Goal: Task Accomplishment & Management: Use online tool/utility

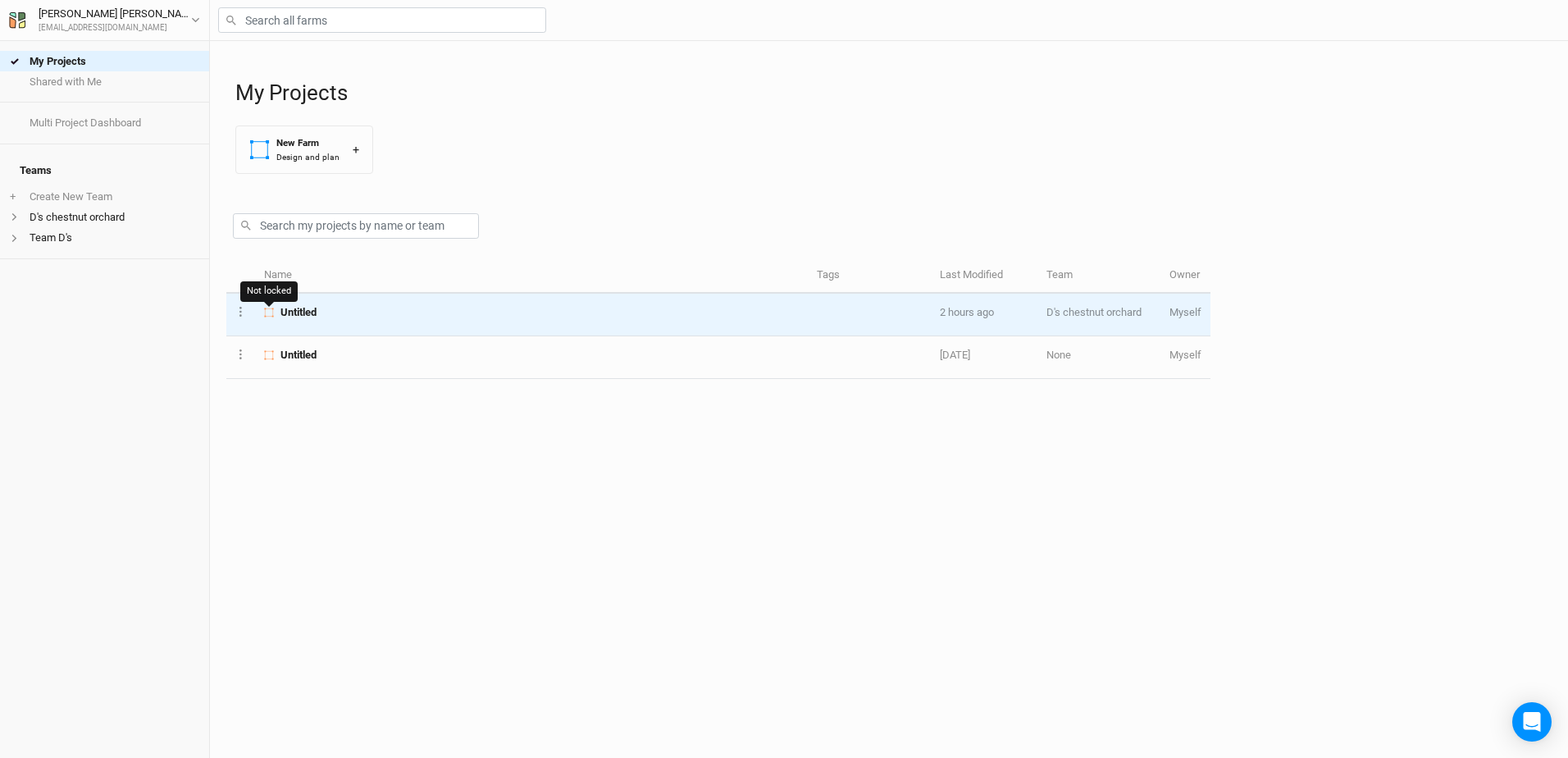
click at [267, 313] on icon at bounding box center [269, 312] width 10 height 10
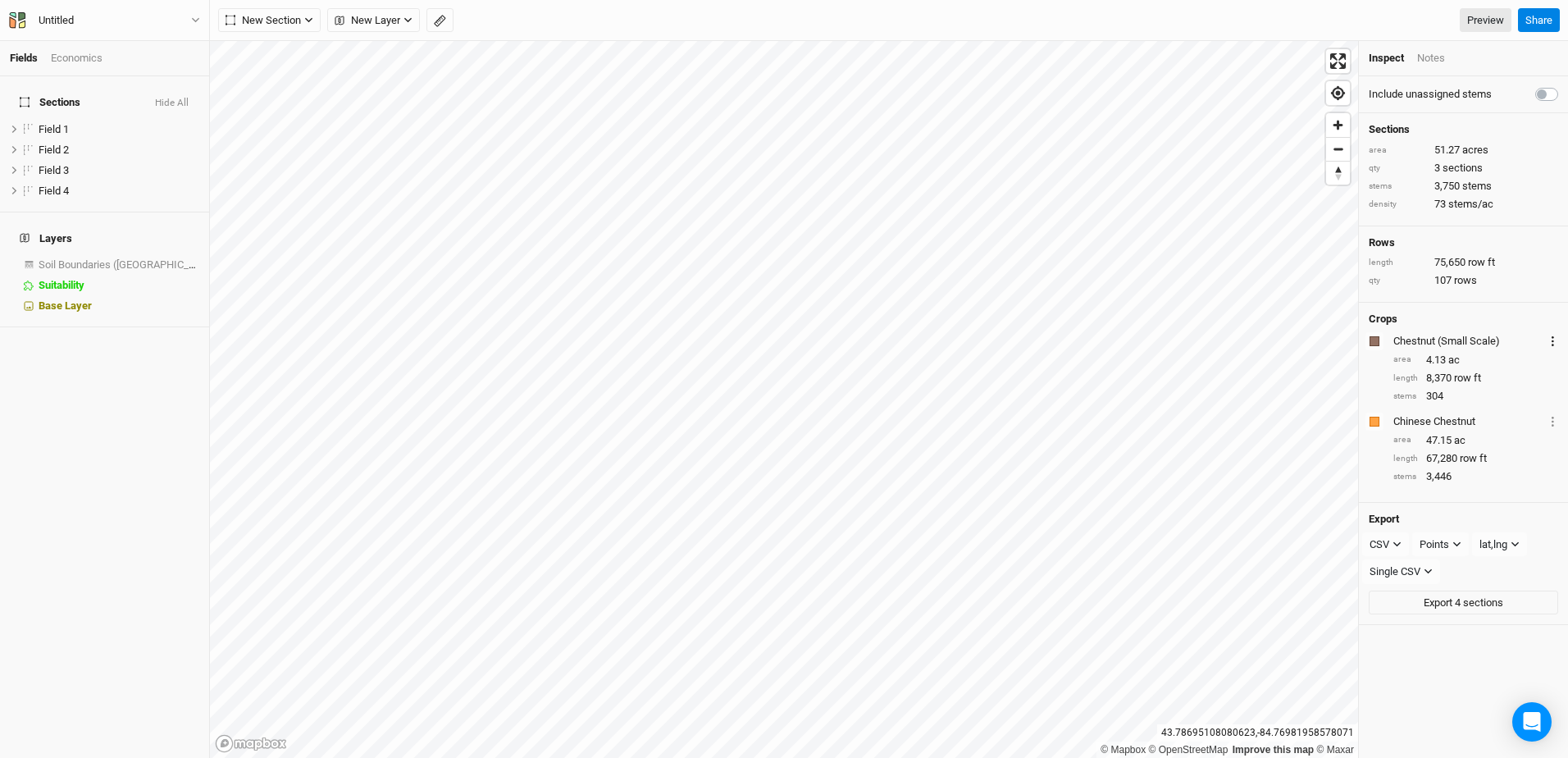
click at [1552, 339] on icon "Layer 1" at bounding box center [1553, 341] width 3 height 10
click at [1424, 384] on span "Field 1" at bounding box center [1430, 386] width 31 height 13
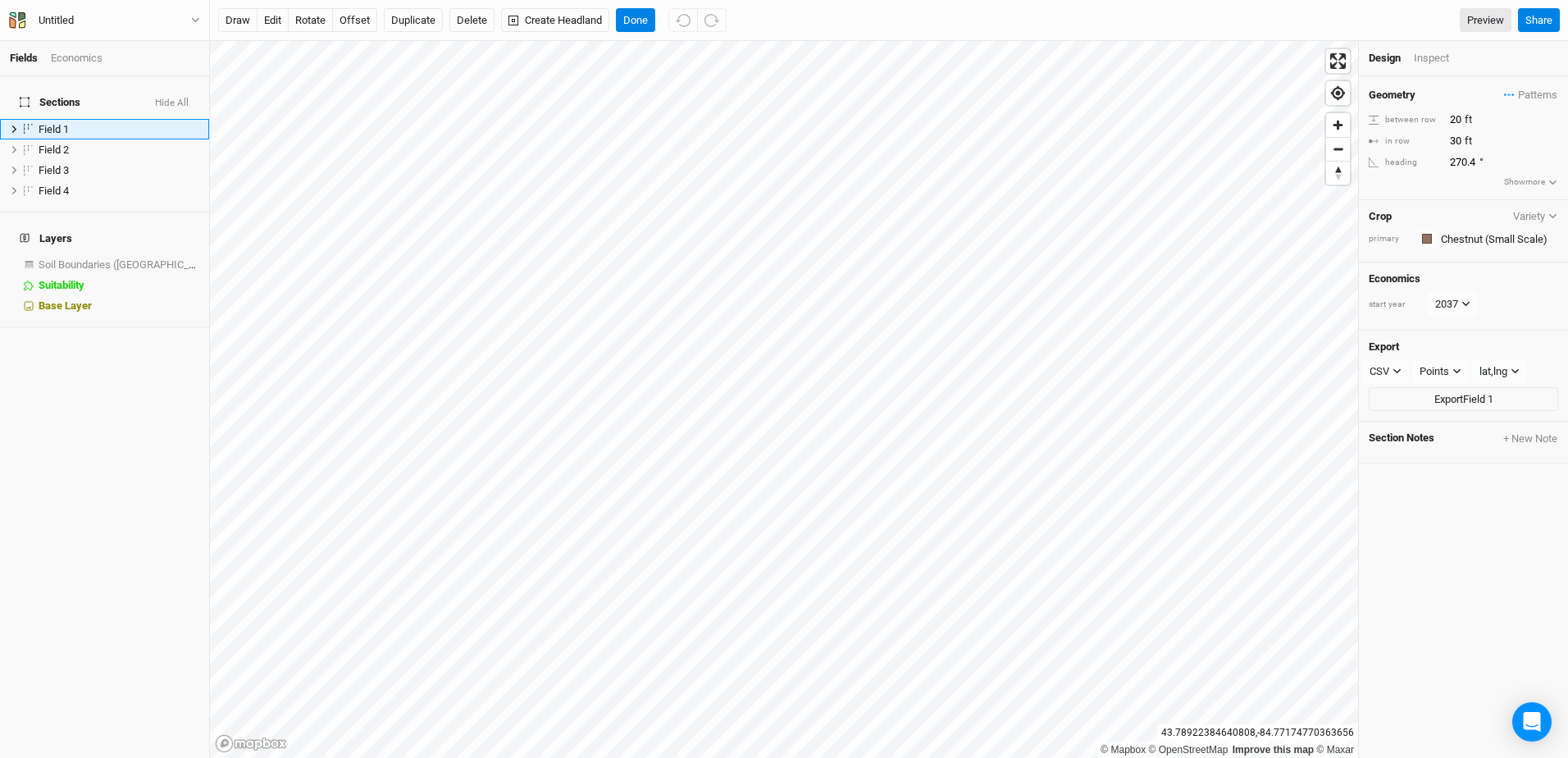
click at [1549, 215] on icon "button" at bounding box center [1554, 216] width 9 height 9
click at [1385, 210] on h4 "Crop" at bounding box center [1380, 216] width 23 height 13
click at [64, 123] on span "Field 1" at bounding box center [54, 130] width 31 height 13
click at [25, 119] on label at bounding box center [29, 129] width 21 height 21
click at [25, 124] on input "checkbox" at bounding box center [29, 130] width 11 height 11
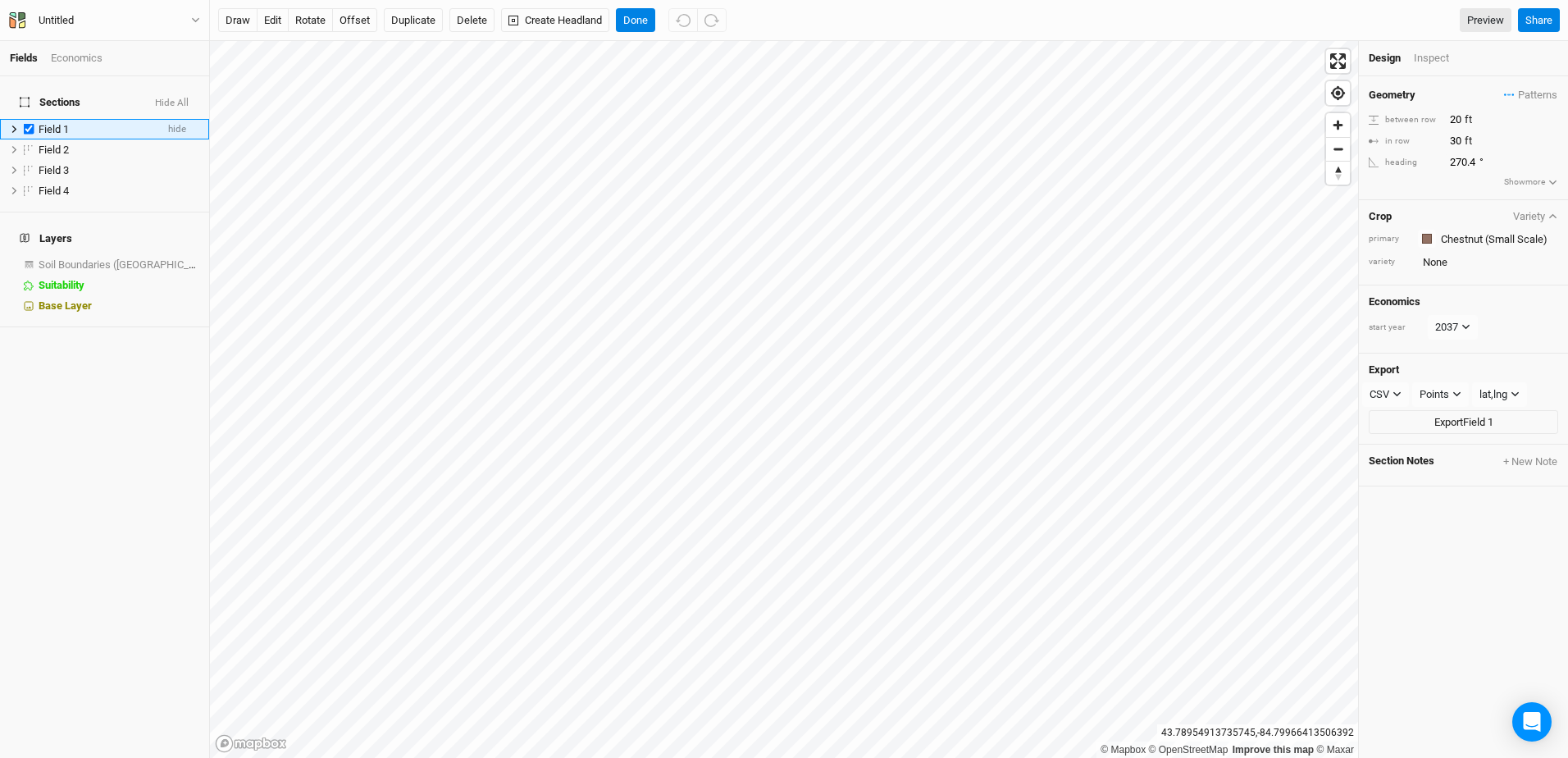
checkbox input "true"
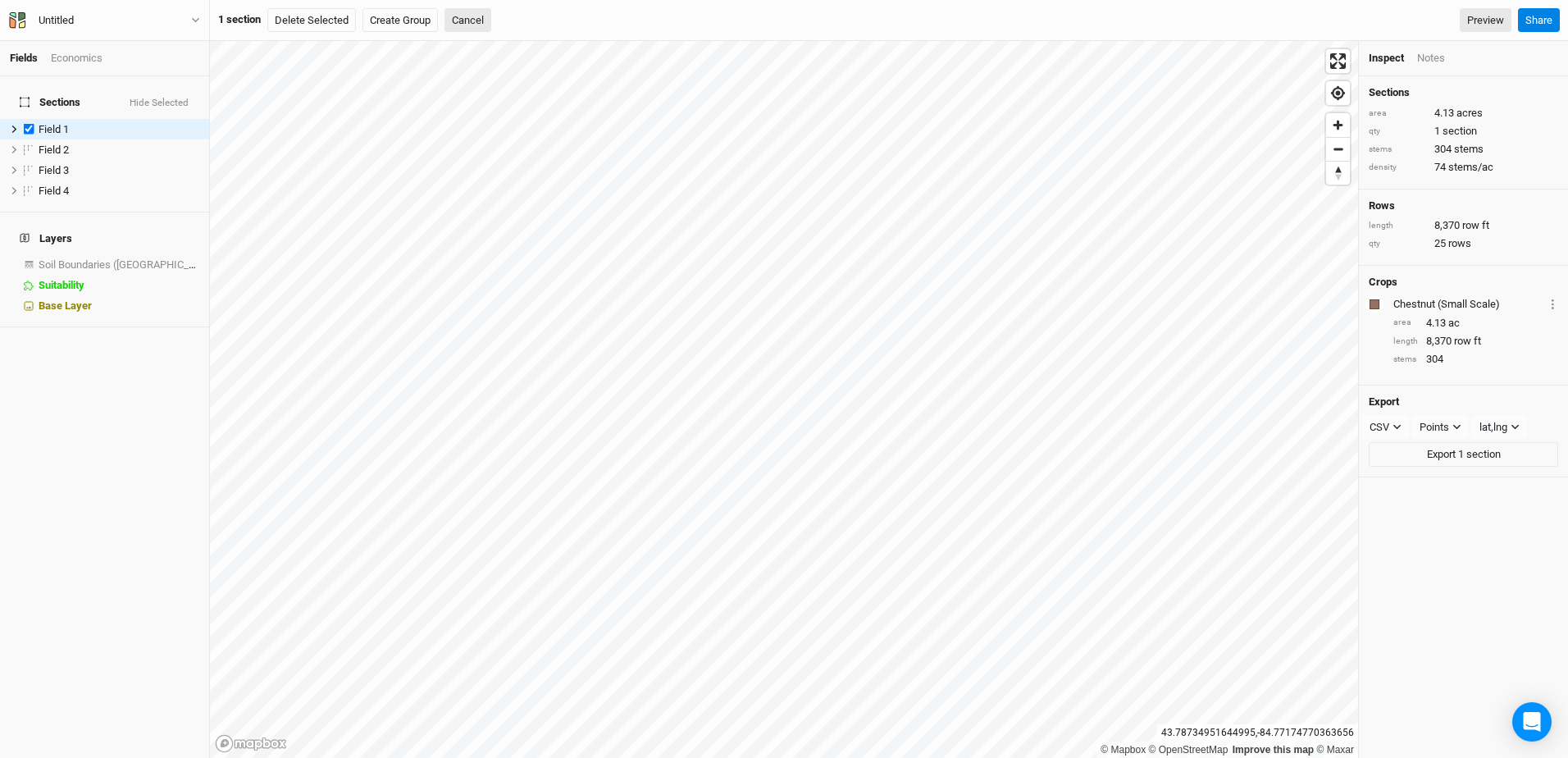
click at [1419, 301] on div "Chestnut (Small Scale)" at bounding box center [1469, 304] width 151 height 14
click at [1548, 305] on button "Layer 1" at bounding box center [1554, 303] width 11 height 19
click at [1420, 331] on h6 "Sections" at bounding box center [1457, 330] width 162 height 20
click at [70, 62] on div "Economics" at bounding box center [76, 58] width 52 height 14
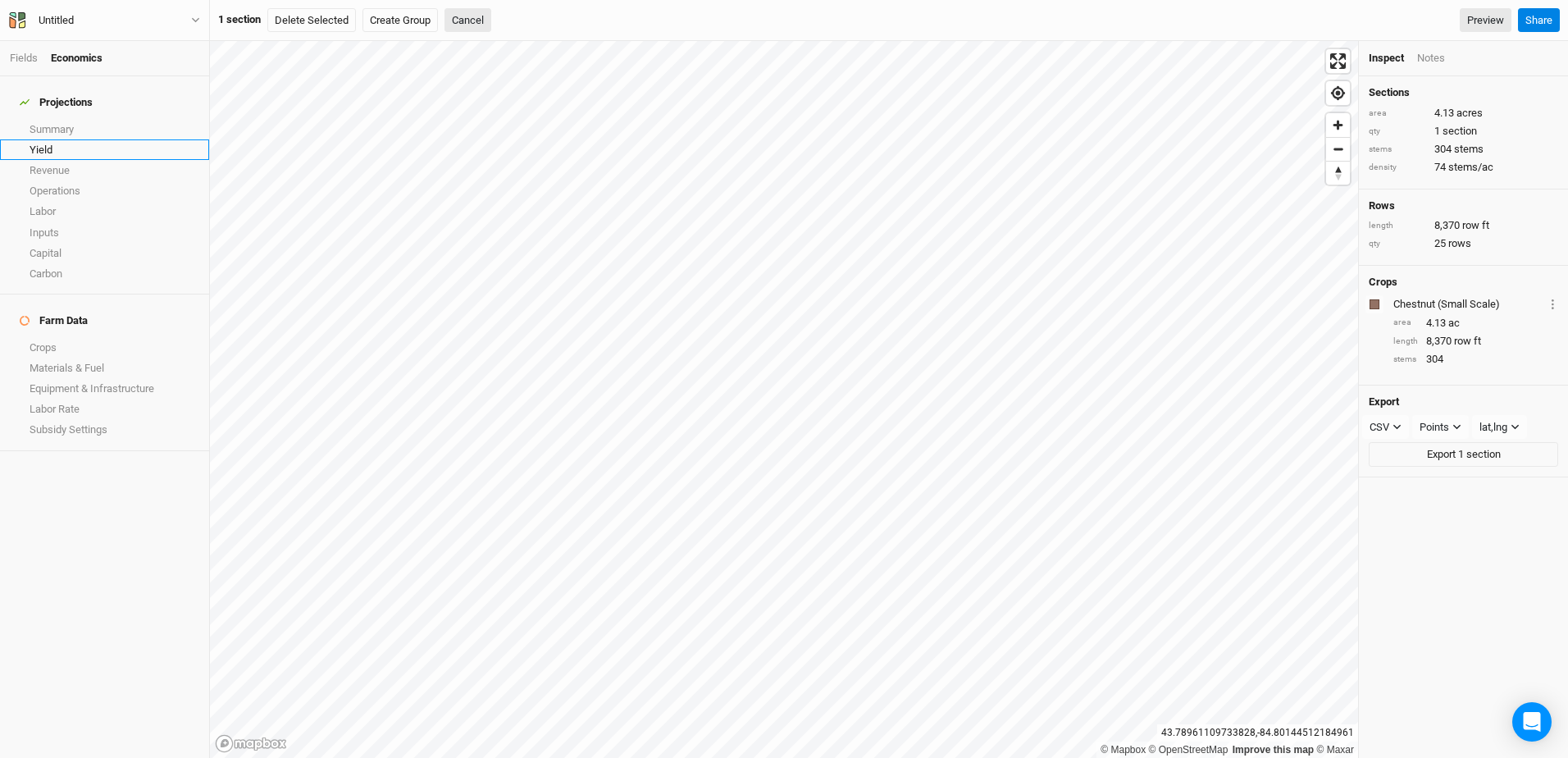
click at [50, 139] on link "Yield" at bounding box center [104, 149] width 209 height 21
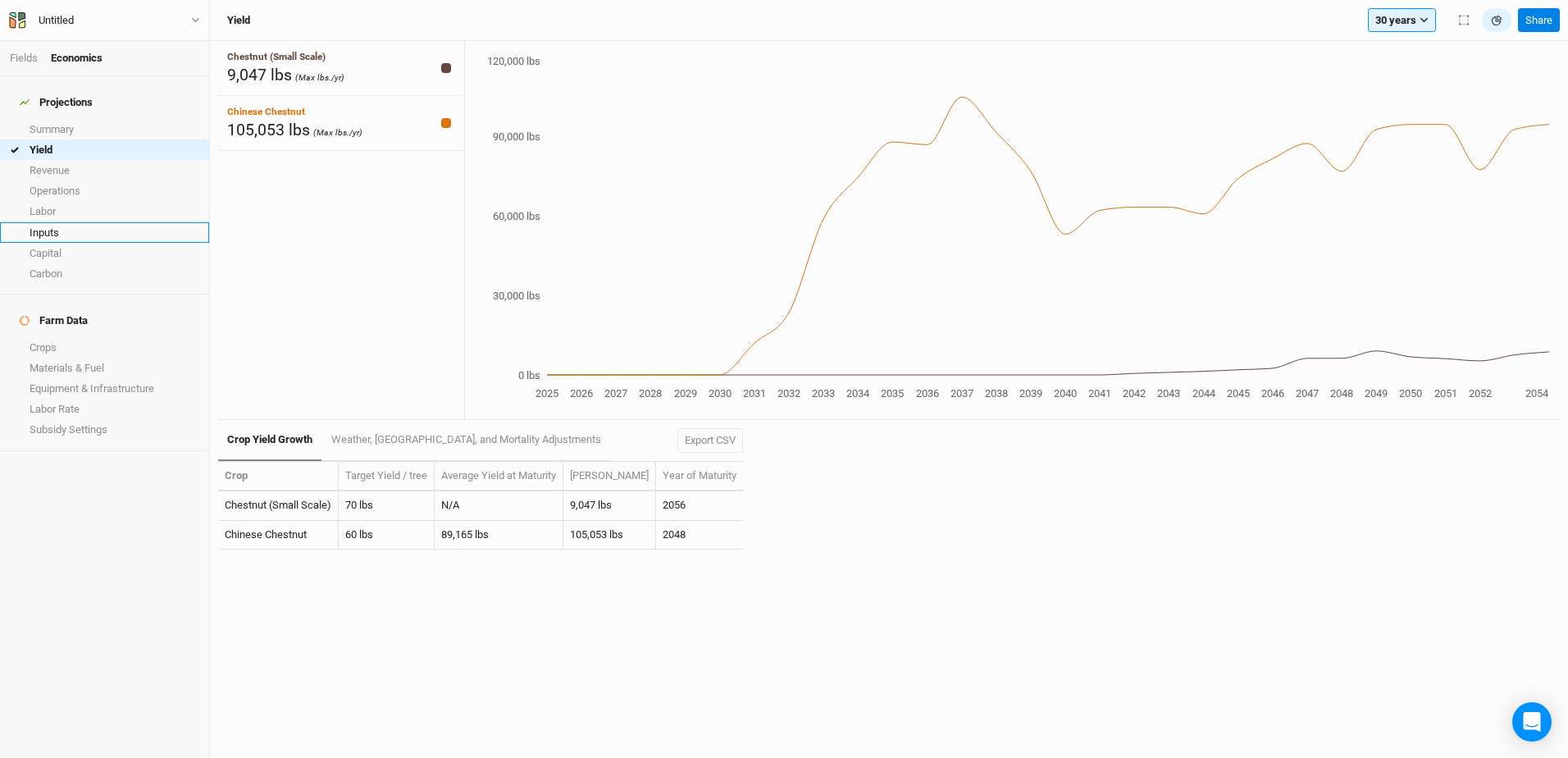
click at [43, 224] on link "Inputs" at bounding box center [104, 232] width 209 height 21
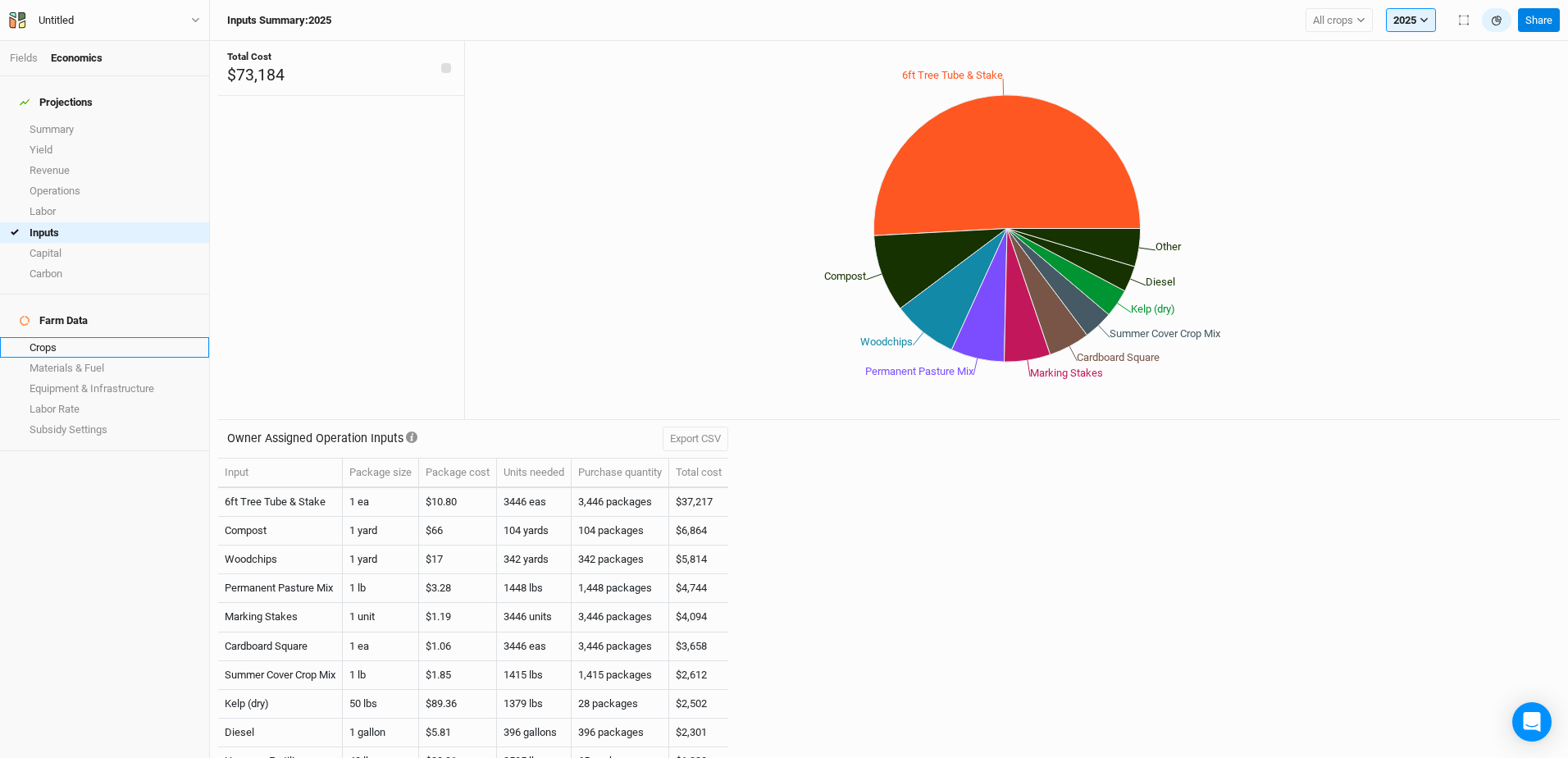
click at [72, 337] on link "Crops" at bounding box center [104, 347] width 209 height 21
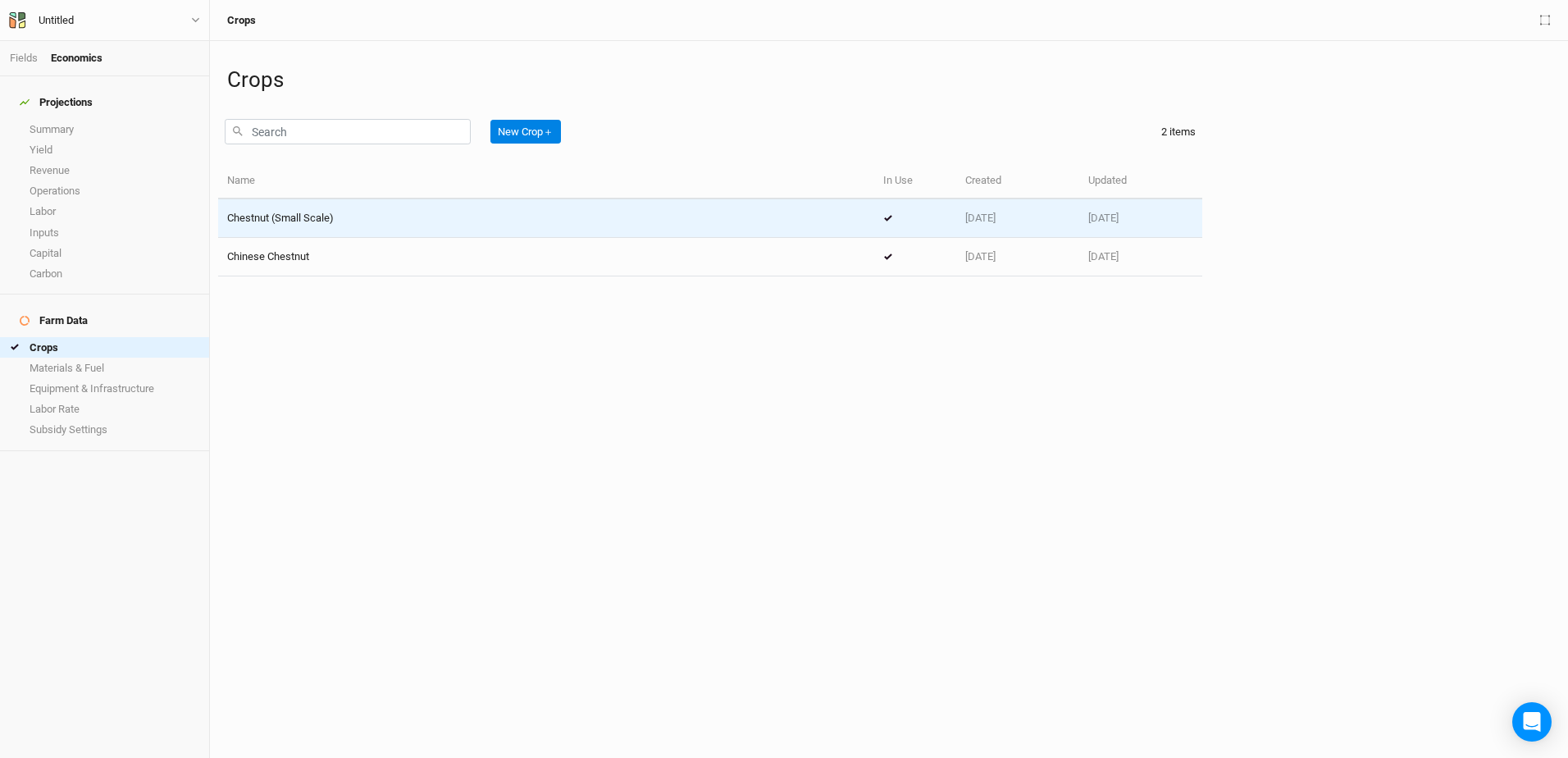
click at [889, 222] on td at bounding box center [915, 218] width 82 height 39
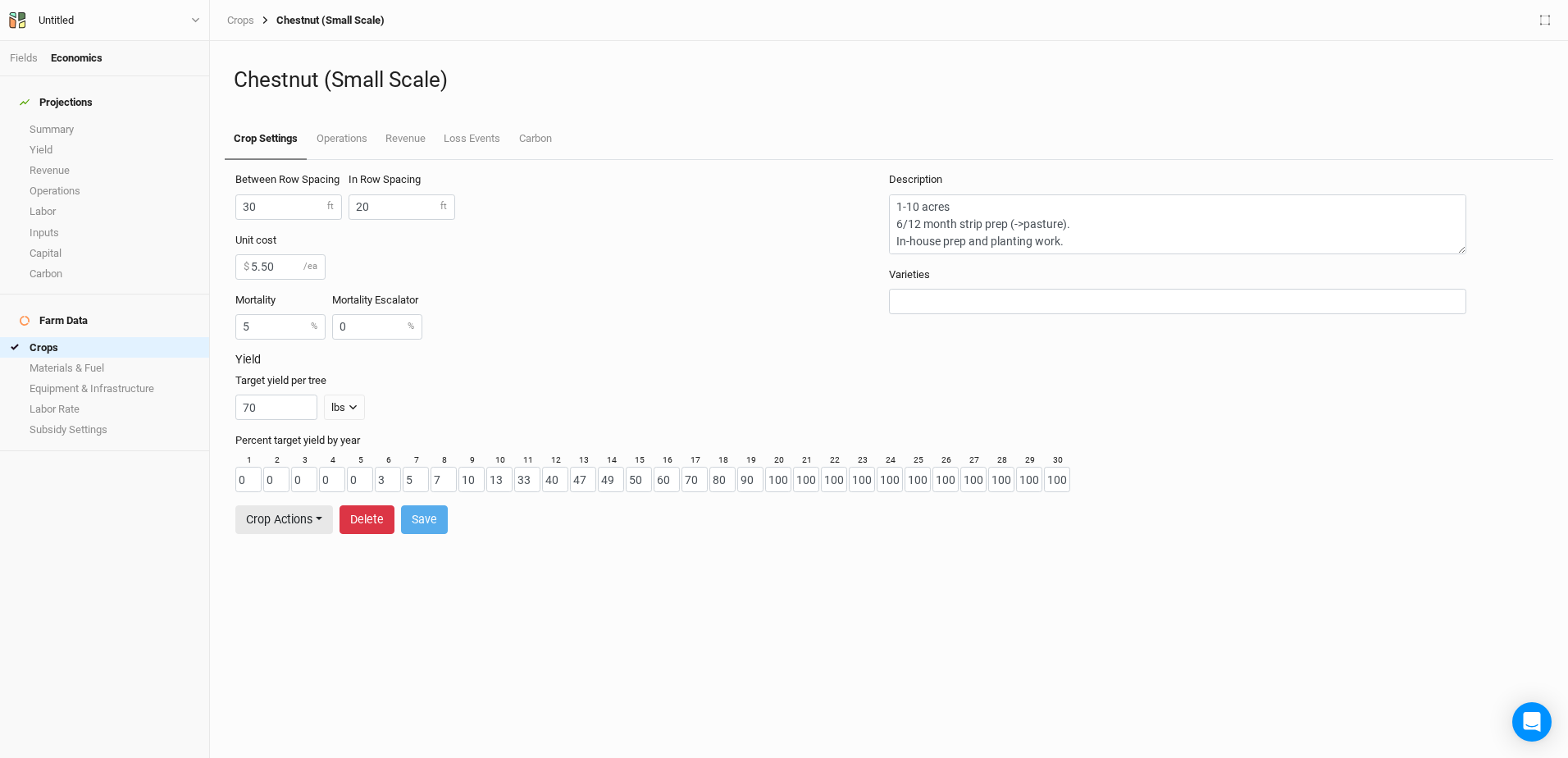
click at [364, 523] on button "Delete" at bounding box center [367, 520] width 55 height 29
click at [497, 514] on button "Delete" at bounding box center [502, 520] width 55 height 29
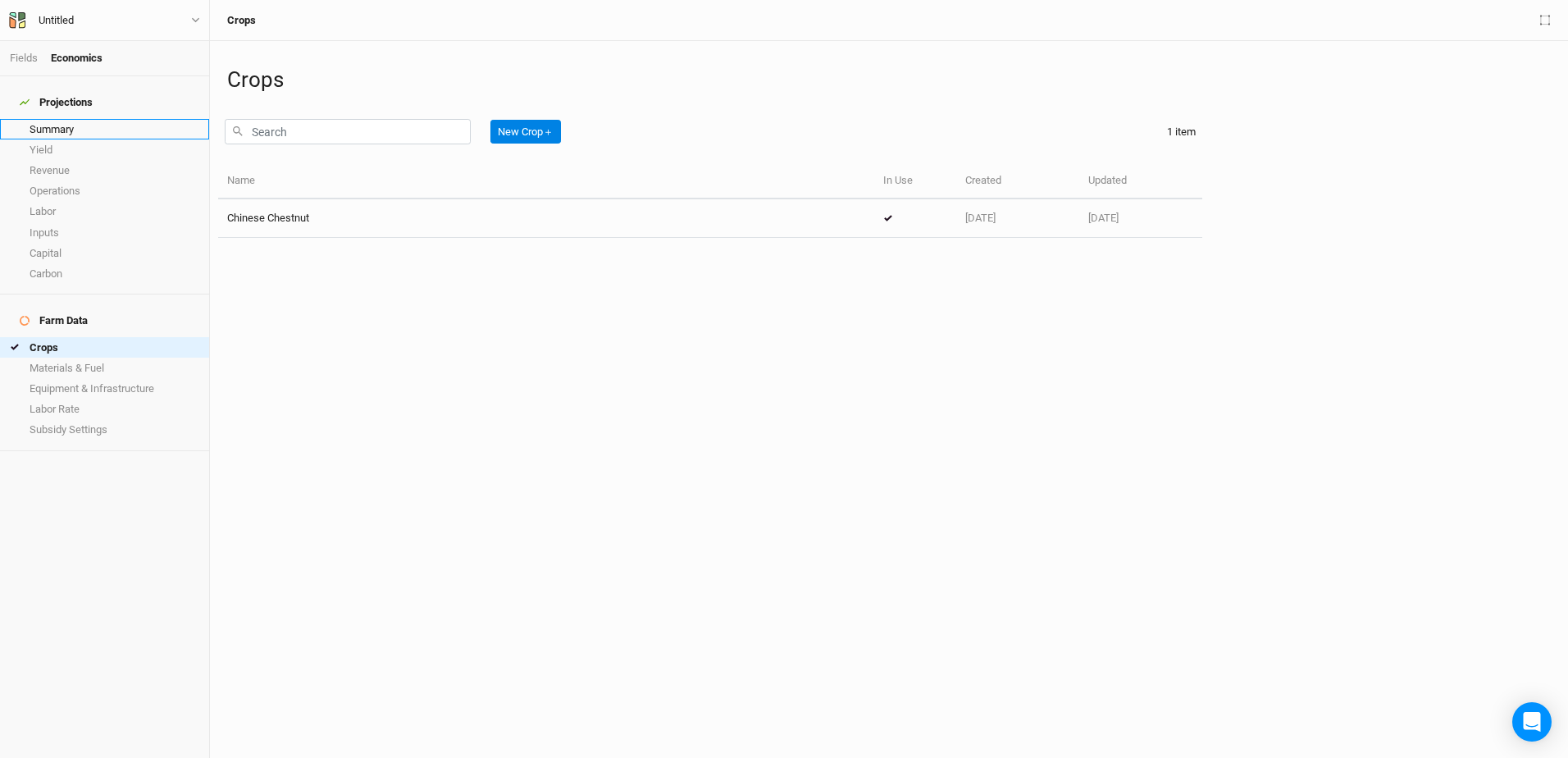
click at [44, 121] on link "Summary" at bounding box center [104, 129] width 209 height 21
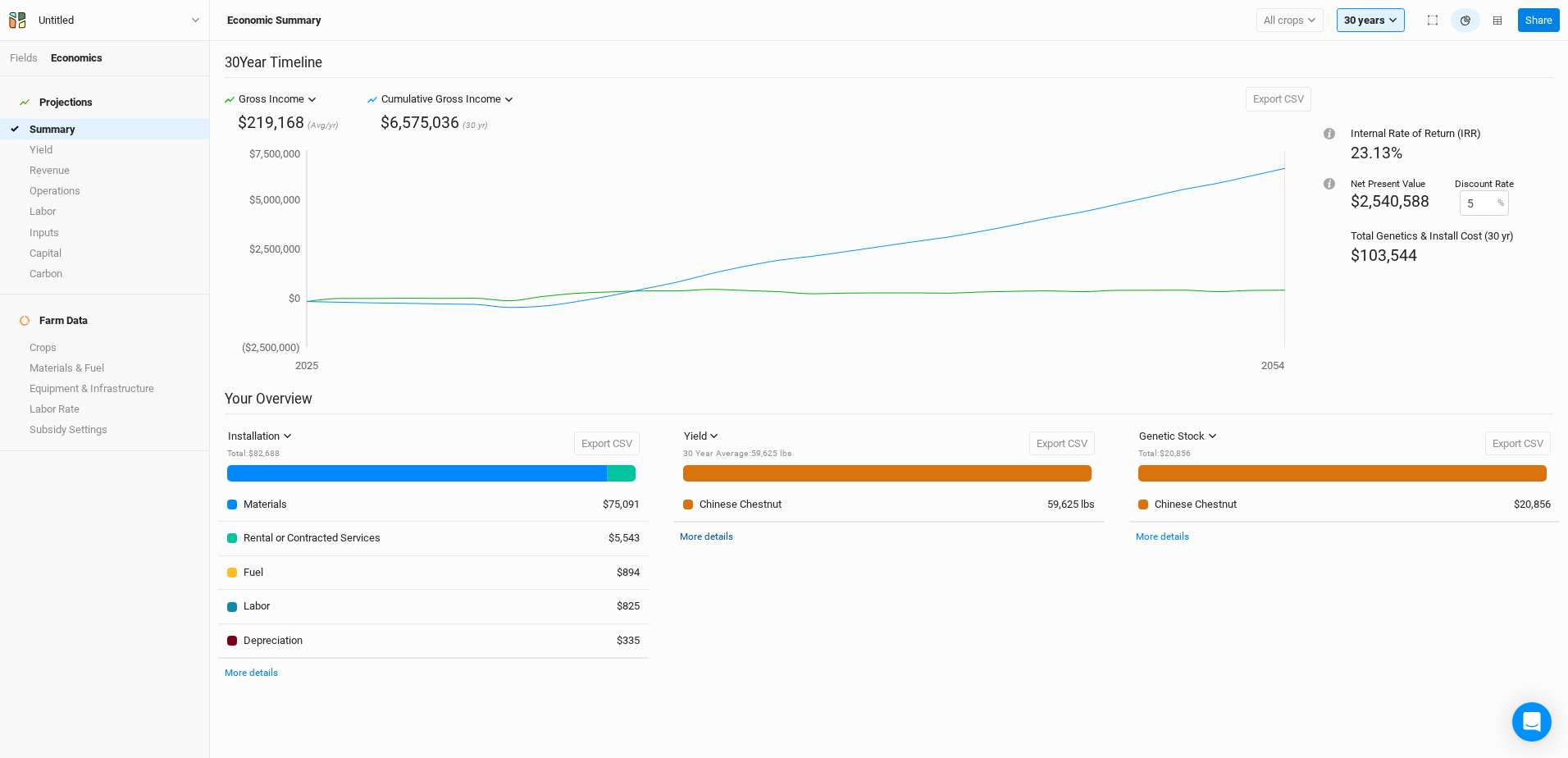
click at [712, 534] on link "More details" at bounding box center [707, 536] width 53 height 12
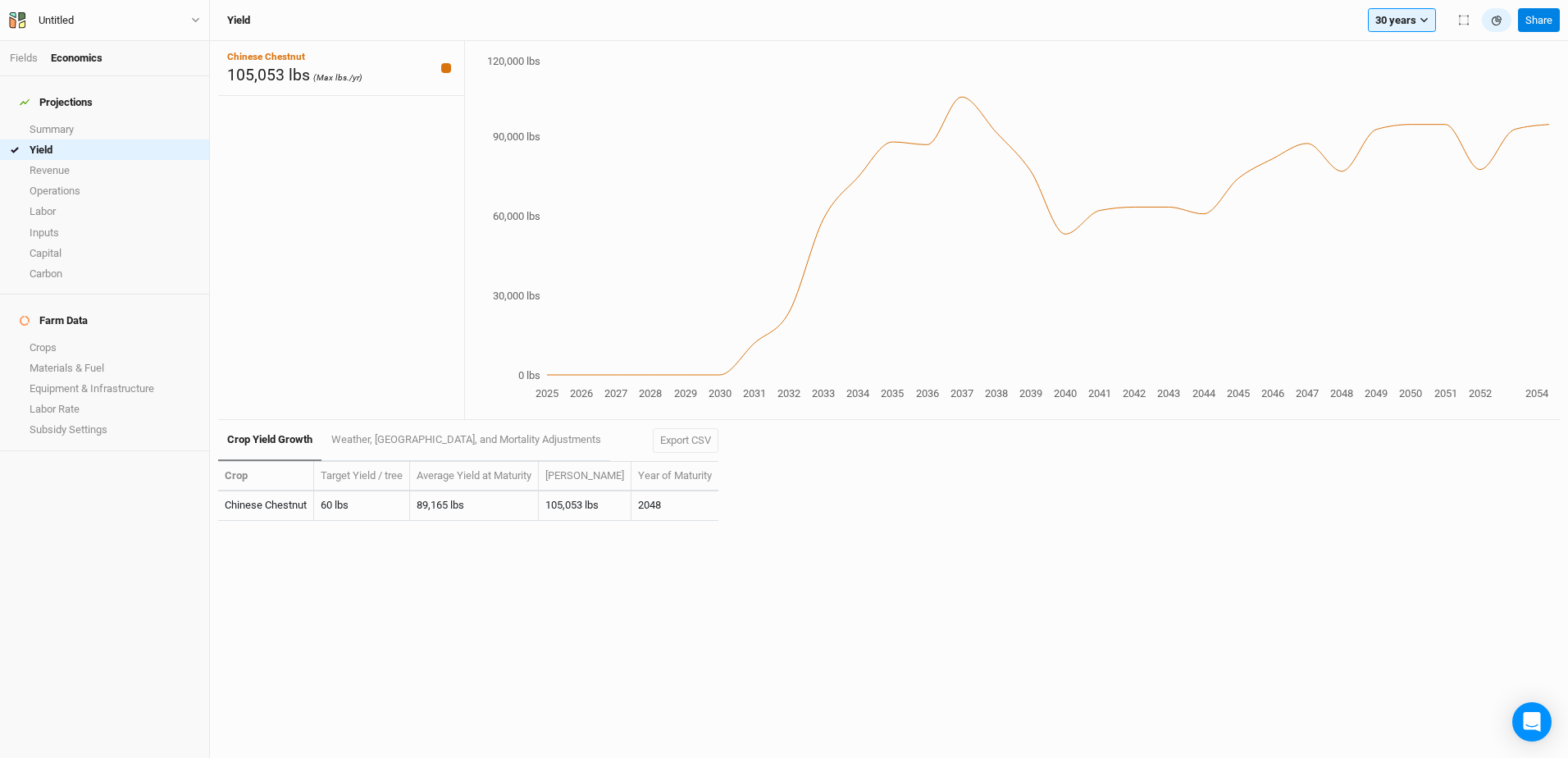
click at [893, 392] on tspan "2035" at bounding box center [892, 393] width 23 height 13
click at [74, 164] on link "Revenue" at bounding box center [104, 170] width 209 height 21
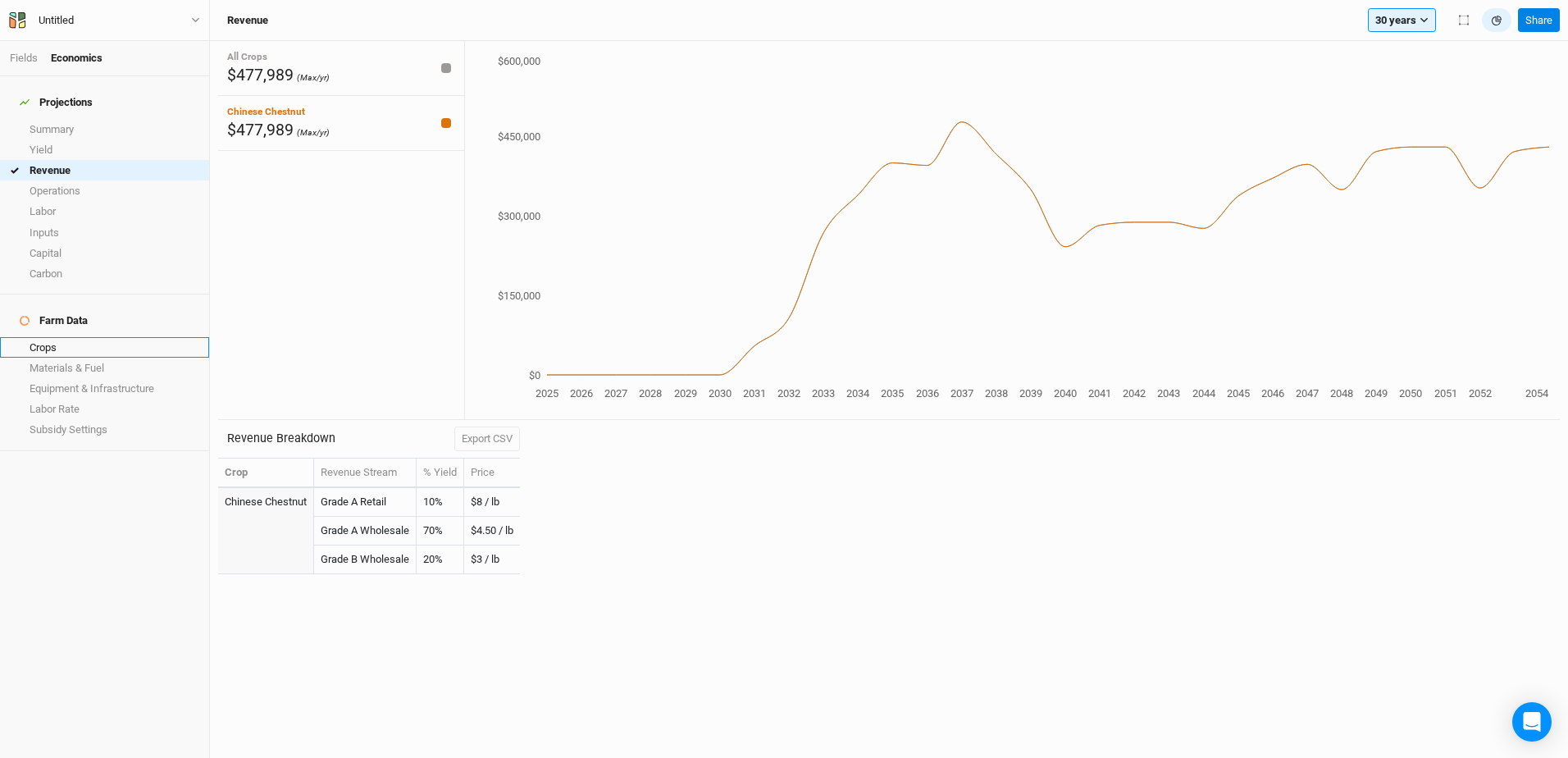
click at [46, 337] on link "Crops" at bounding box center [104, 347] width 209 height 21
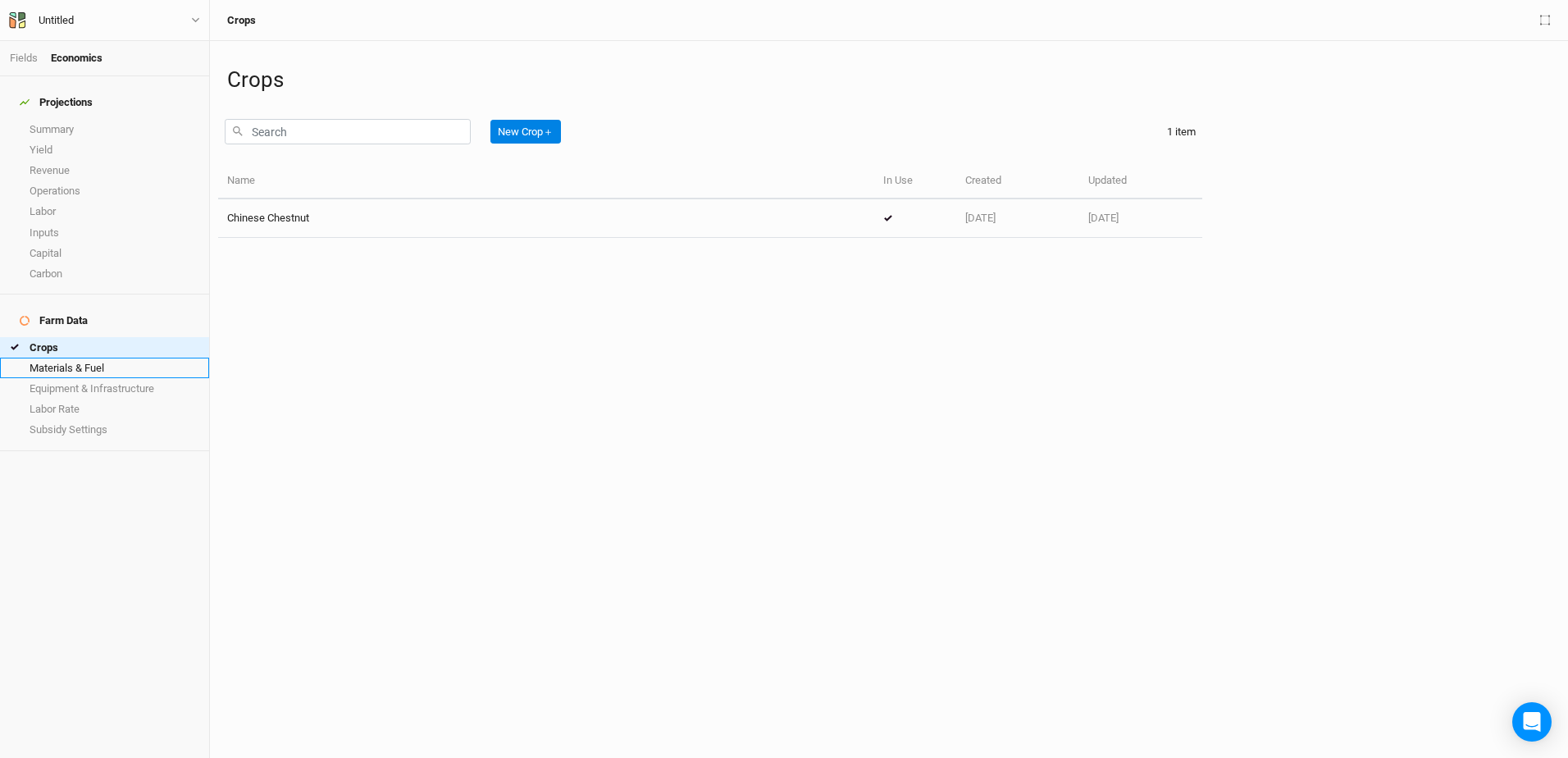
click at [71, 358] on link "Materials & Fuel" at bounding box center [104, 368] width 209 height 21
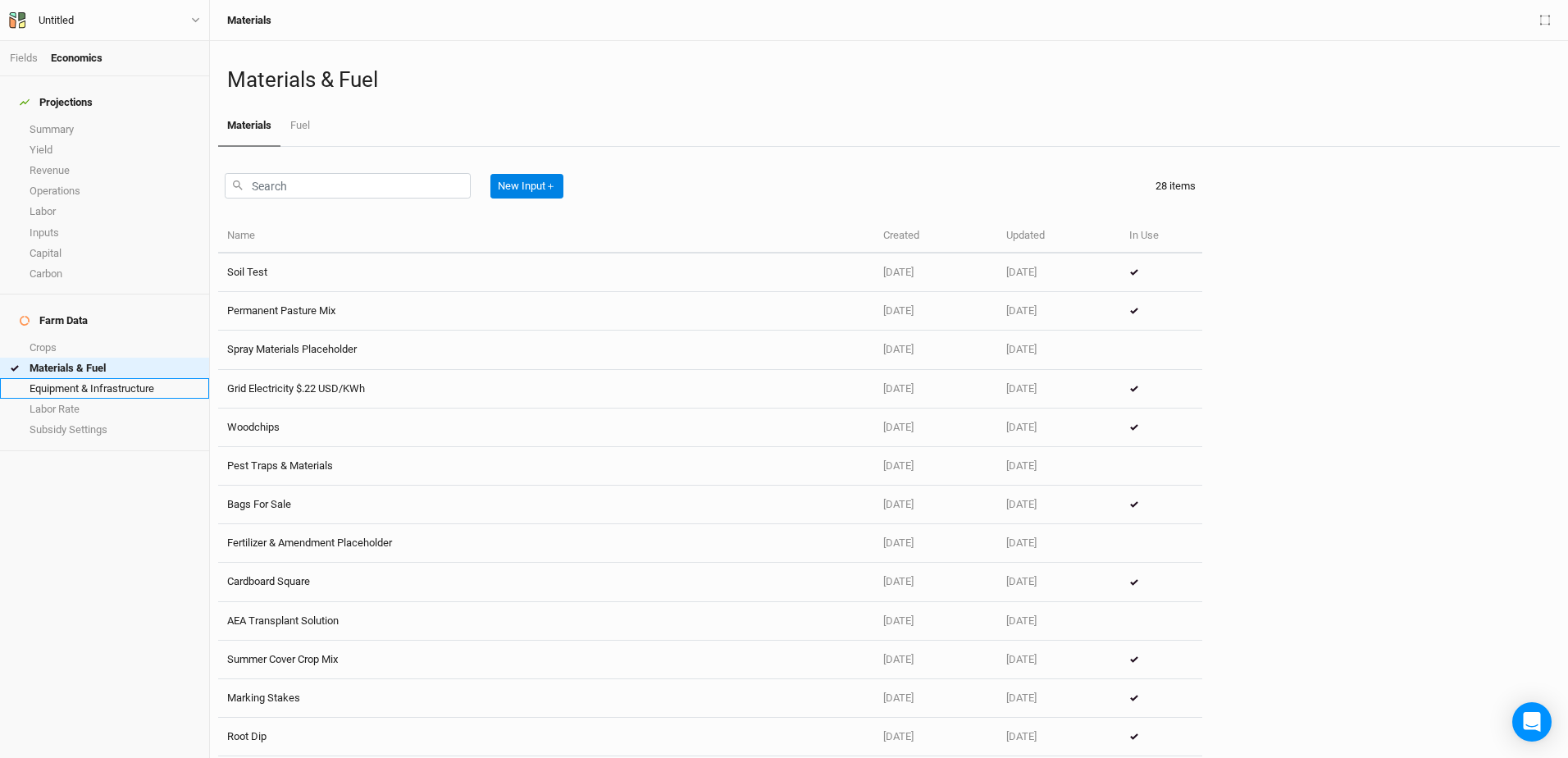
click at [59, 378] on link "Equipment & Infrastructure" at bounding box center [104, 388] width 209 height 21
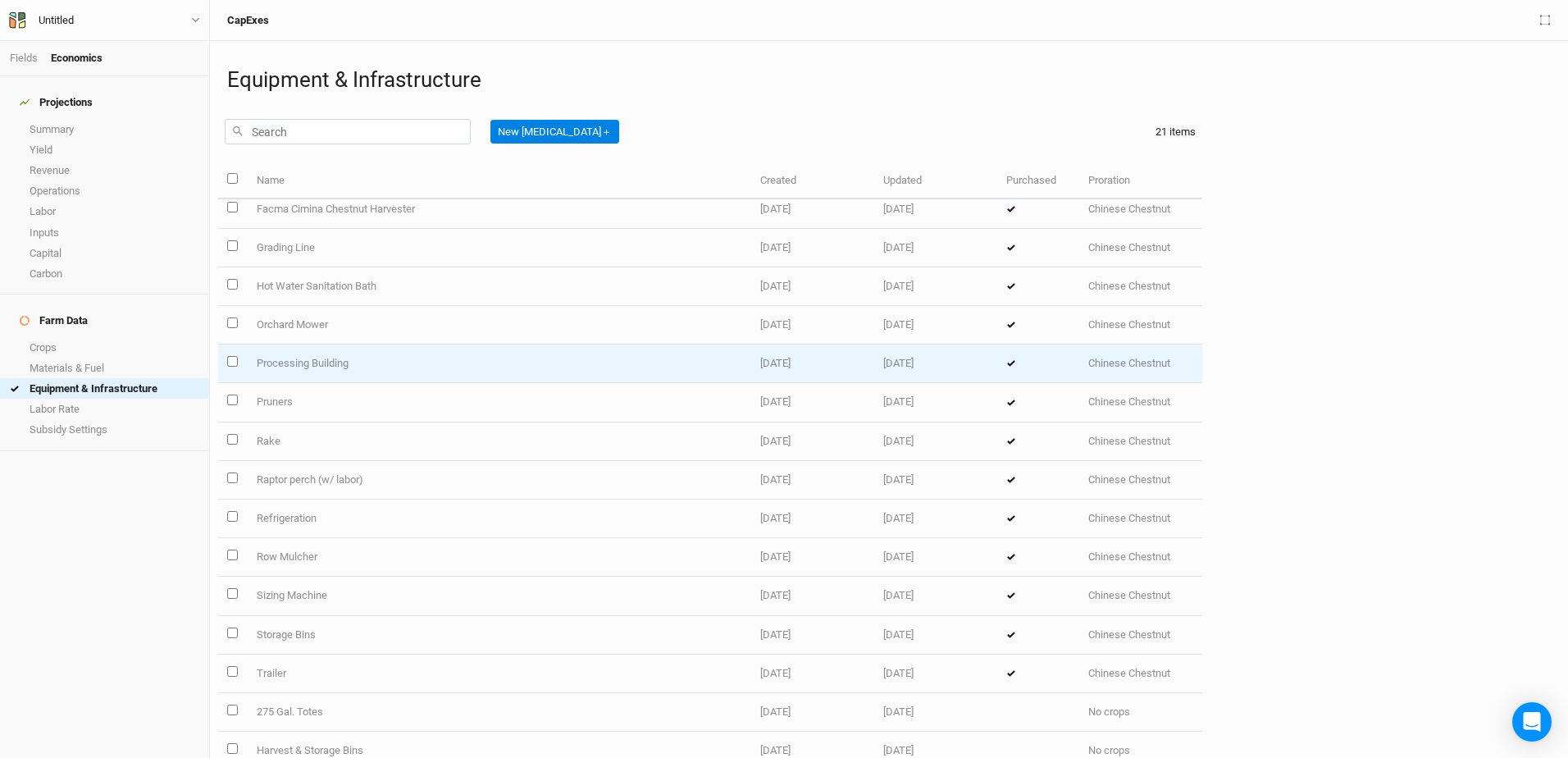
scroll to position [267, 0]
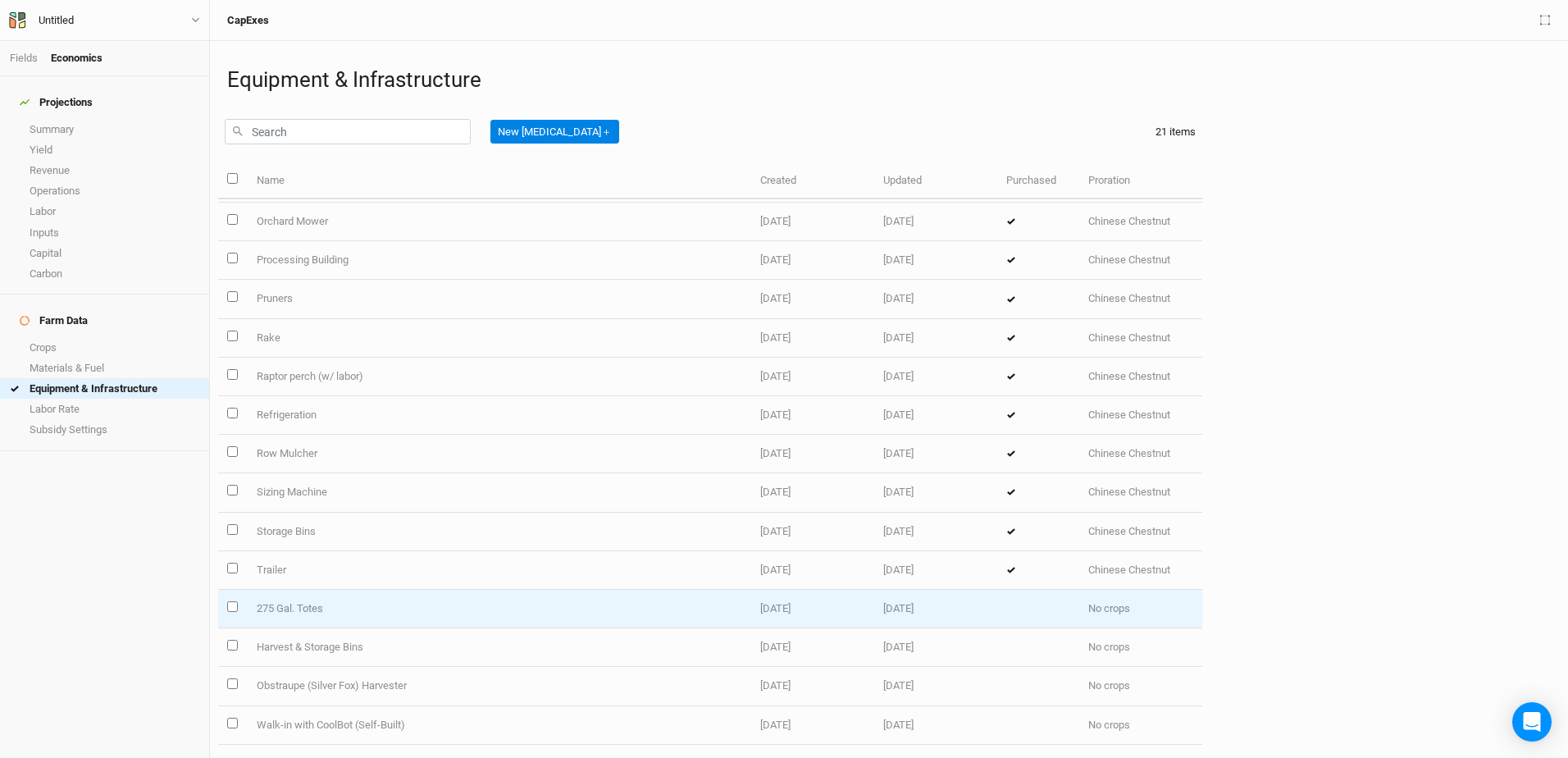
click at [229, 605] on input "select this item" at bounding box center [233, 607] width 11 height 11
checkbox input "true"
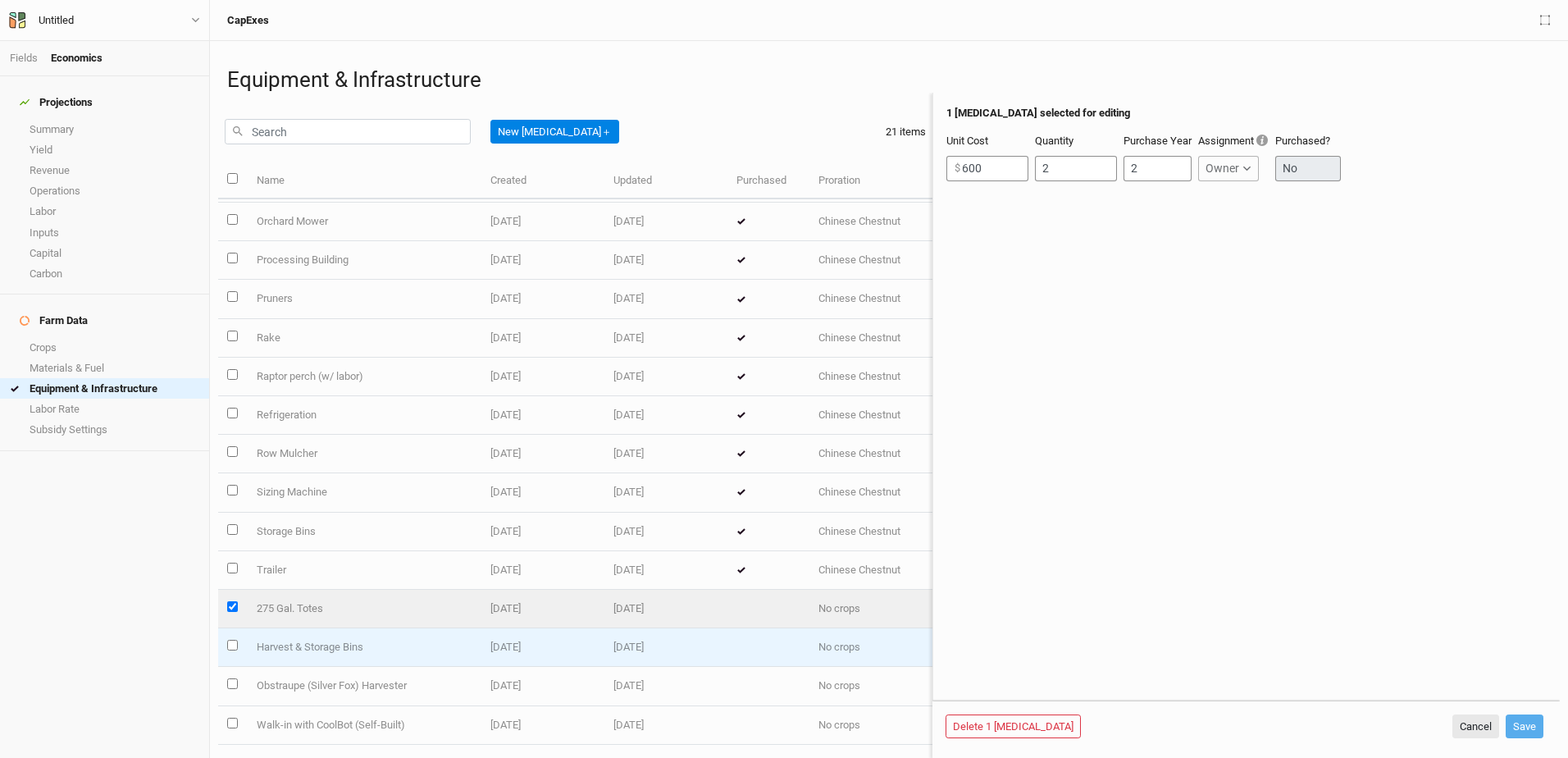
click at [234, 646] on input "select this item" at bounding box center [233, 645] width 11 height 11
checkbox input "true"
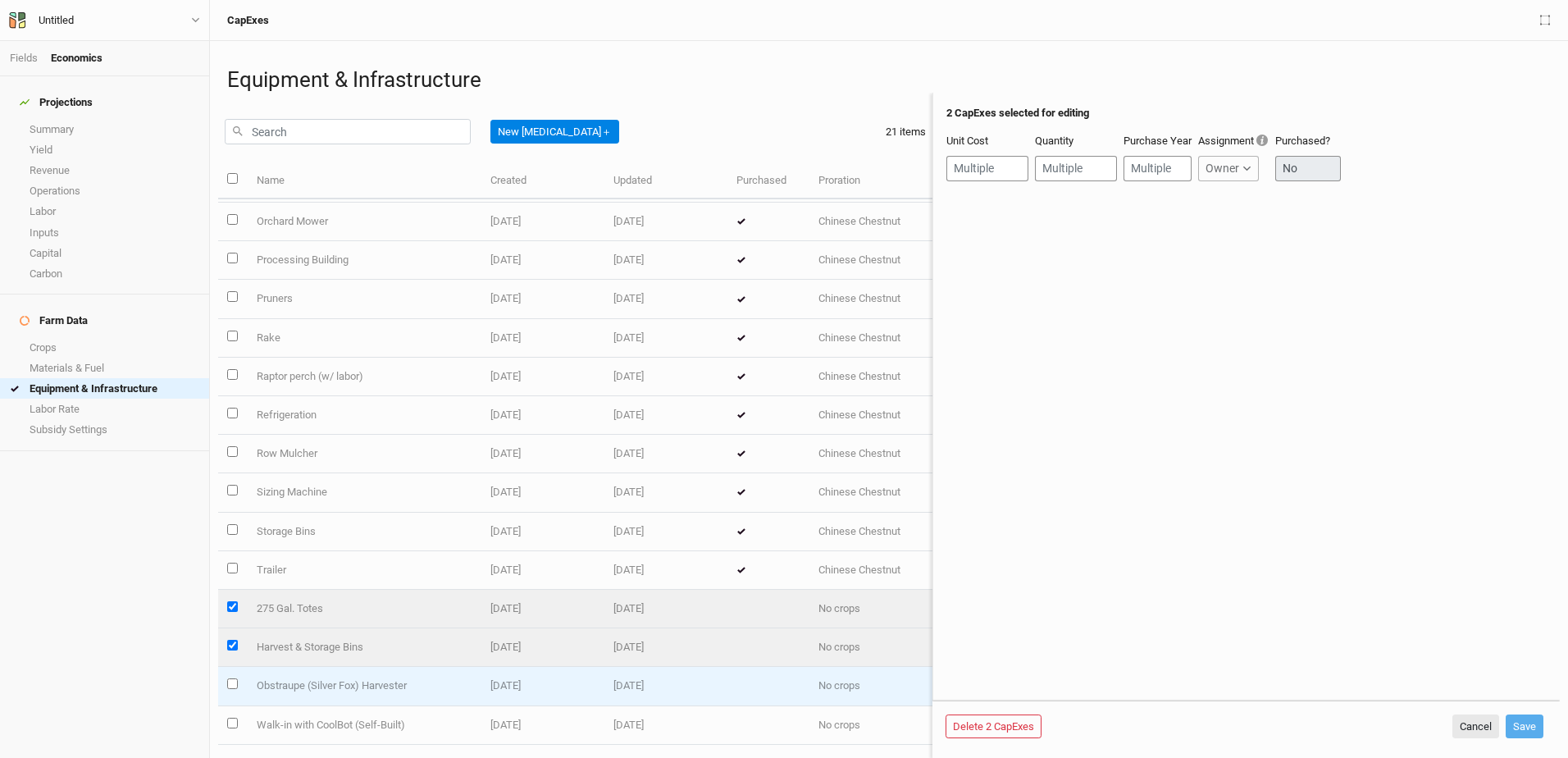
click at [231, 686] on input "select this item" at bounding box center [233, 684] width 11 height 11
click at [229, 685] on input "select this item" at bounding box center [233, 684] width 11 height 11
checkbox input "true"
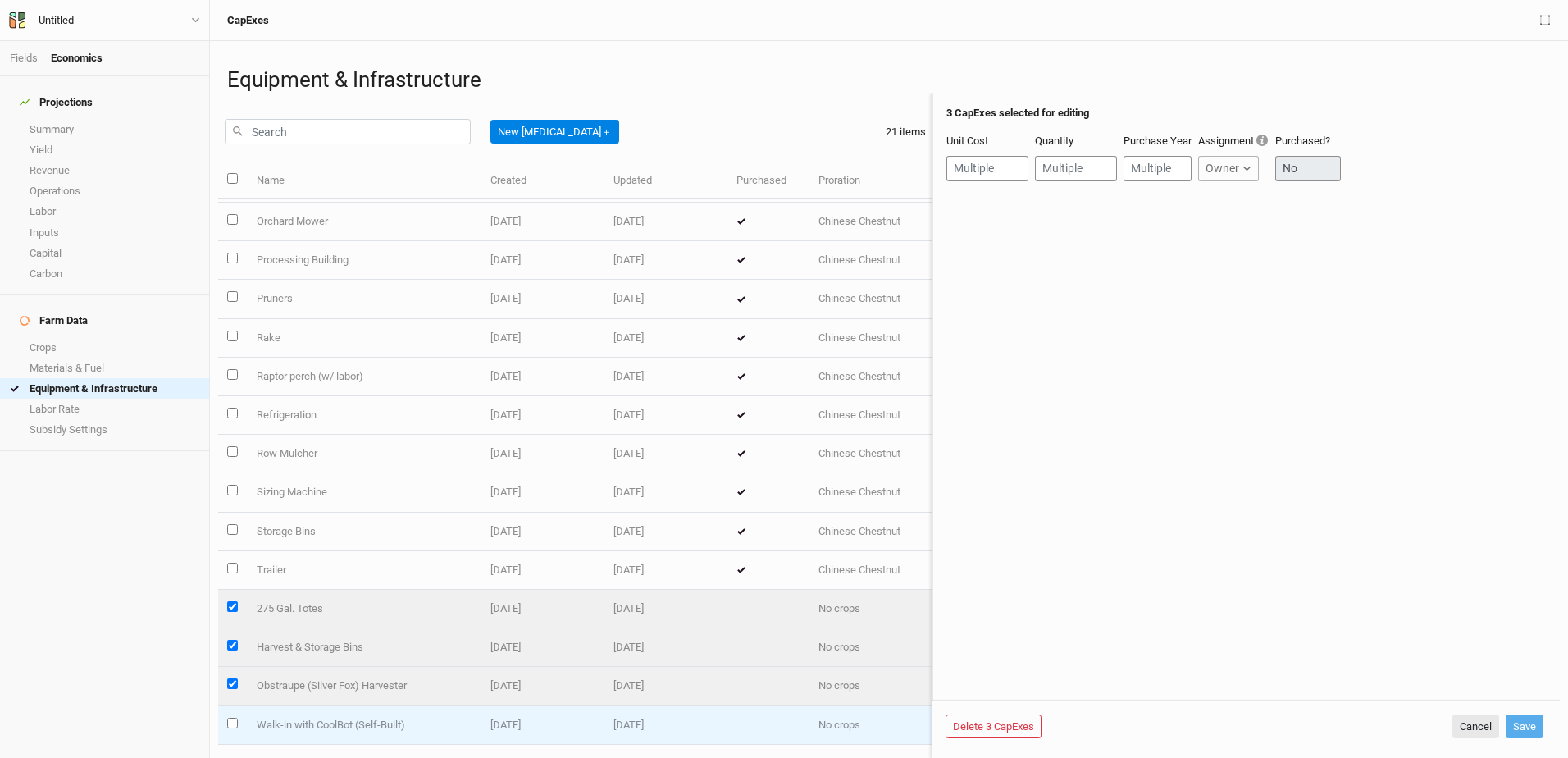
click at [229, 721] on input "select this item" at bounding box center [233, 723] width 11 height 11
checkbox input "true"
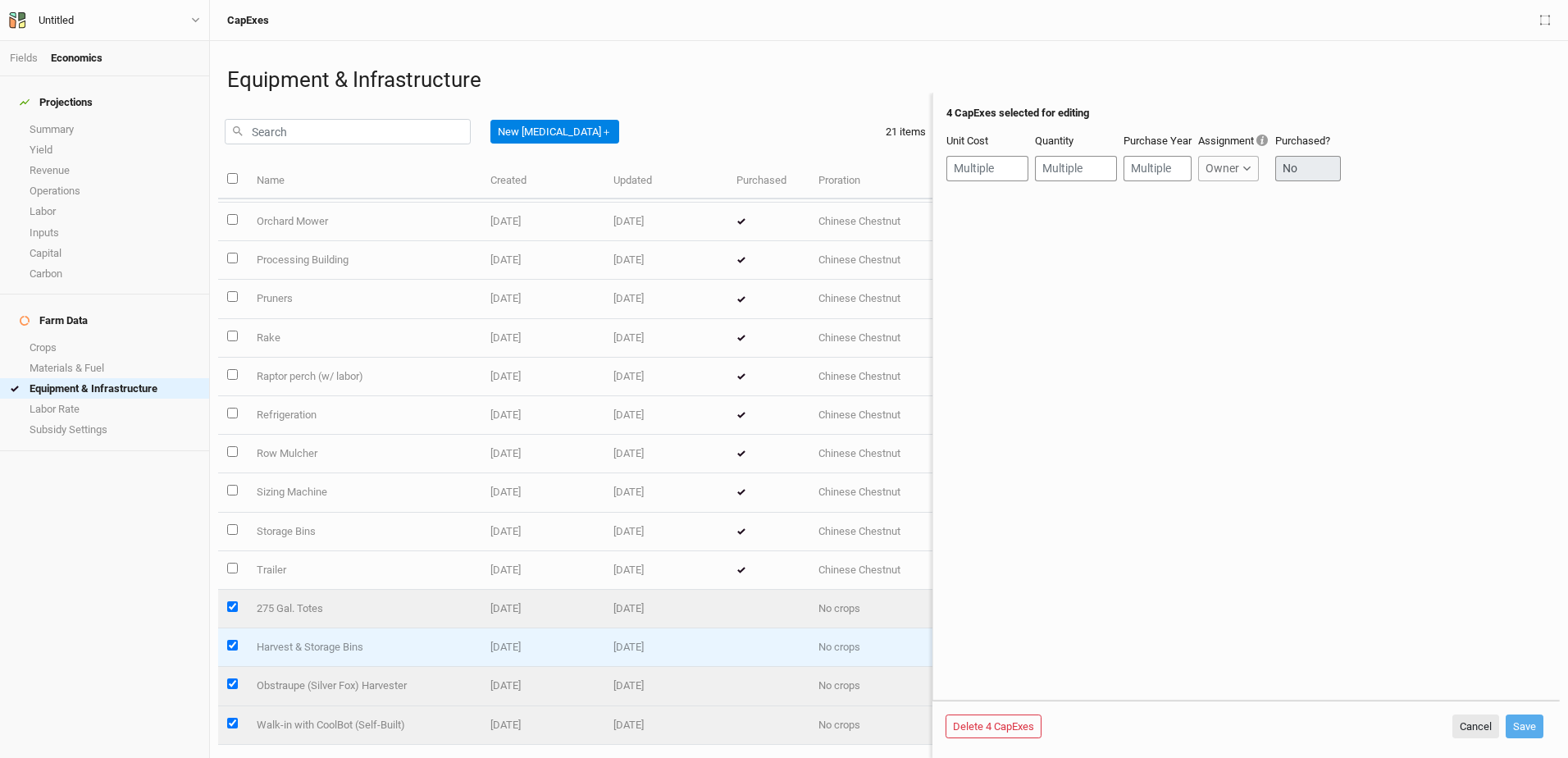
click at [230, 647] on input "select this item" at bounding box center [233, 645] width 11 height 11
checkbox input "false"
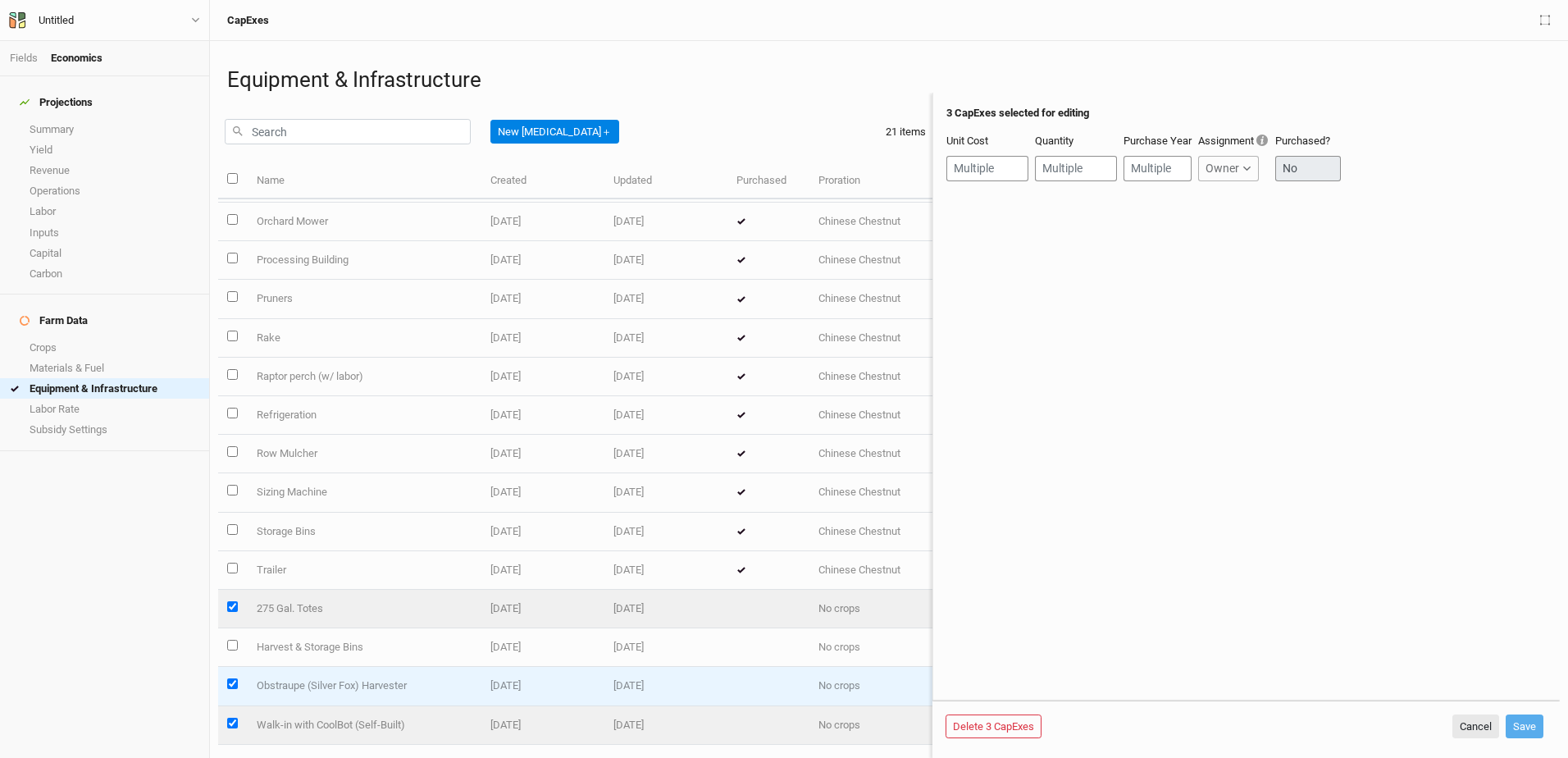
click at [236, 678] on input "select this item" at bounding box center [233, 684] width 11 height 11
checkbox input "false"
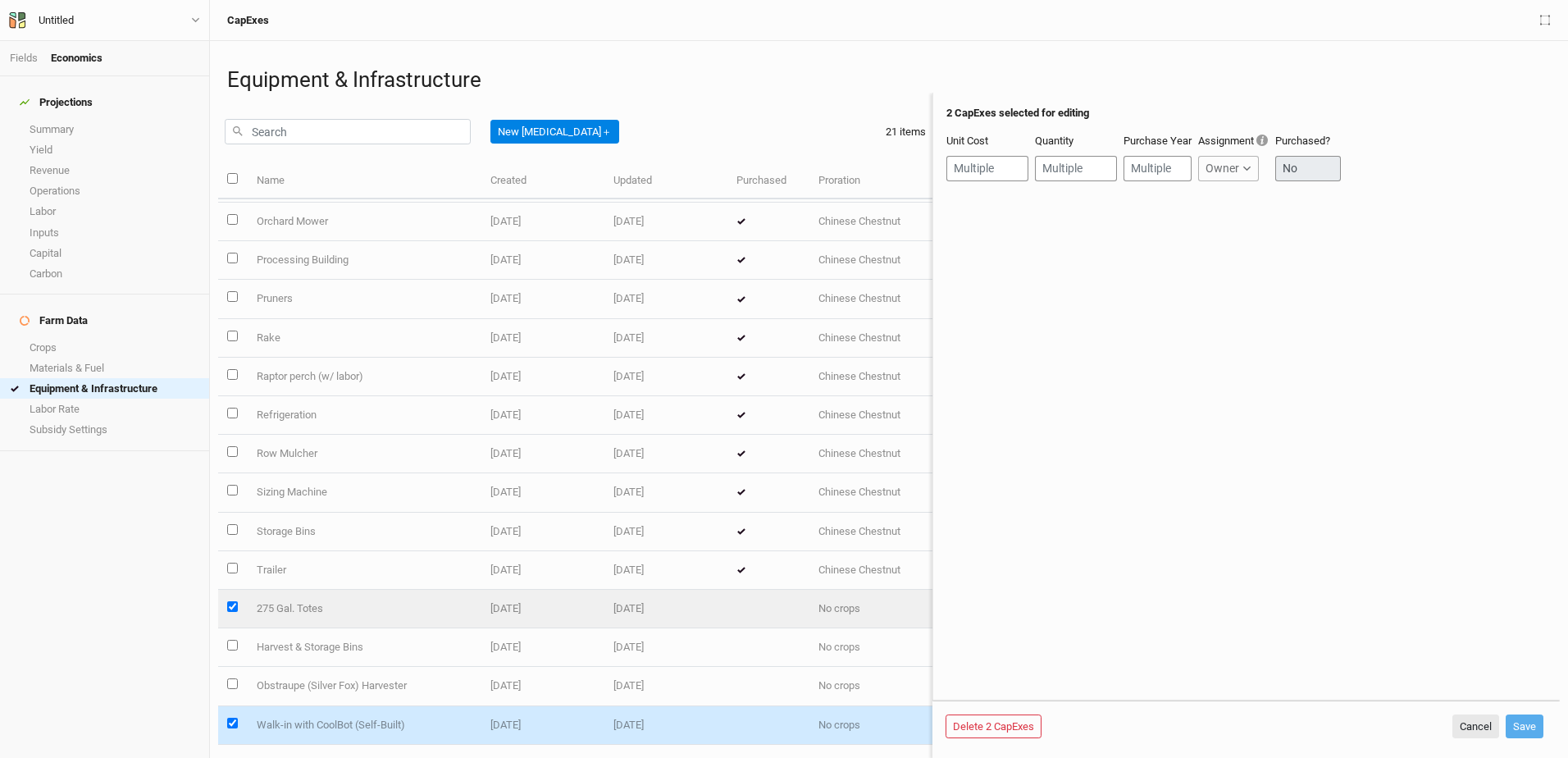
click at [226, 724] on td at bounding box center [233, 725] width 29 height 39
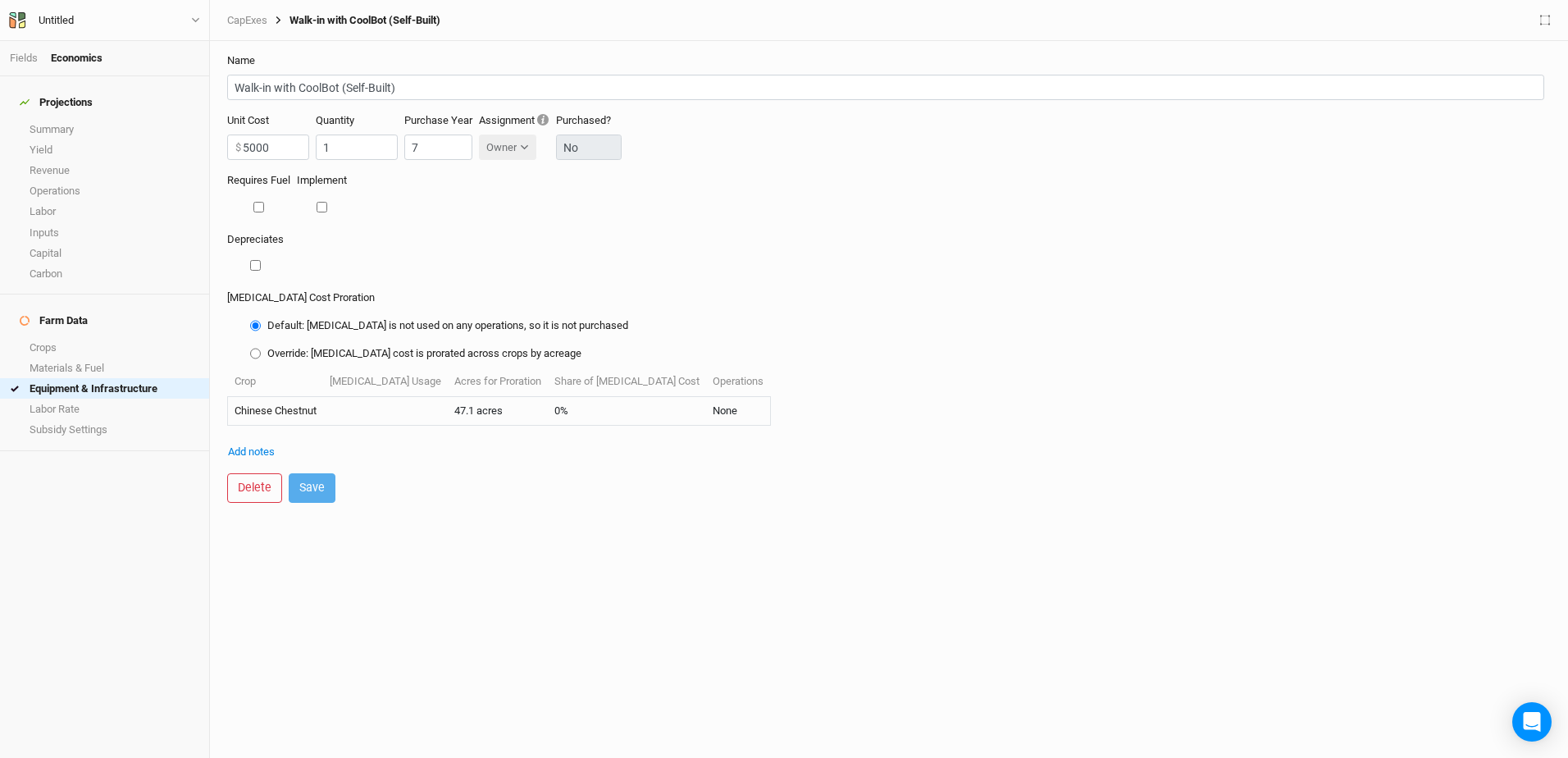
click at [95, 561] on div "Projections Summary Yield Revenue Operations Labor Inputs Capital Carbon Farm D…" at bounding box center [104, 417] width 209 height 682
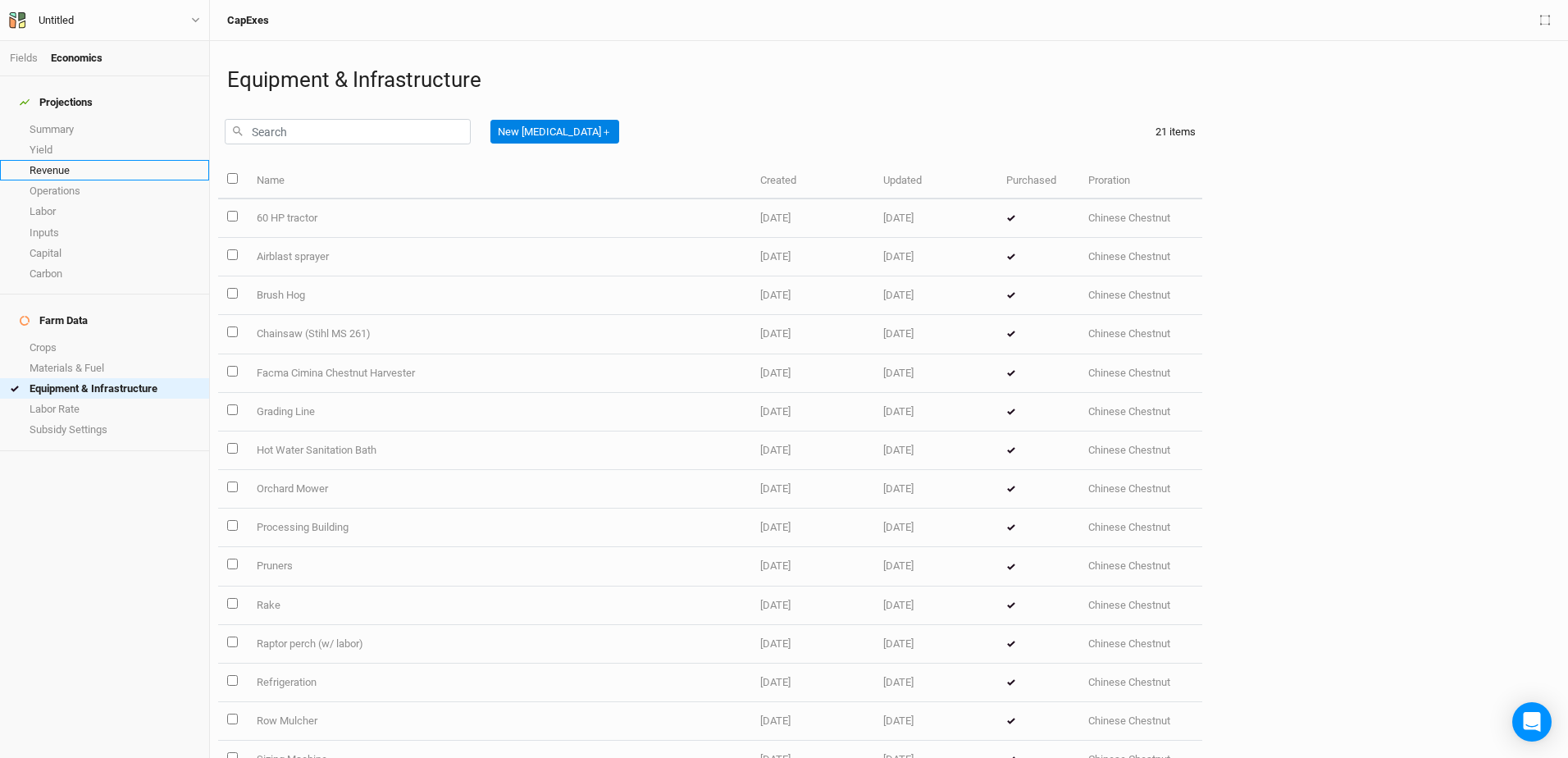
click at [41, 161] on link "Revenue" at bounding box center [104, 170] width 209 height 21
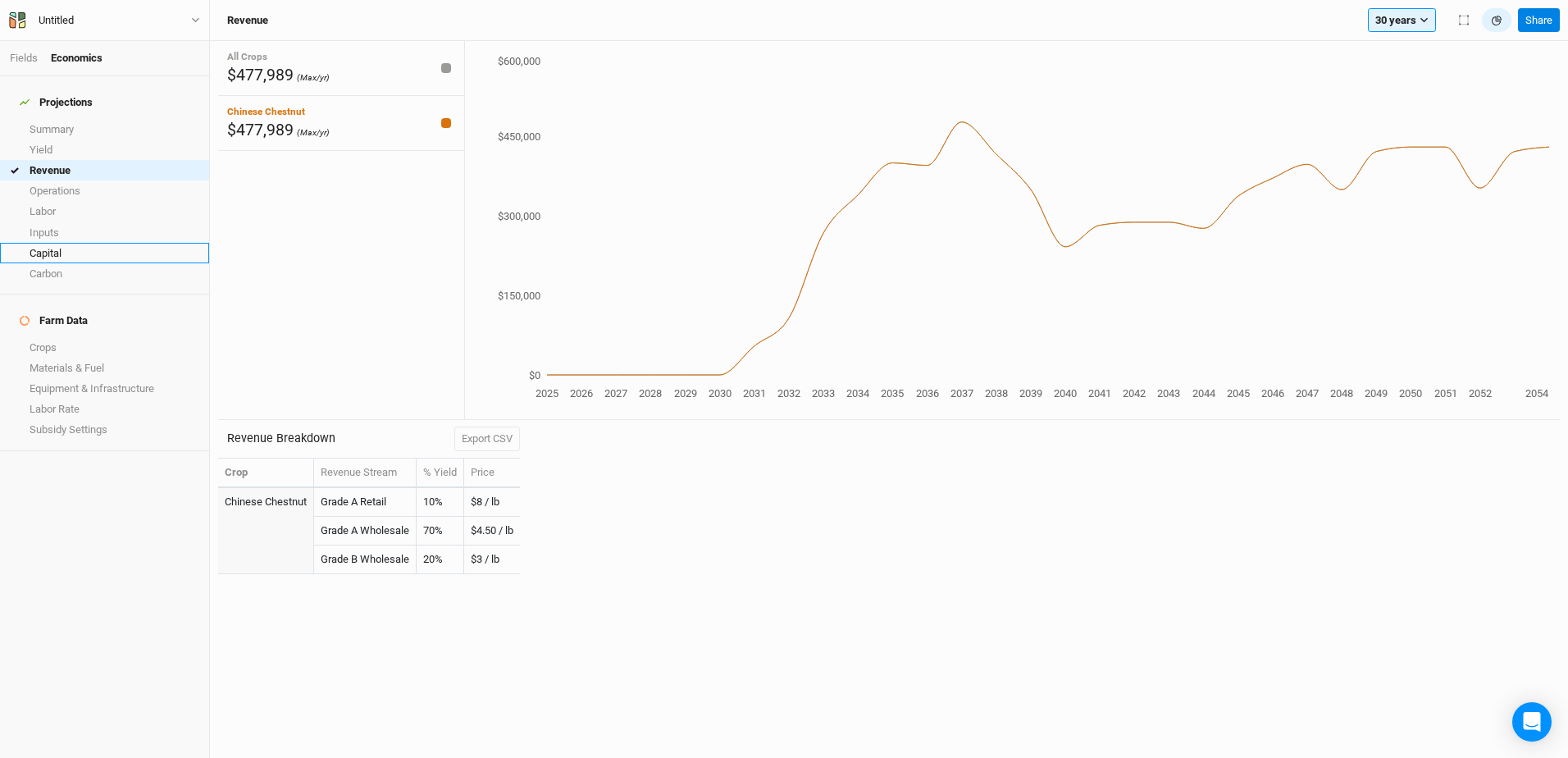
click at [43, 243] on link "Capital" at bounding box center [104, 253] width 209 height 21
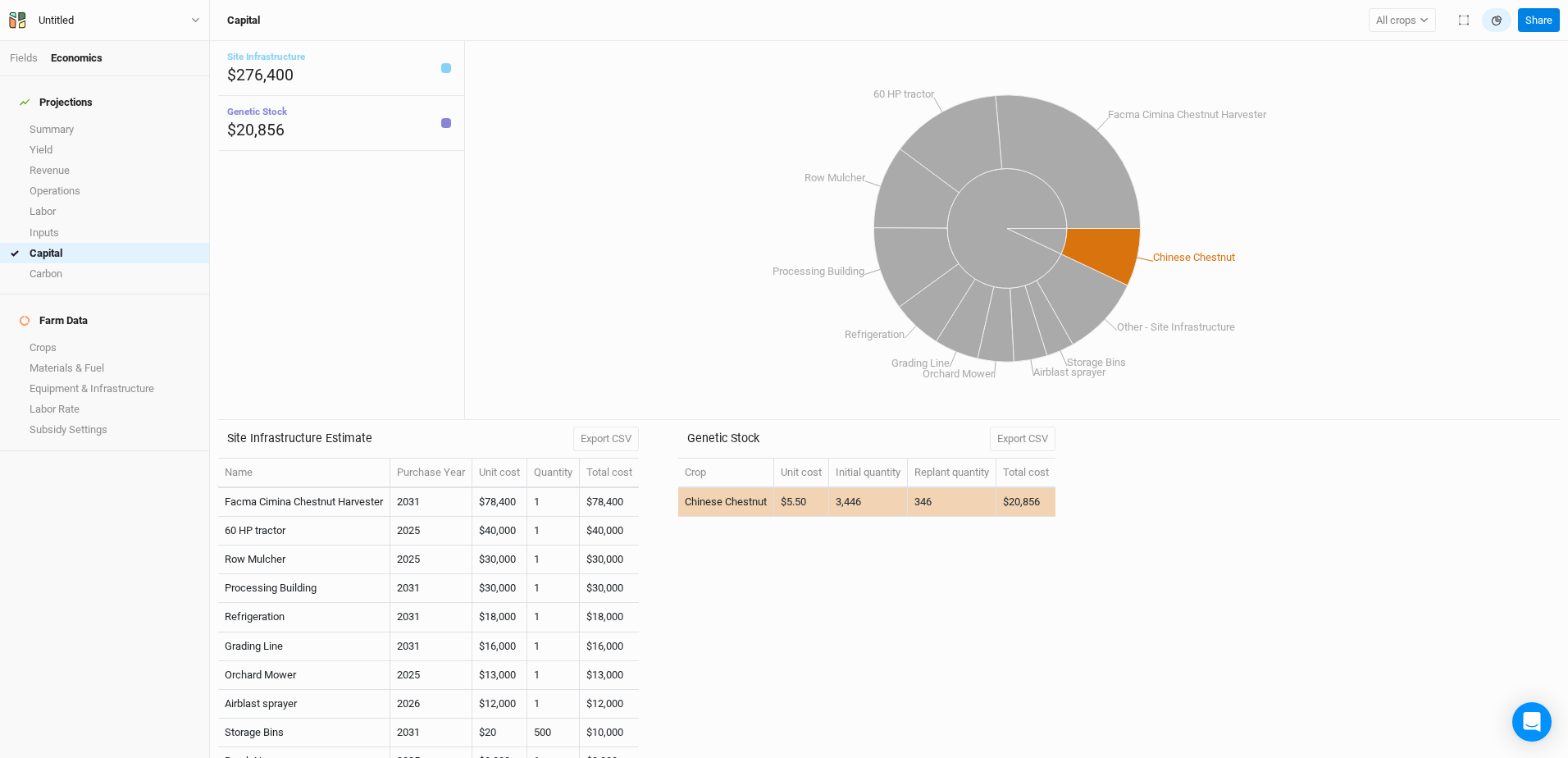
click at [890, 508] on td "3,446" at bounding box center [869, 503] width 79 height 29
click at [879, 503] on td "3,446" at bounding box center [869, 503] width 79 height 29
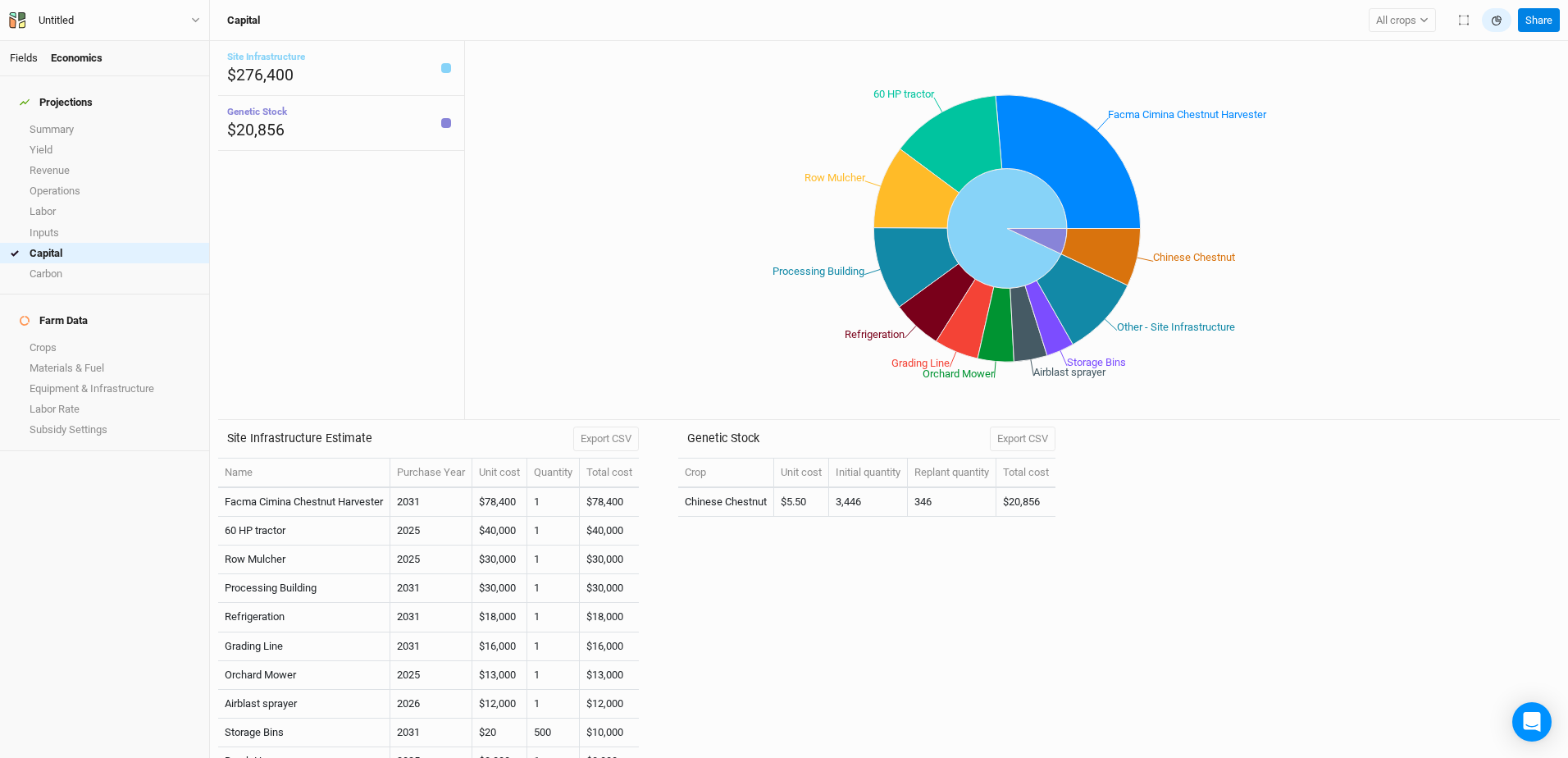
click at [17, 59] on link "Fields" at bounding box center [24, 58] width 28 height 13
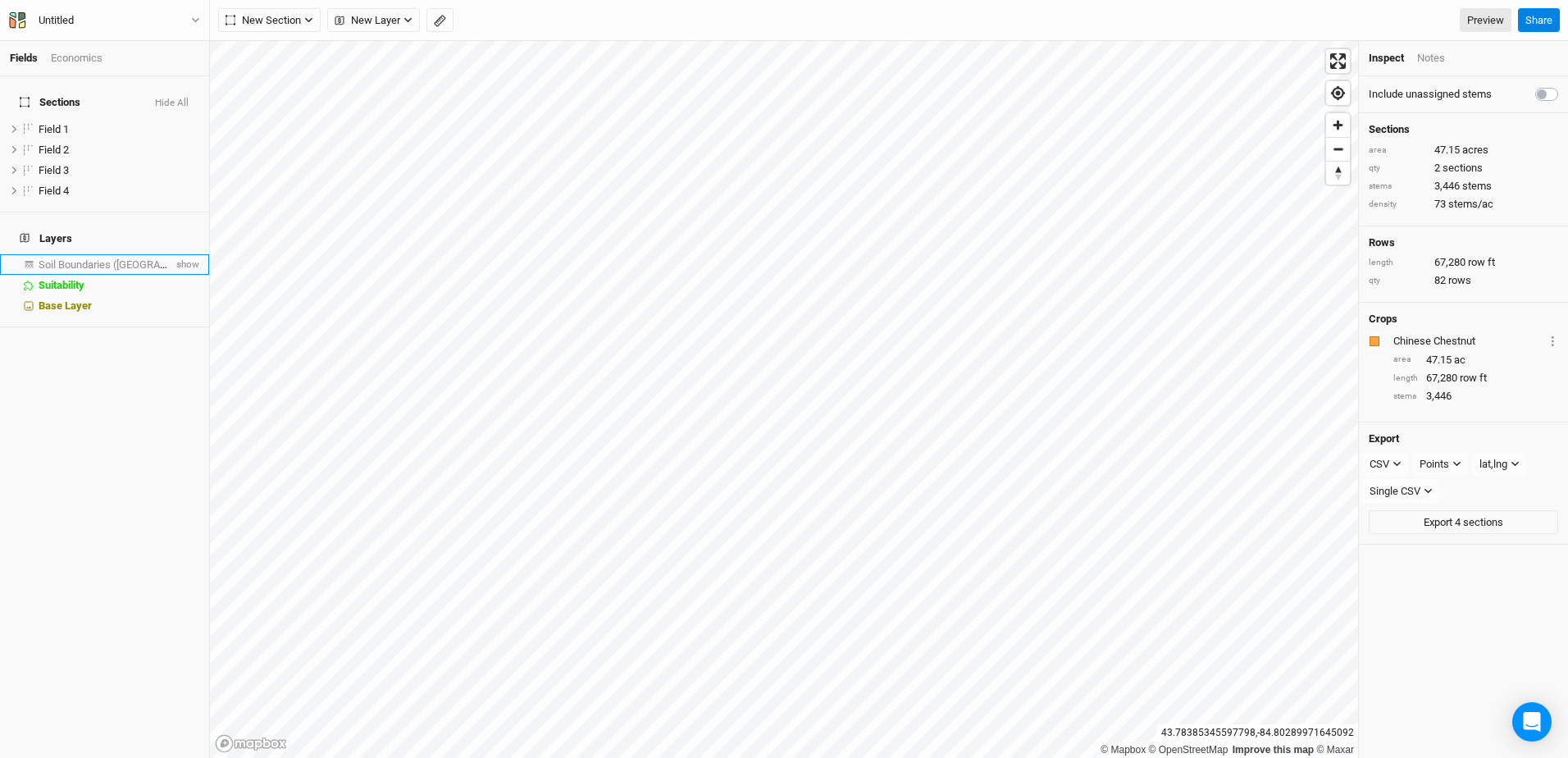
click at [98, 258] on span "Soil Boundaries ([GEOGRAPHIC_DATA])" at bounding box center [130, 264] width 182 height 13
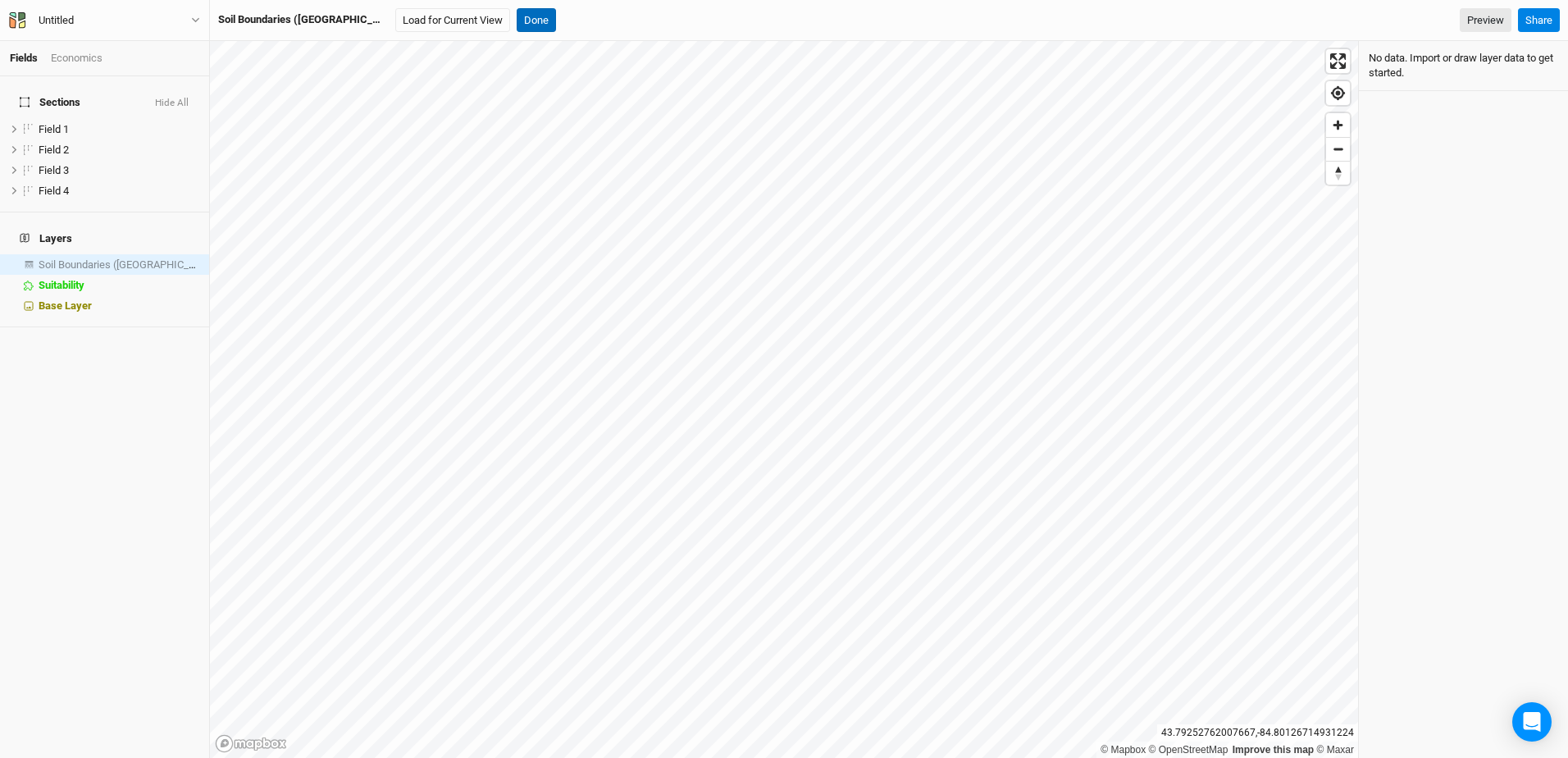
click at [517, 18] on button "Done" at bounding box center [536, 20] width 39 height 24
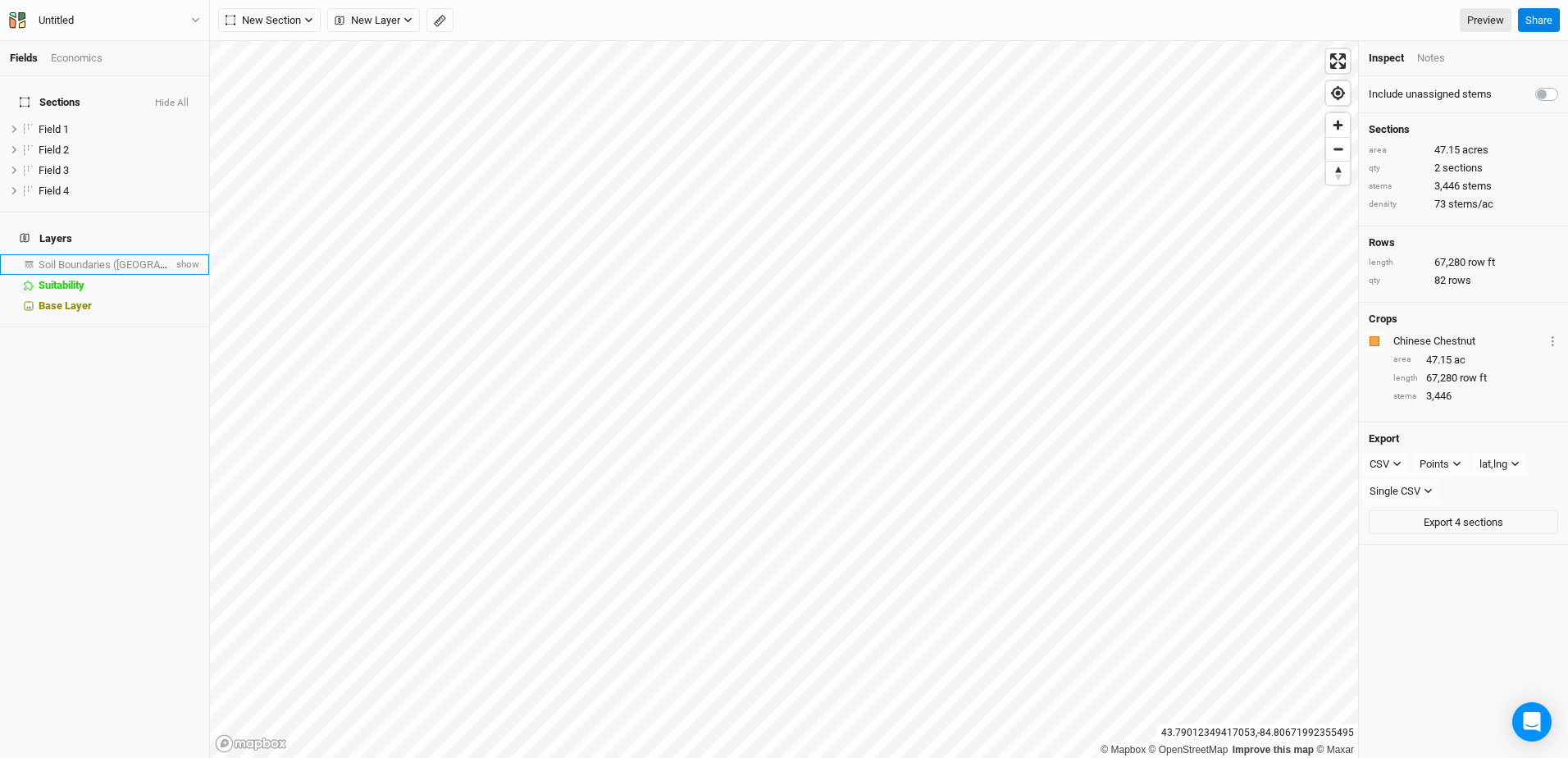
click at [83, 258] on span "Soil Boundaries ([GEOGRAPHIC_DATA])" at bounding box center [130, 264] width 182 height 13
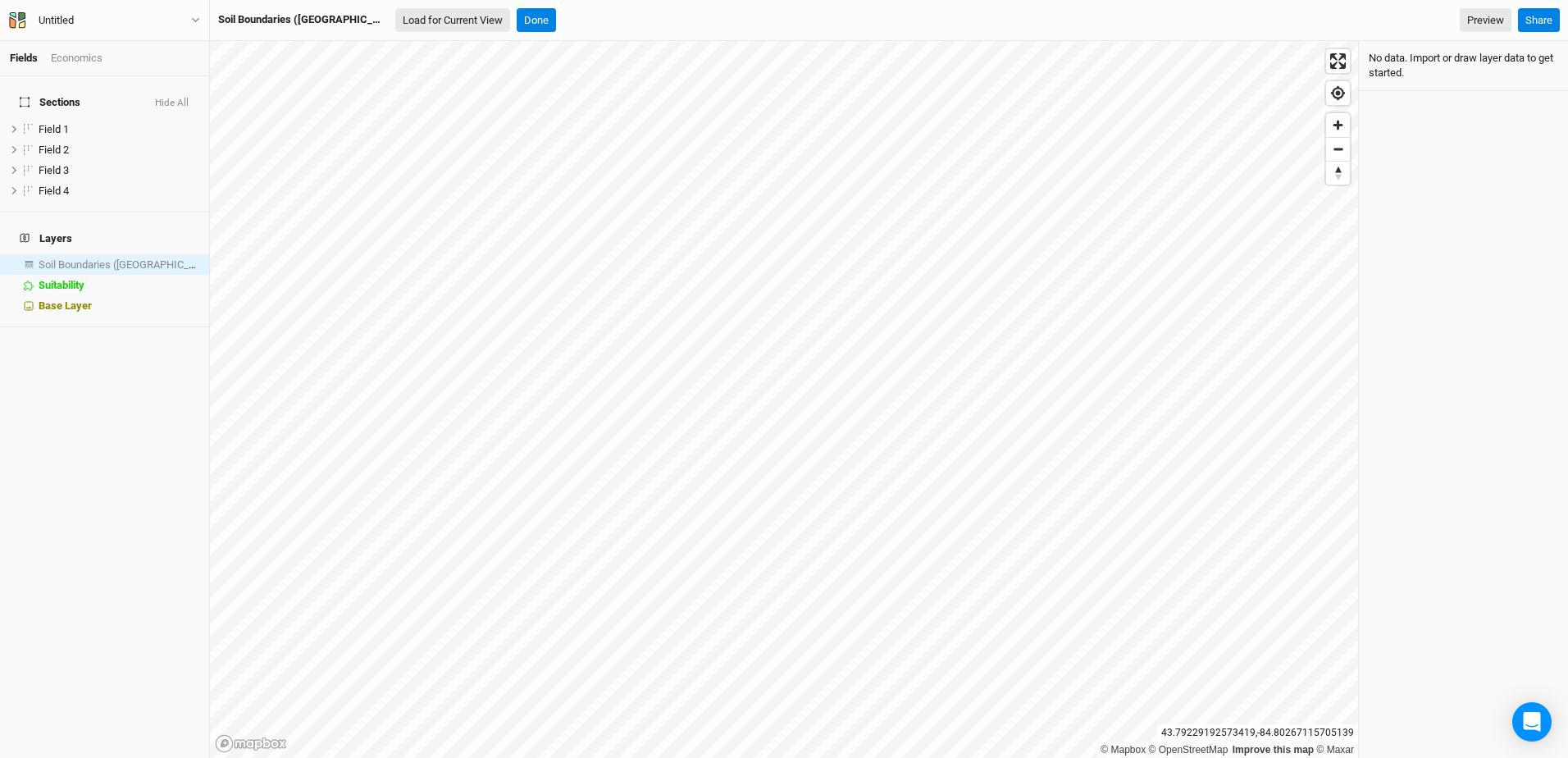
click at [395, 20] on button "Load for Current View" at bounding box center [452, 20] width 115 height 24
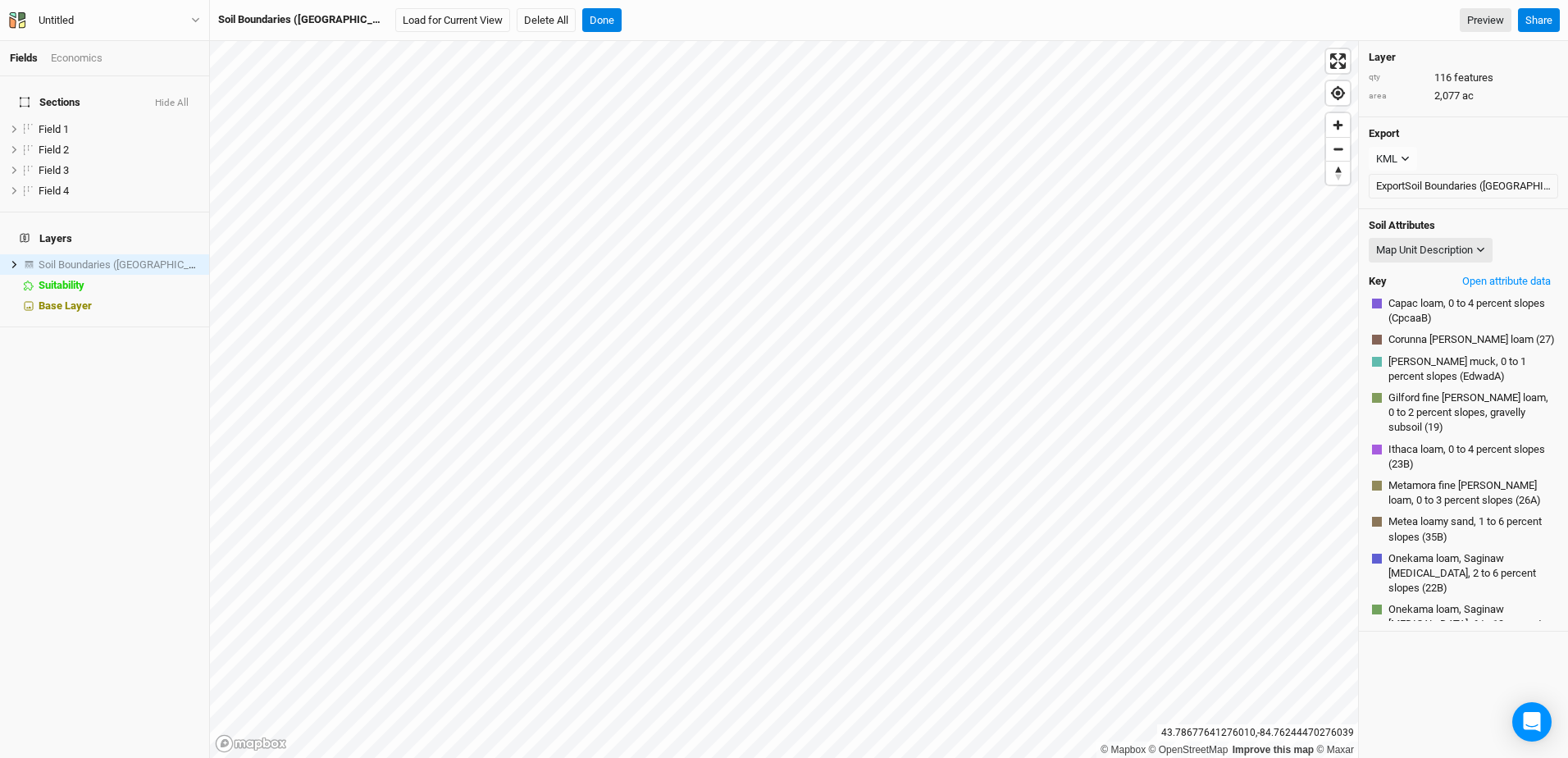
scroll to position [94, 0]
click at [1408, 160] on icon "button" at bounding box center [1406, 158] width 9 height 9
click at [1408, 158] on icon "button" at bounding box center [1406, 158] width 7 height 5
click at [1439, 184] on button "Export Soil Boundaries (US)" at bounding box center [1463, 186] width 189 height 24
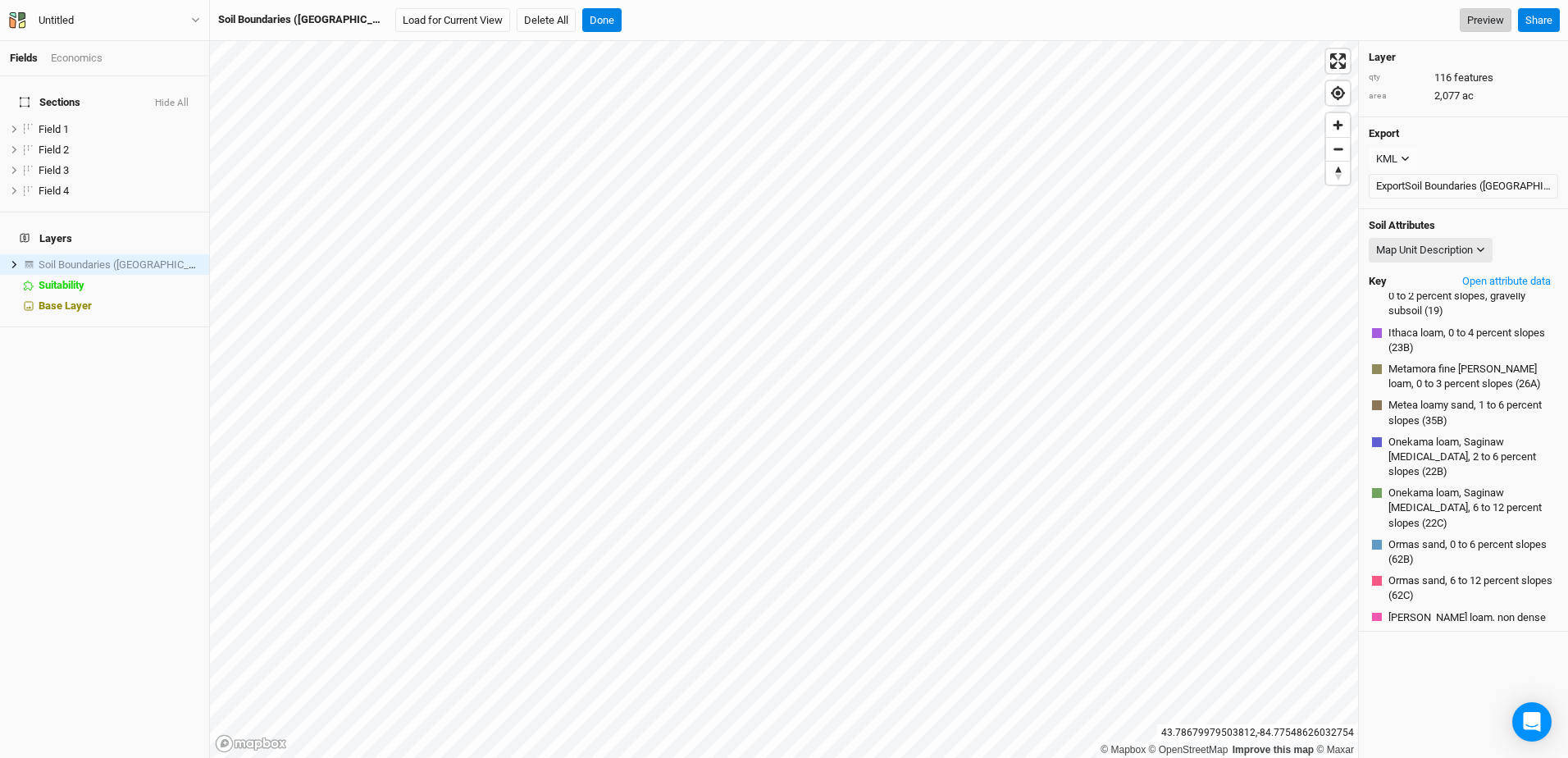
click at [1491, 25] on link "Preview" at bounding box center [1486, 20] width 52 height 24
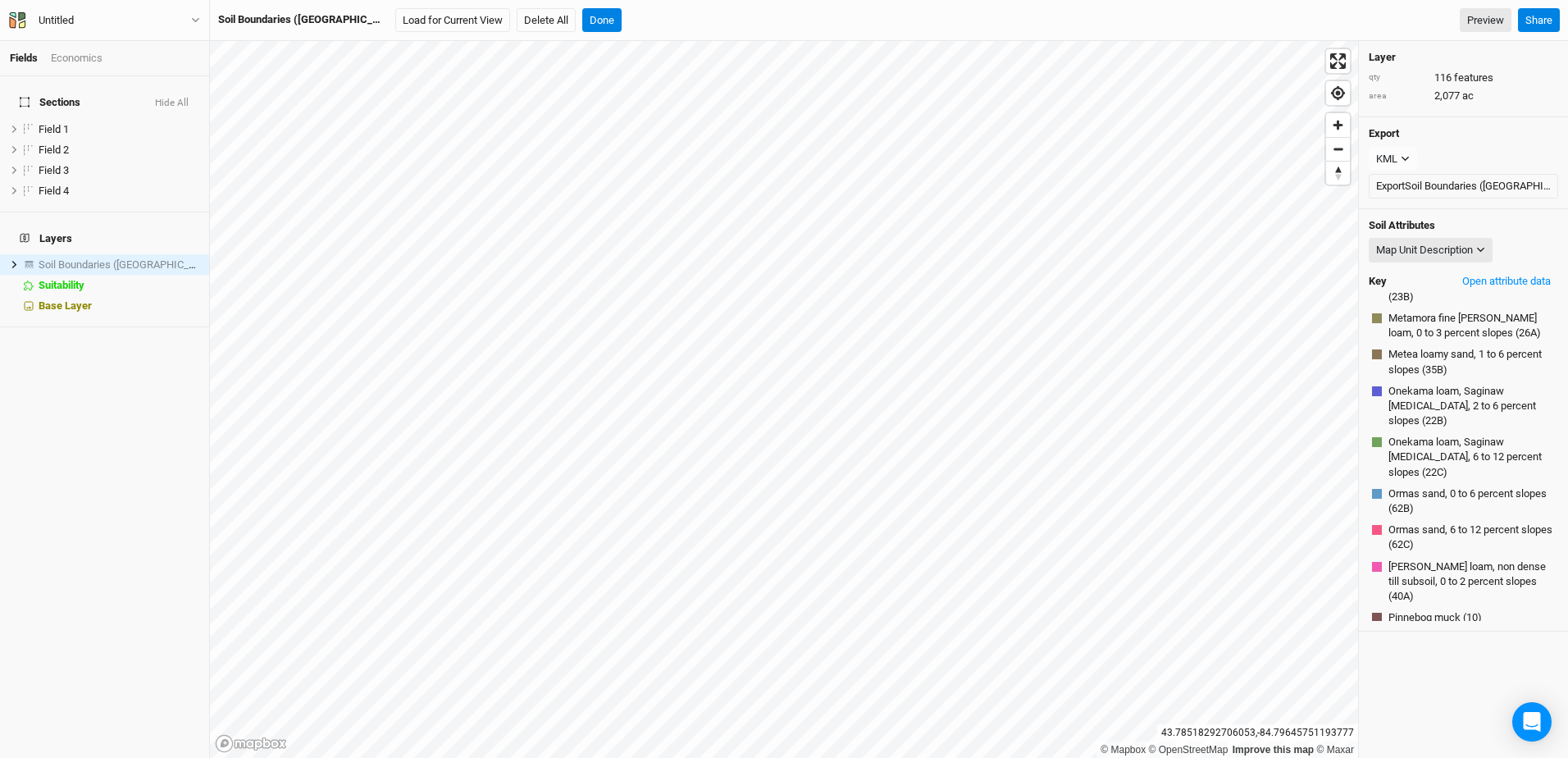
click at [85, 62] on div "Economics" at bounding box center [76, 58] width 52 height 14
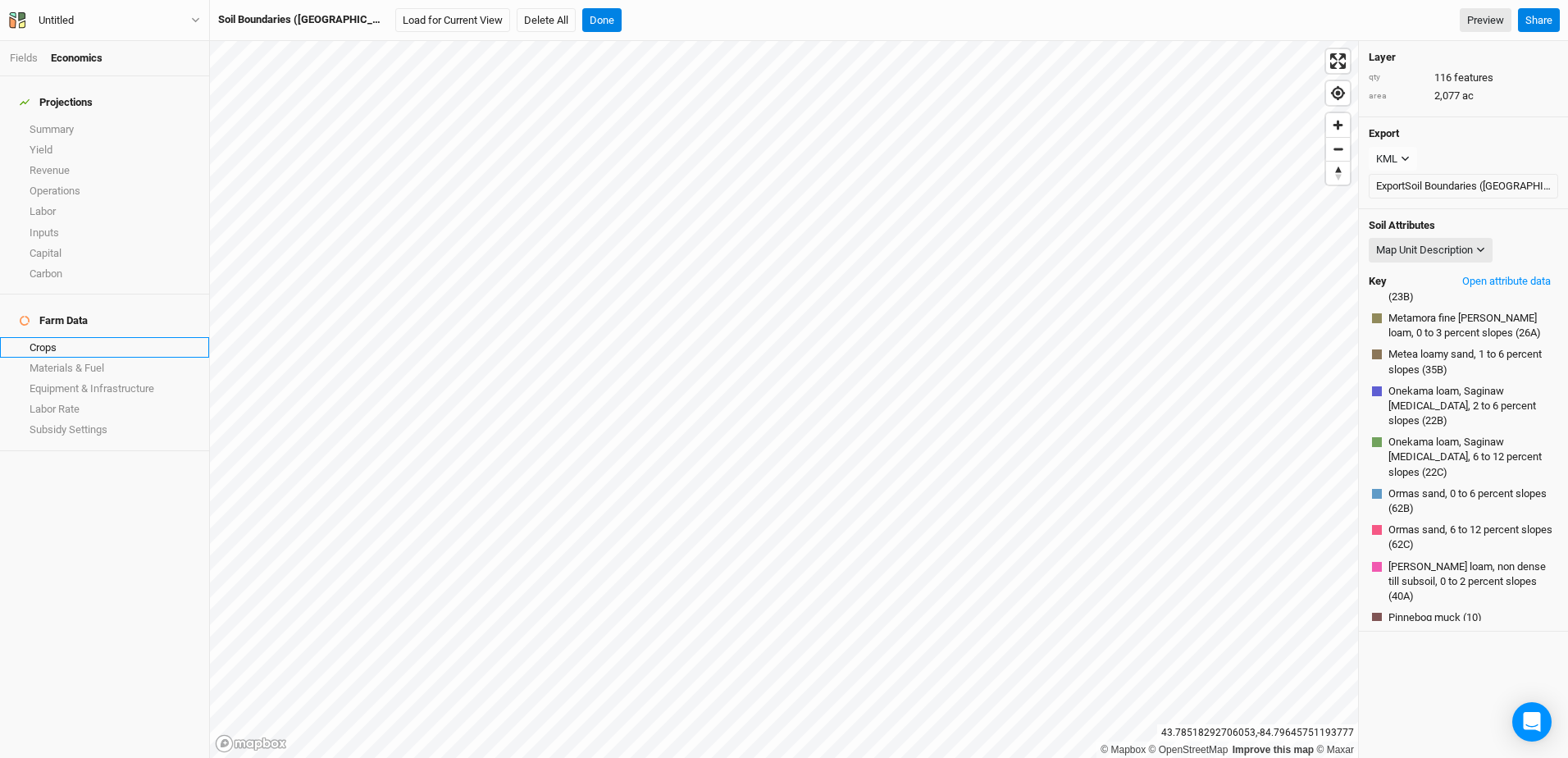
click at [43, 337] on link "Crops" at bounding box center [104, 347] width 209 height 21
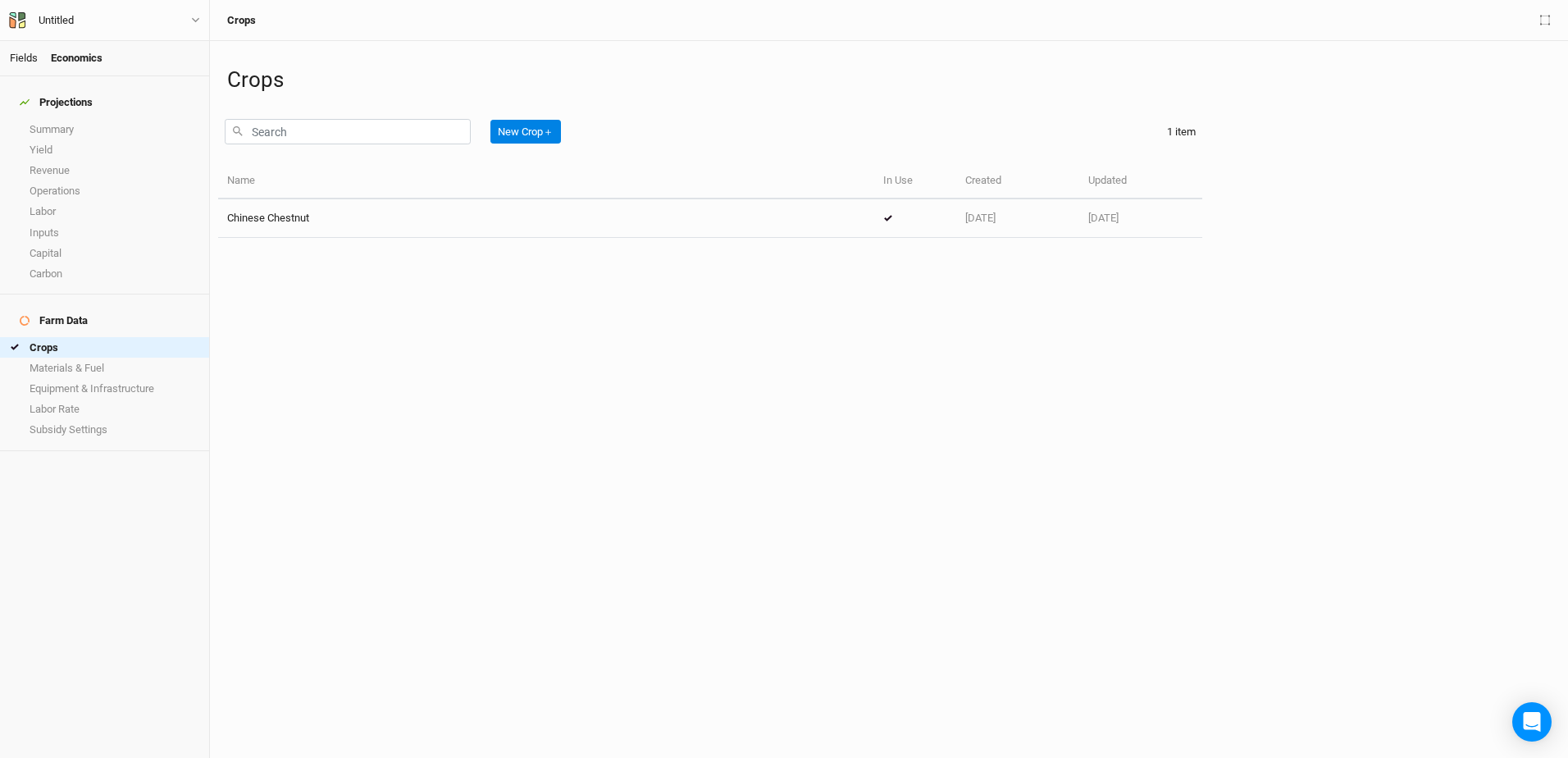
click at [24, 62] on link "Fields" at bounding box center [24, 58] width 28 height 13
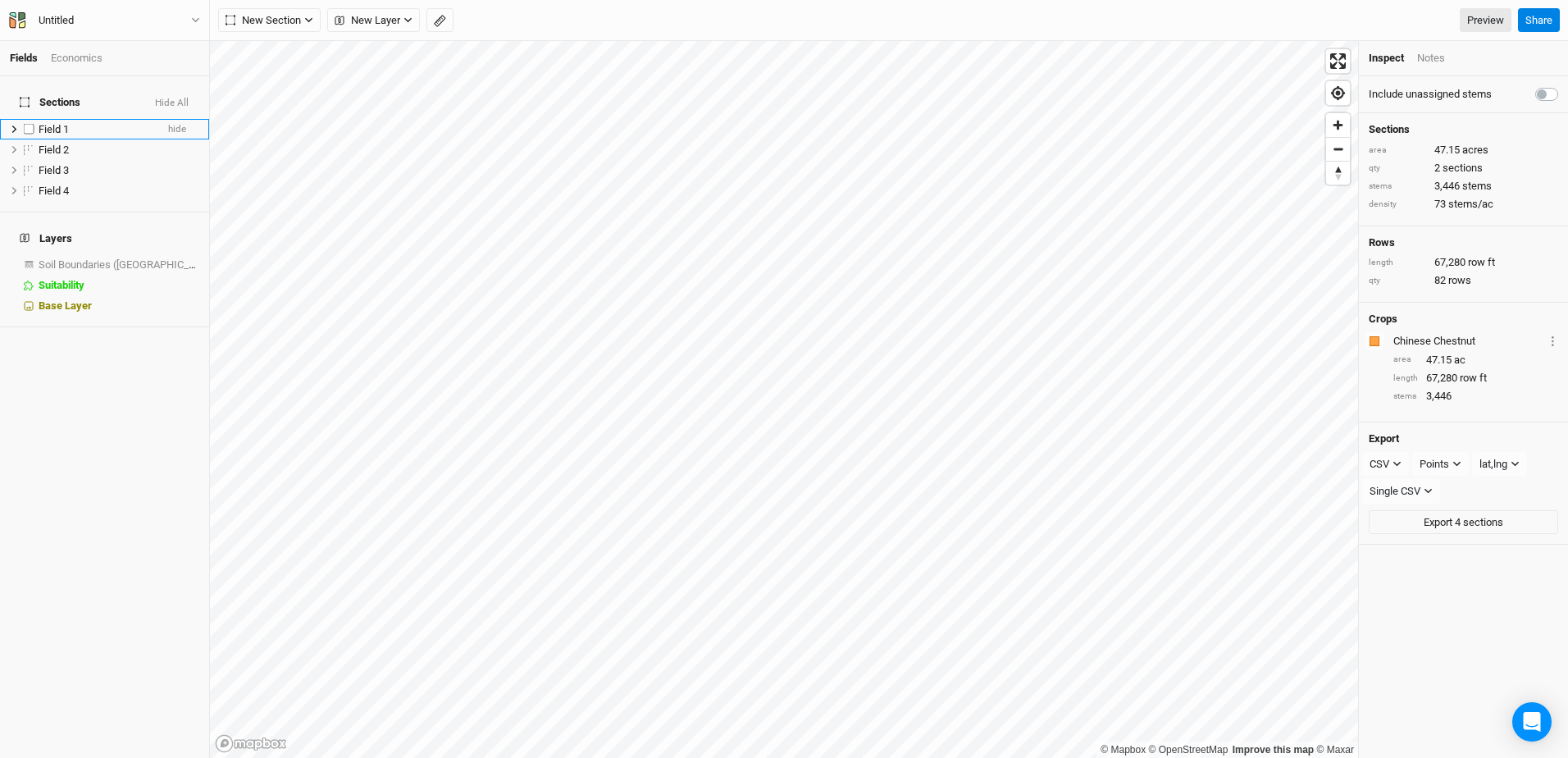
click at [31, 119] on label at bounding box center [29, 129] width 21 height 21
click at [31, 124] on input "checkbox" at bounding box center [29, 130] width 11 height 11
checkbox input "true"
click at [83, 53] on div "Economics" at bounding box center [76, 58] width 52 height 14
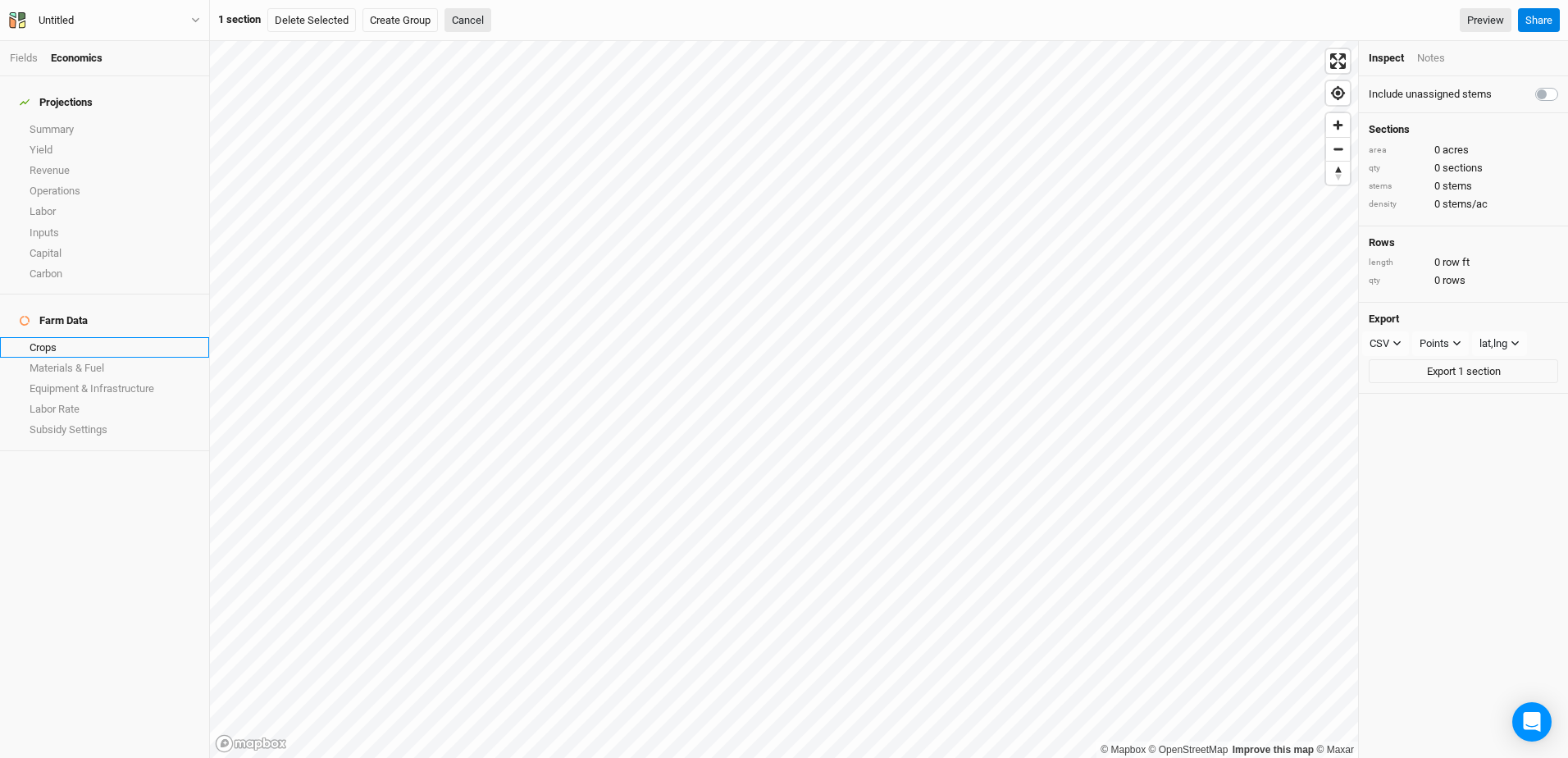
click at [56, 337] on link "Crops" at bounding box center [104, 347] width 209 height 21
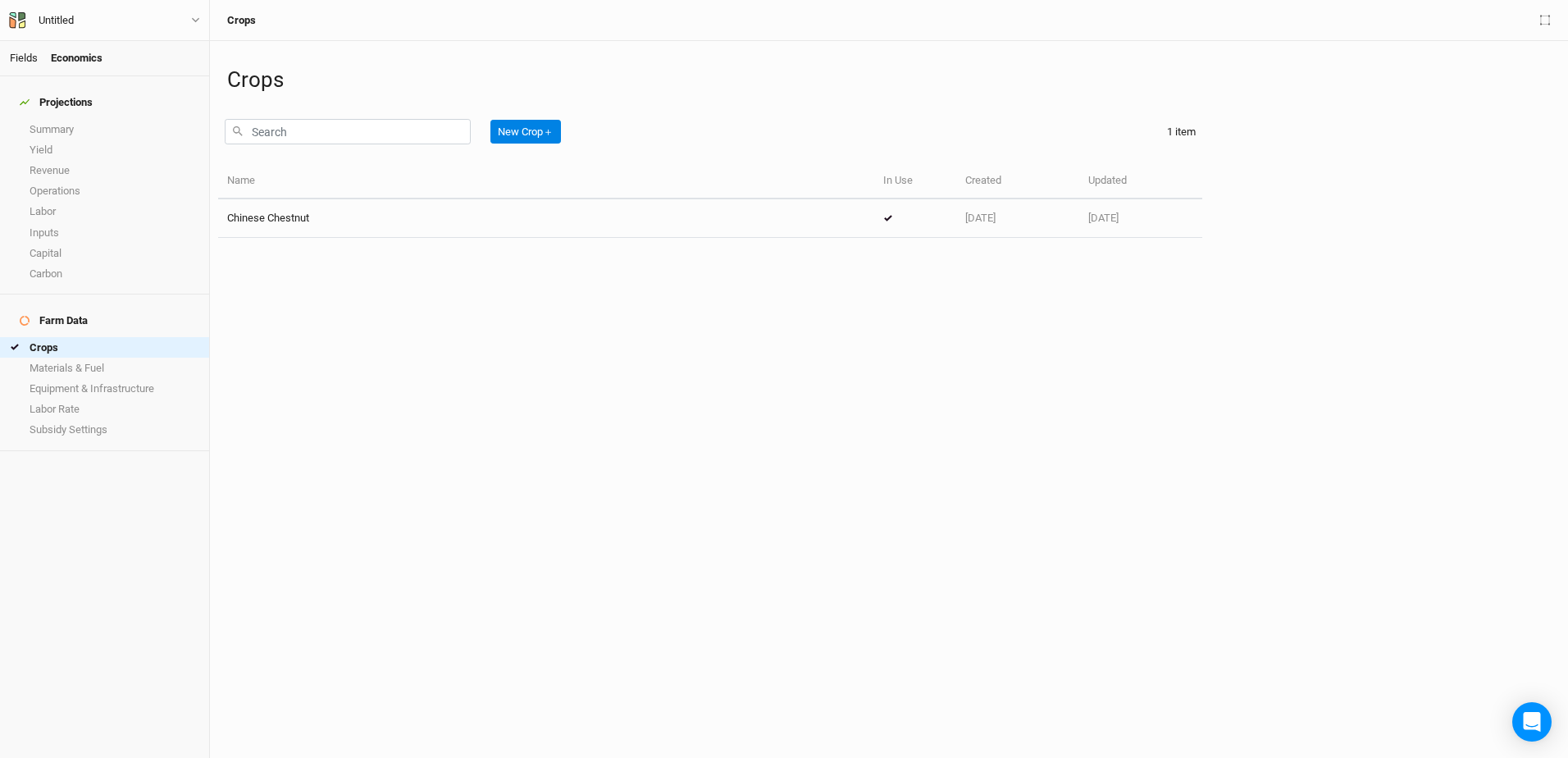
click at [18, 54] on link "Fields" at bounding box center [24, 58] width 28 height 13
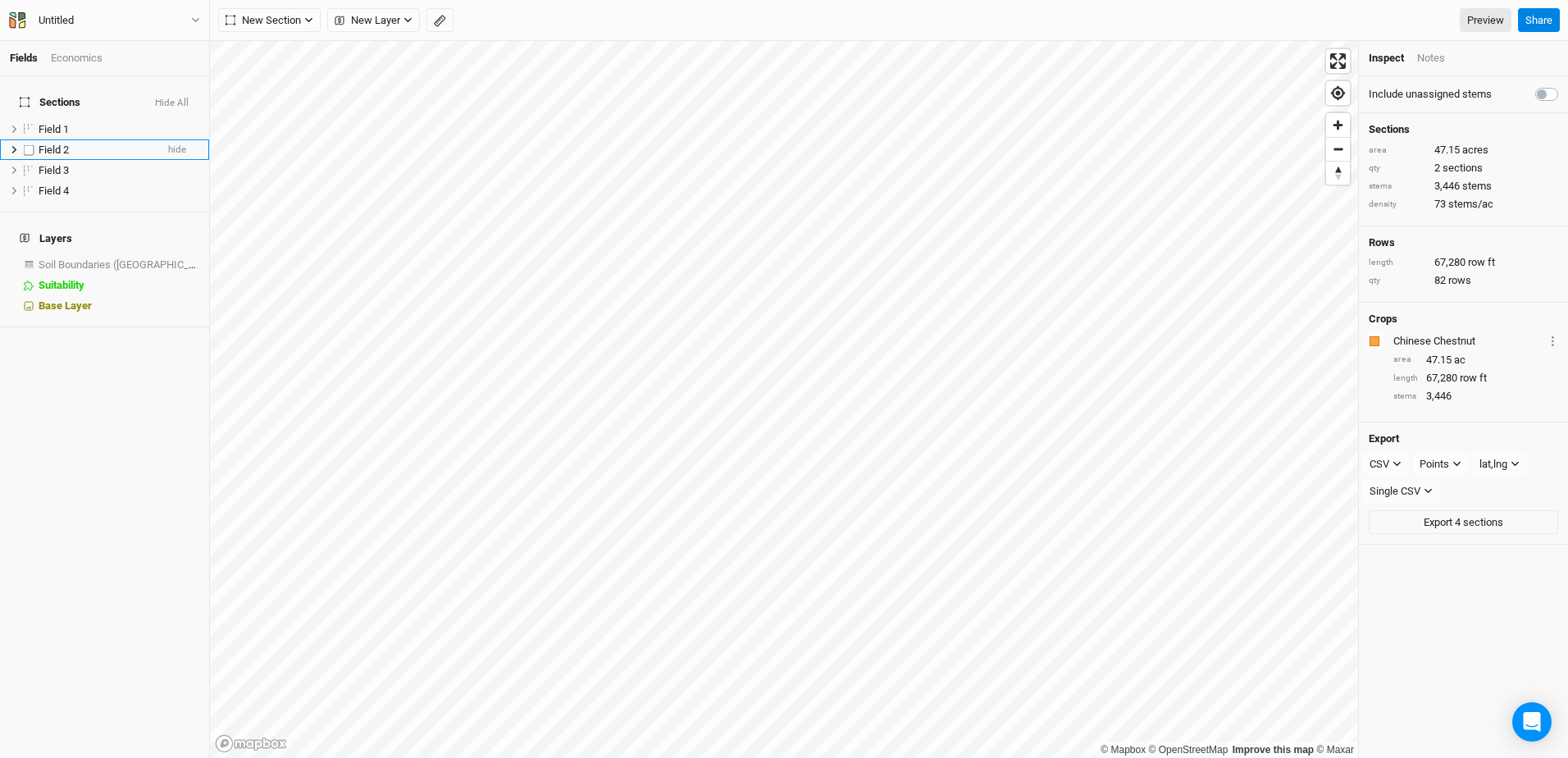
click at [42, 143] on span "Field 2" at bounding box center [54, 149] width 31 height 13
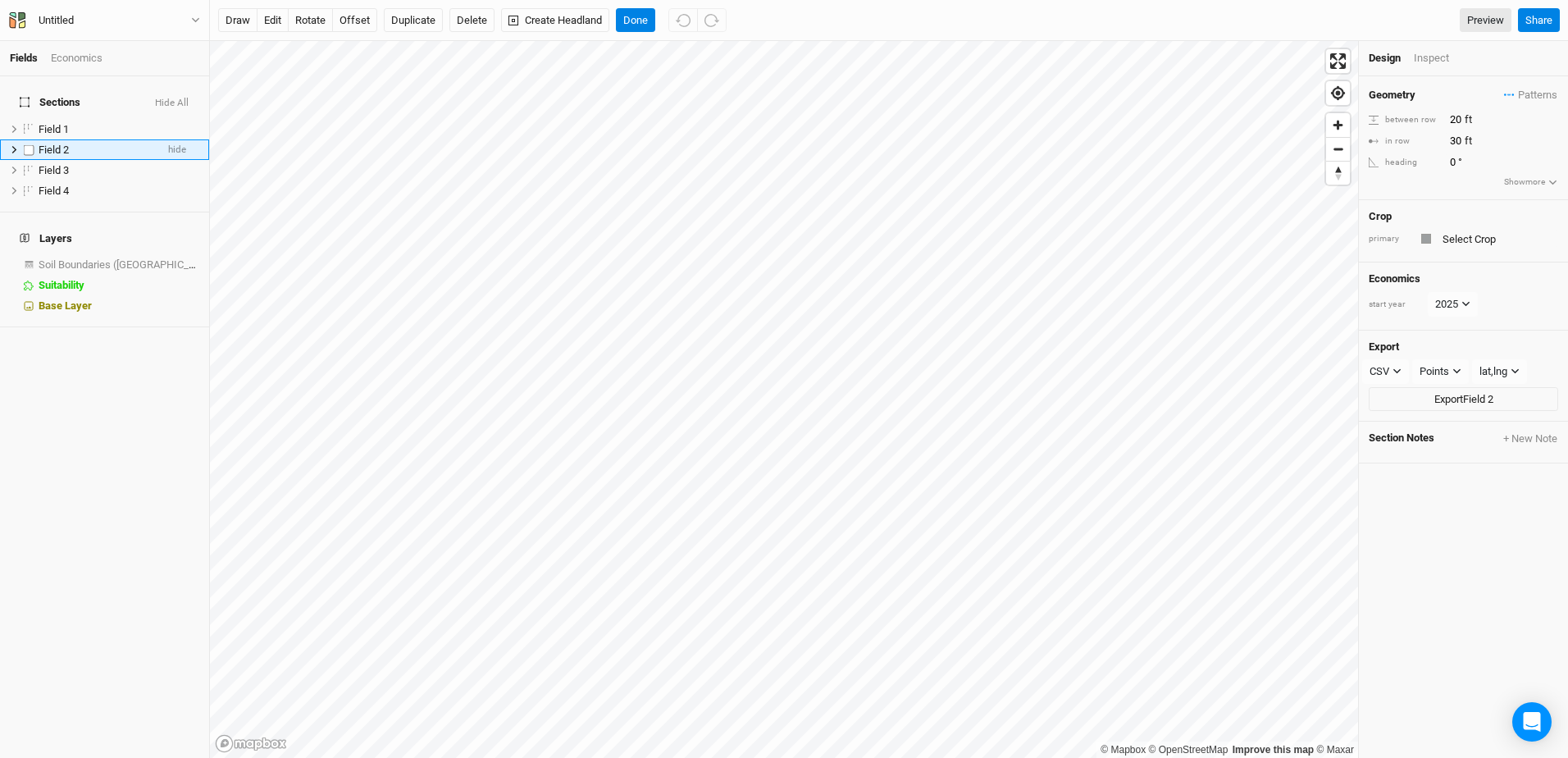
click at [29, 139] on label at bounding box center [29, 149] width 21 height 21
click at [29, 144] on input "checkbox" at bounding box center [29, 149] width 11 height 11
checkbox input "true"
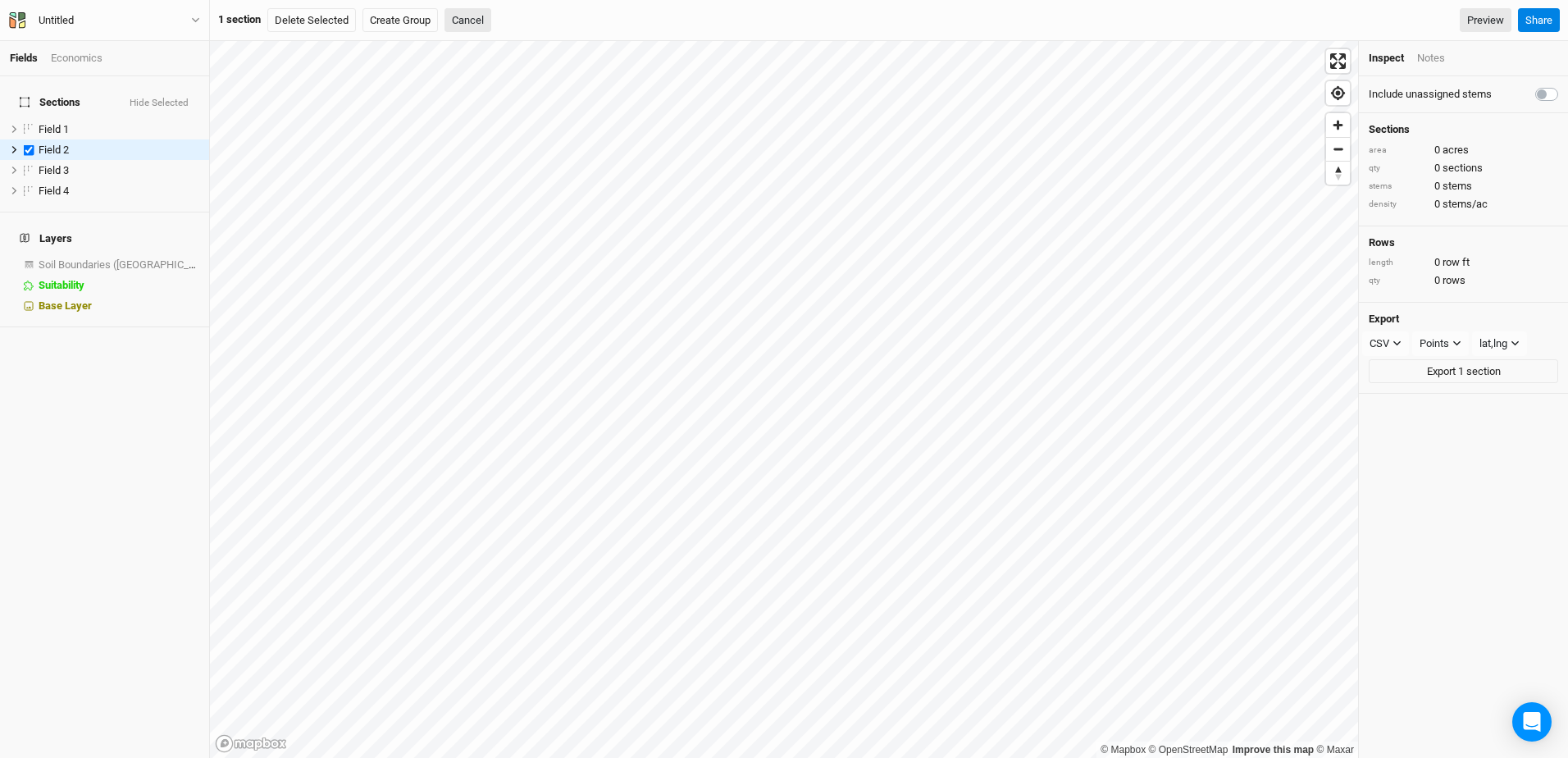
click at [74, 58] on div "Economics" at bounding box center [76, 58] width 52 height 14
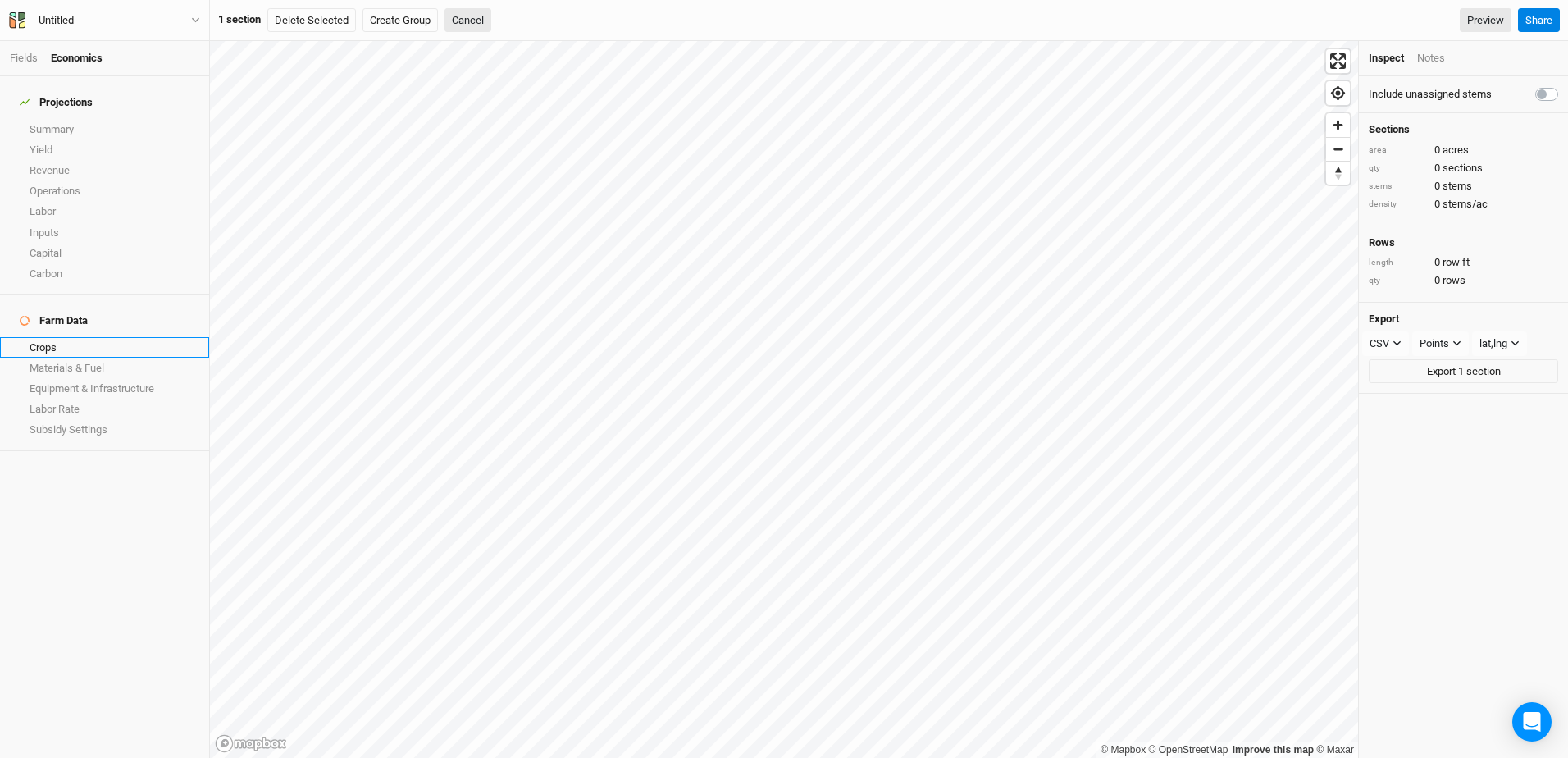
click at [38, 337] on link "Crops" at bounding box center [104, 347] width 209 height 21
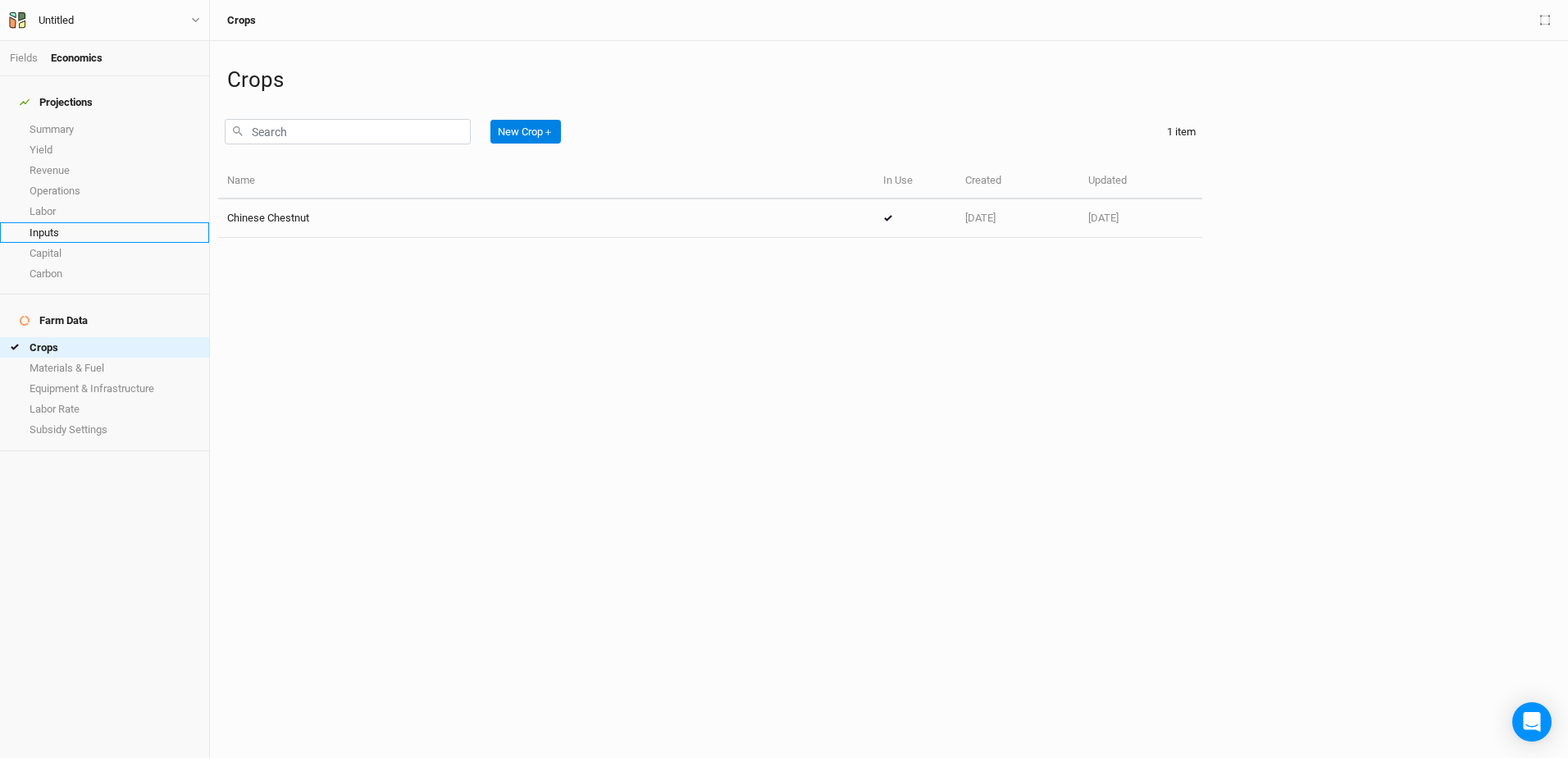
click at [62, 222] on link "Inputs" at bounding box center [104, 232] width 209 height 21
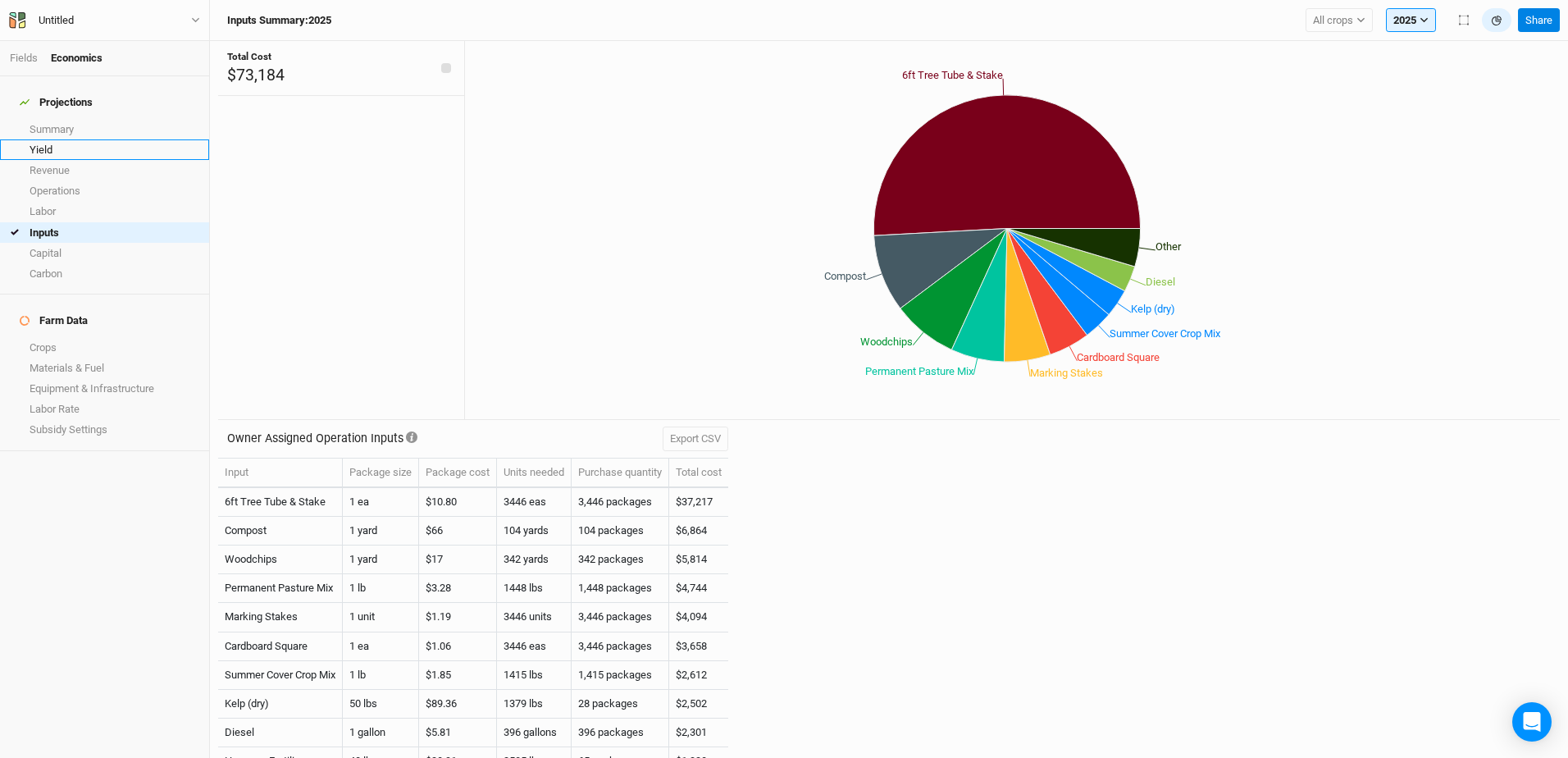
click at [49, 139] on link "Yield" at bounding box center [104, 149] width 209 height 21
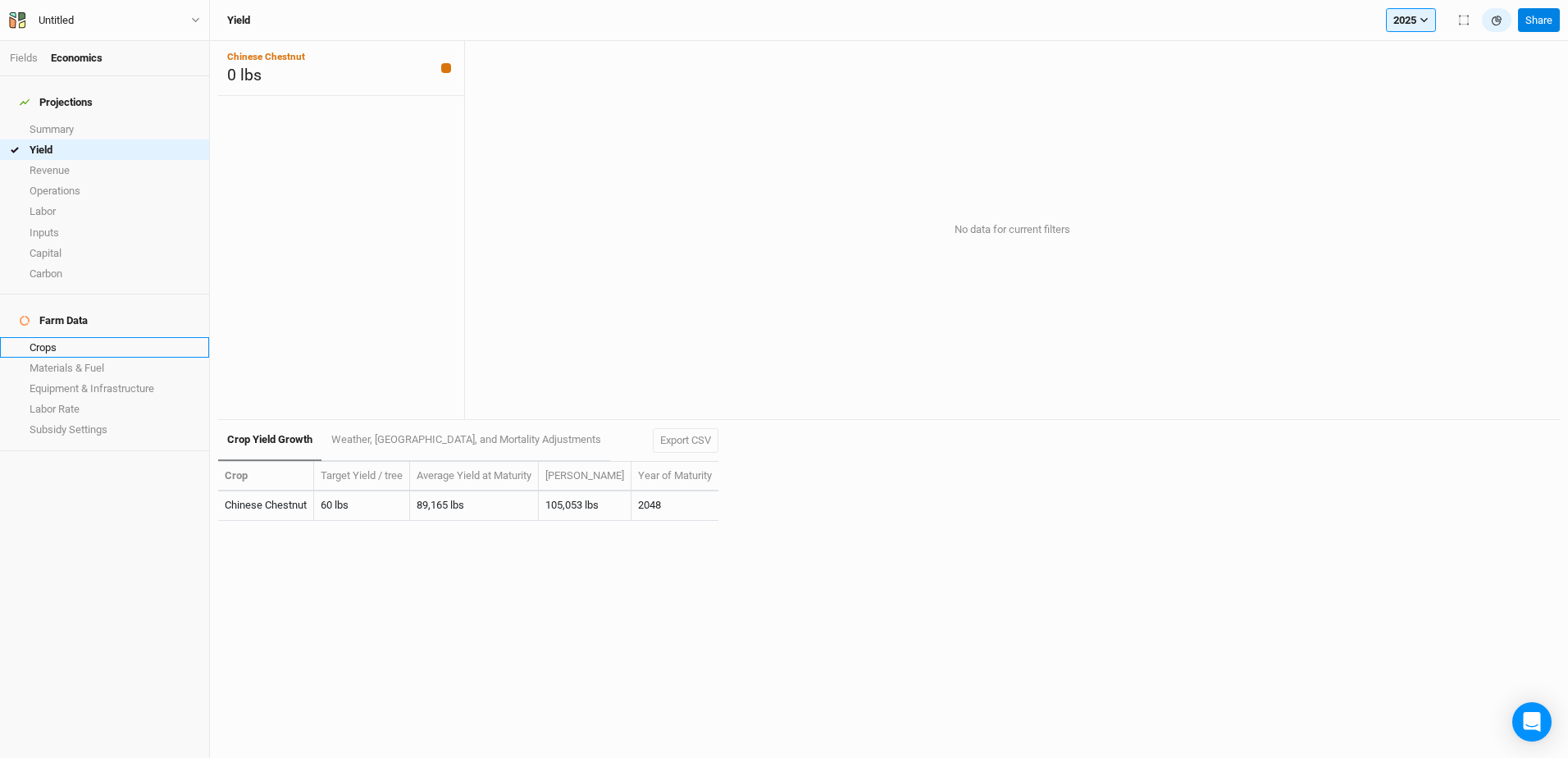
click at [35, 337] on link "Crops" at bounding box center [104, 347] width 209 height 21
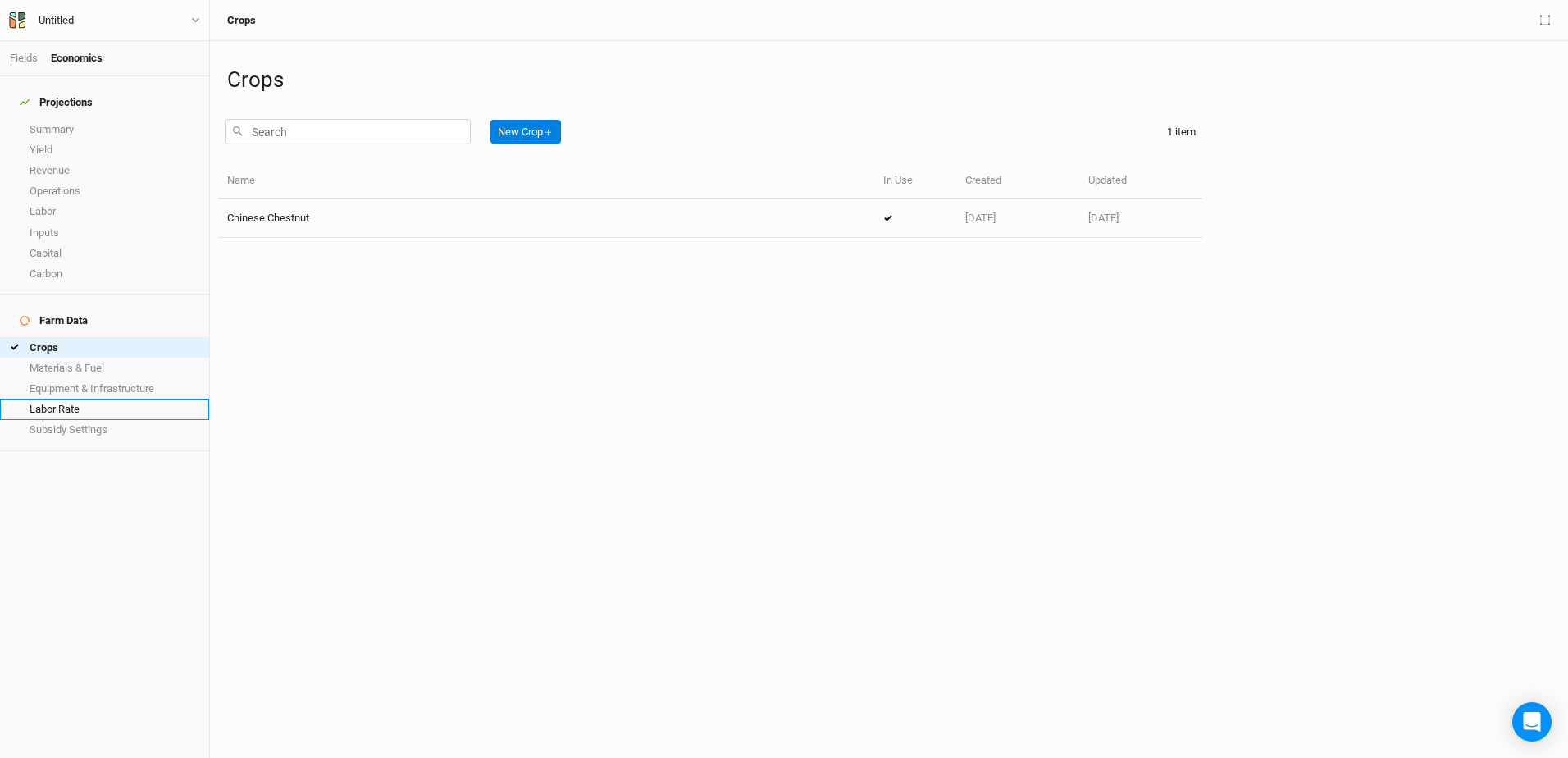
click at [51, 398] on link "Labor Rate" at bounding box center [104, 408] width 209 height 21
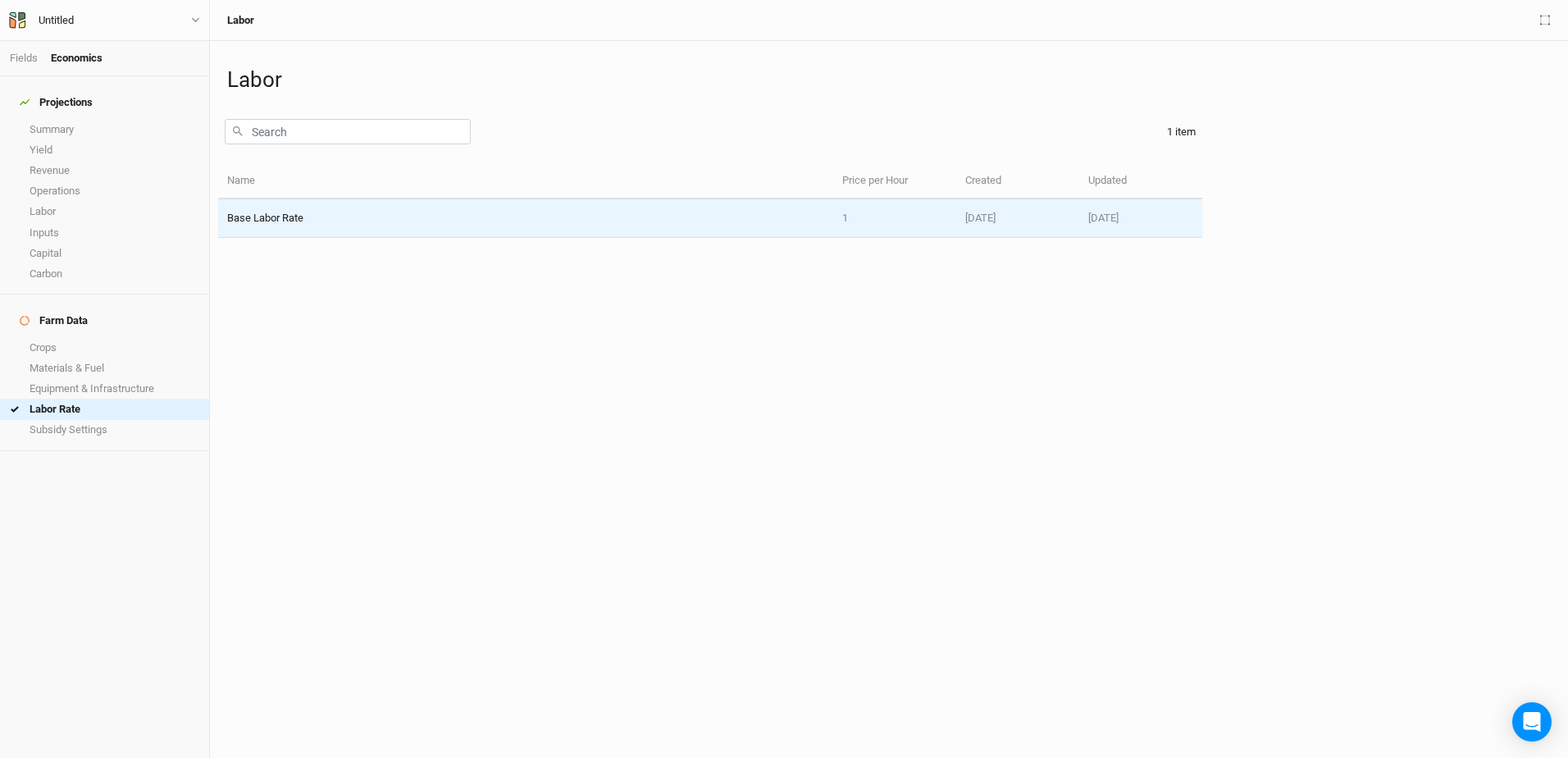
click at [274, 214] on td "Base Labor Rate" at bounding box center [525, 218] width 615 height 39
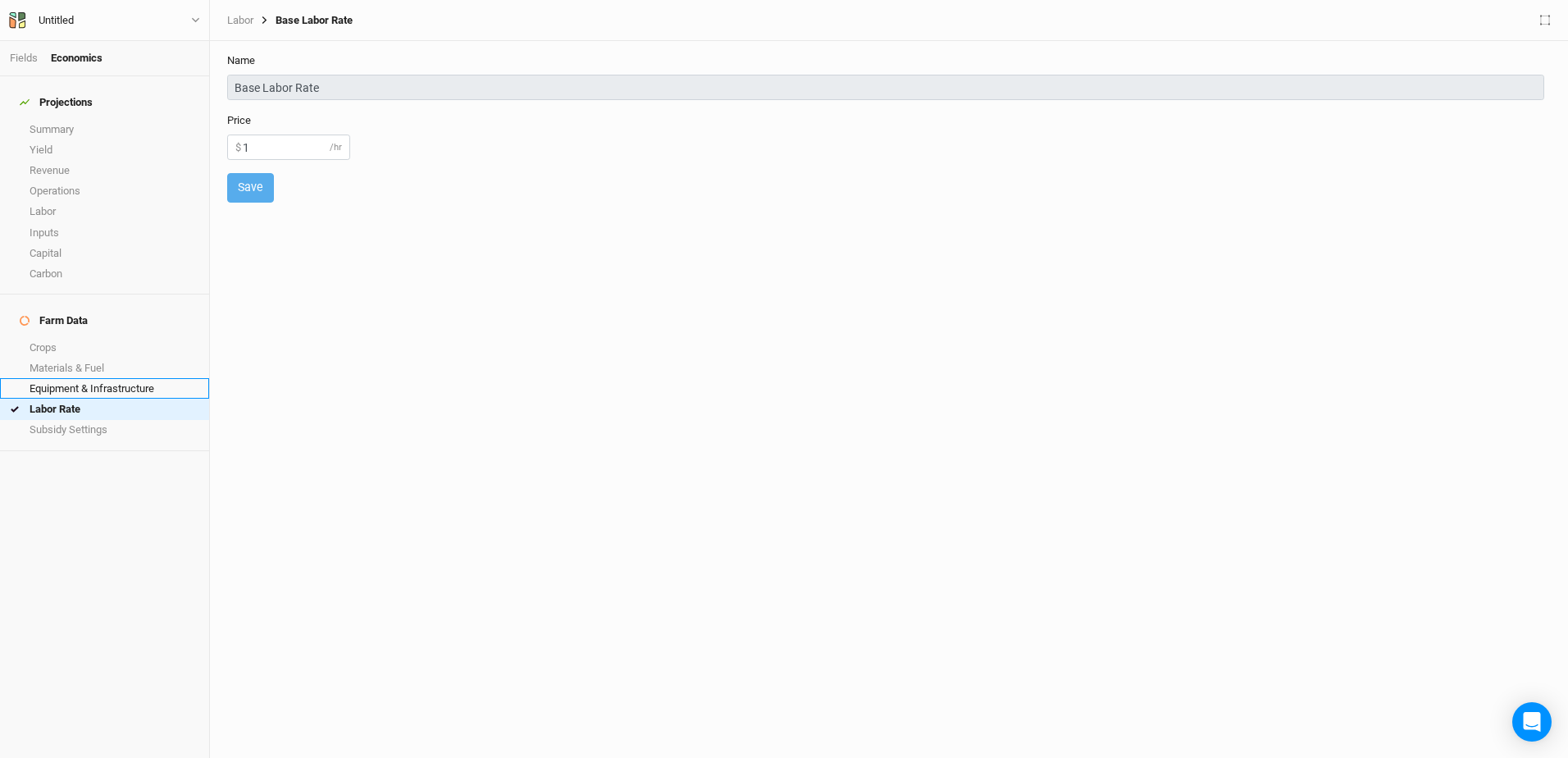
click at [62, 378] on link "Equipment & Infrastructure" at bounding box center [104, 388] width 209 height 21
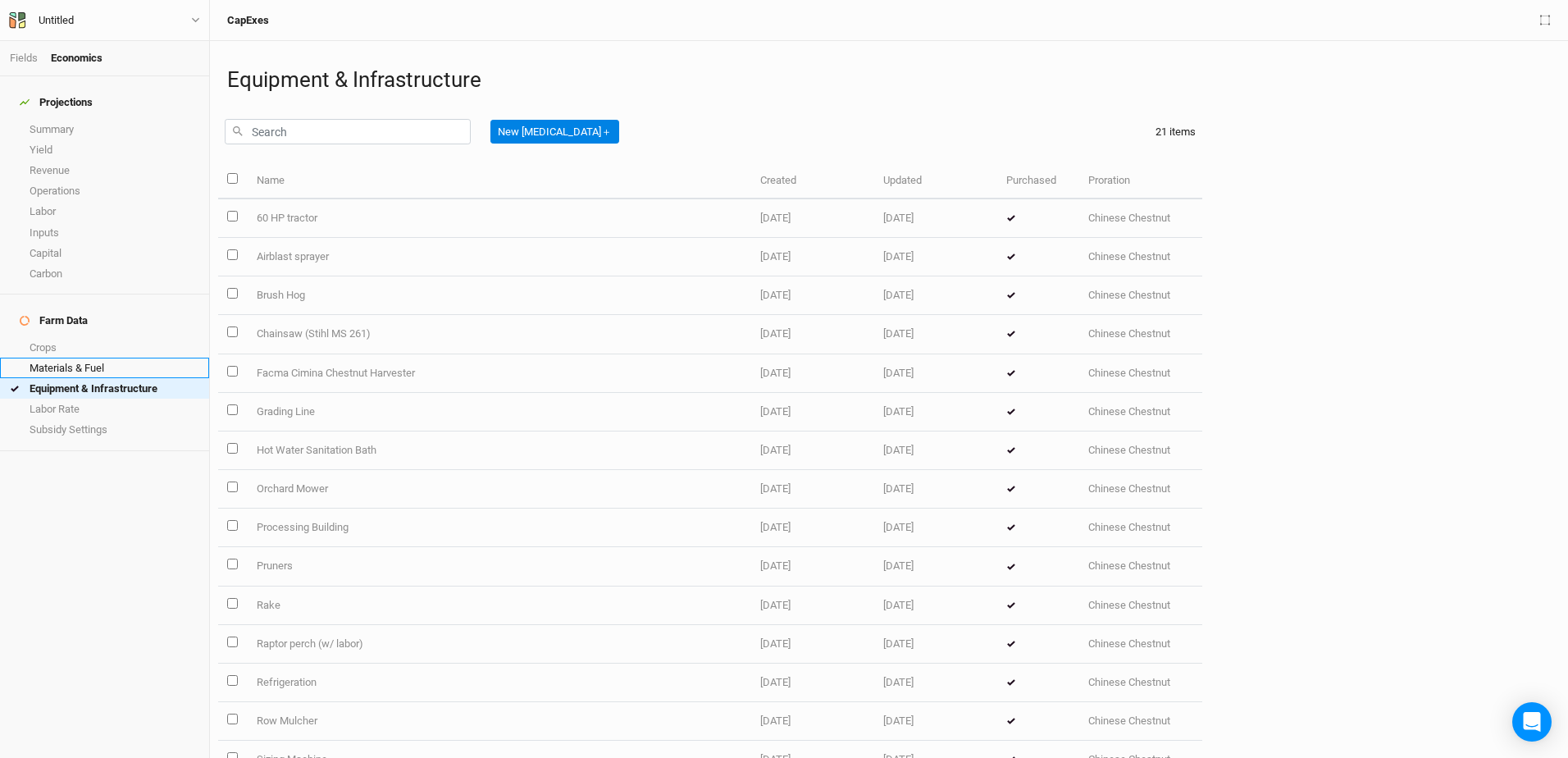
click at [63, 358] on link "Materials & Fuel" at bounding box center [104, 368] width 209 height 21
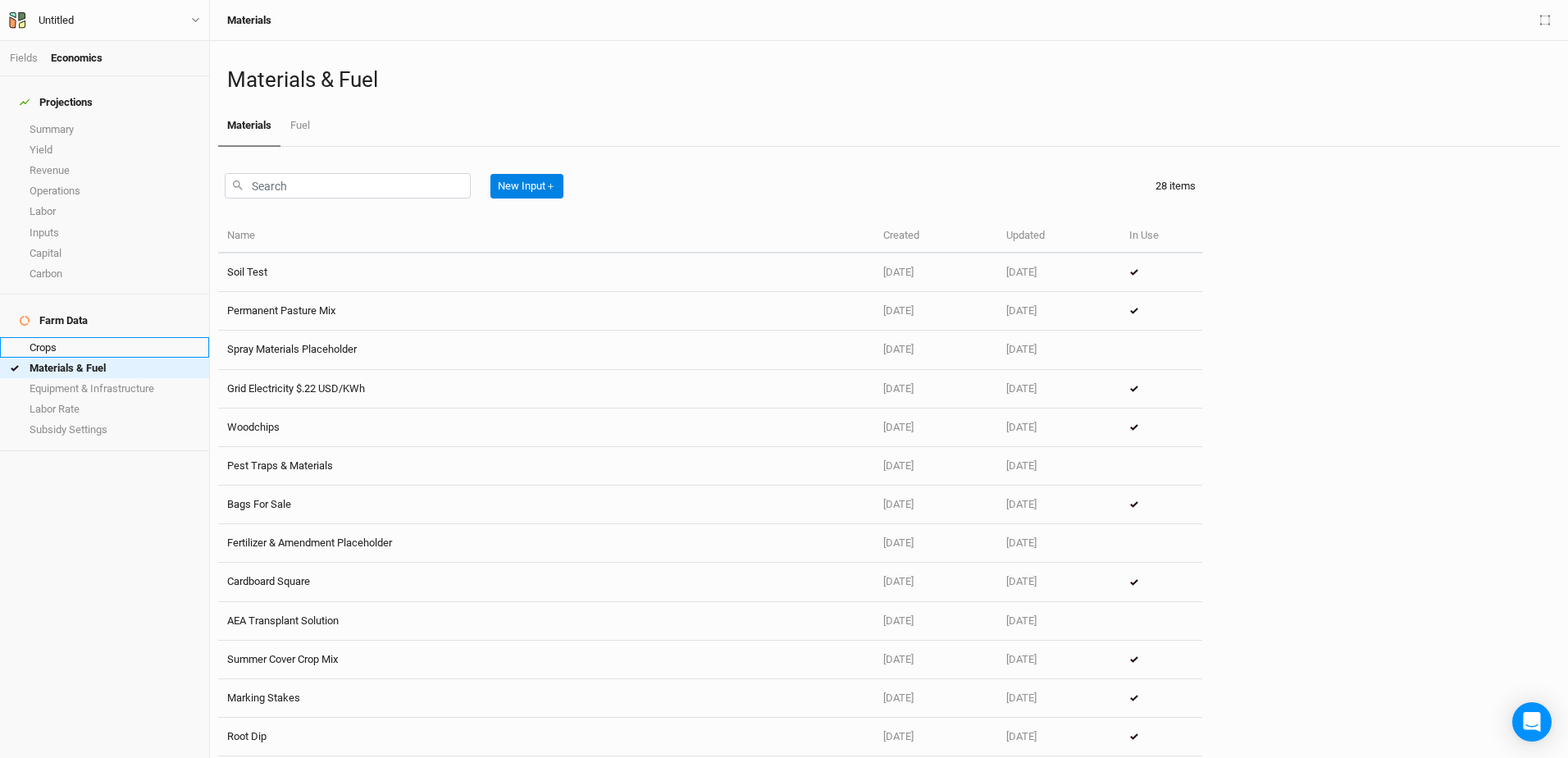
click at [55, 337] on link "Crops" at bounding box center [104, 347] width 209 height 21
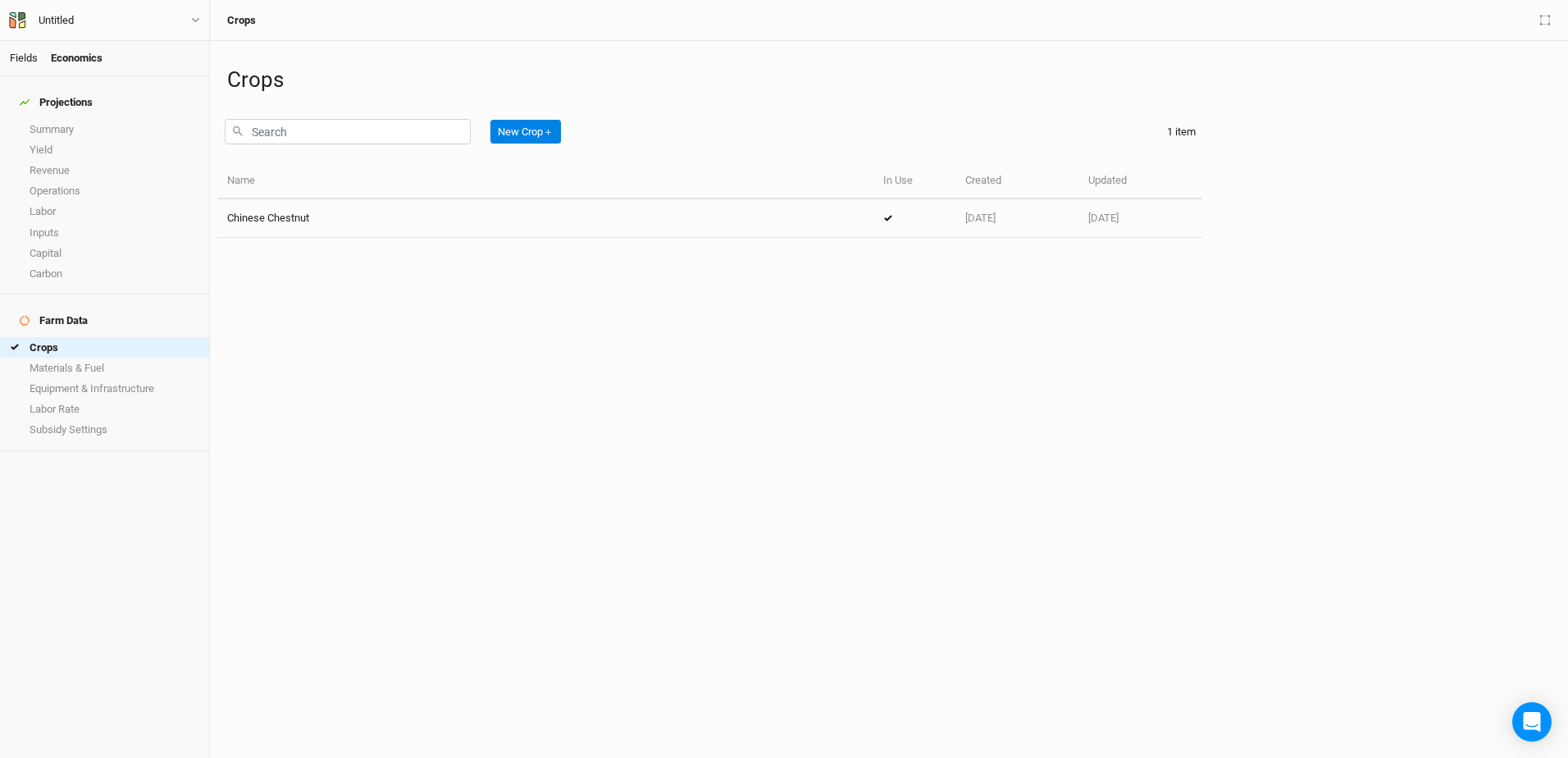
click at [24, 57] on link "Fields" at bounding box center [24, 58] width 28 height 13
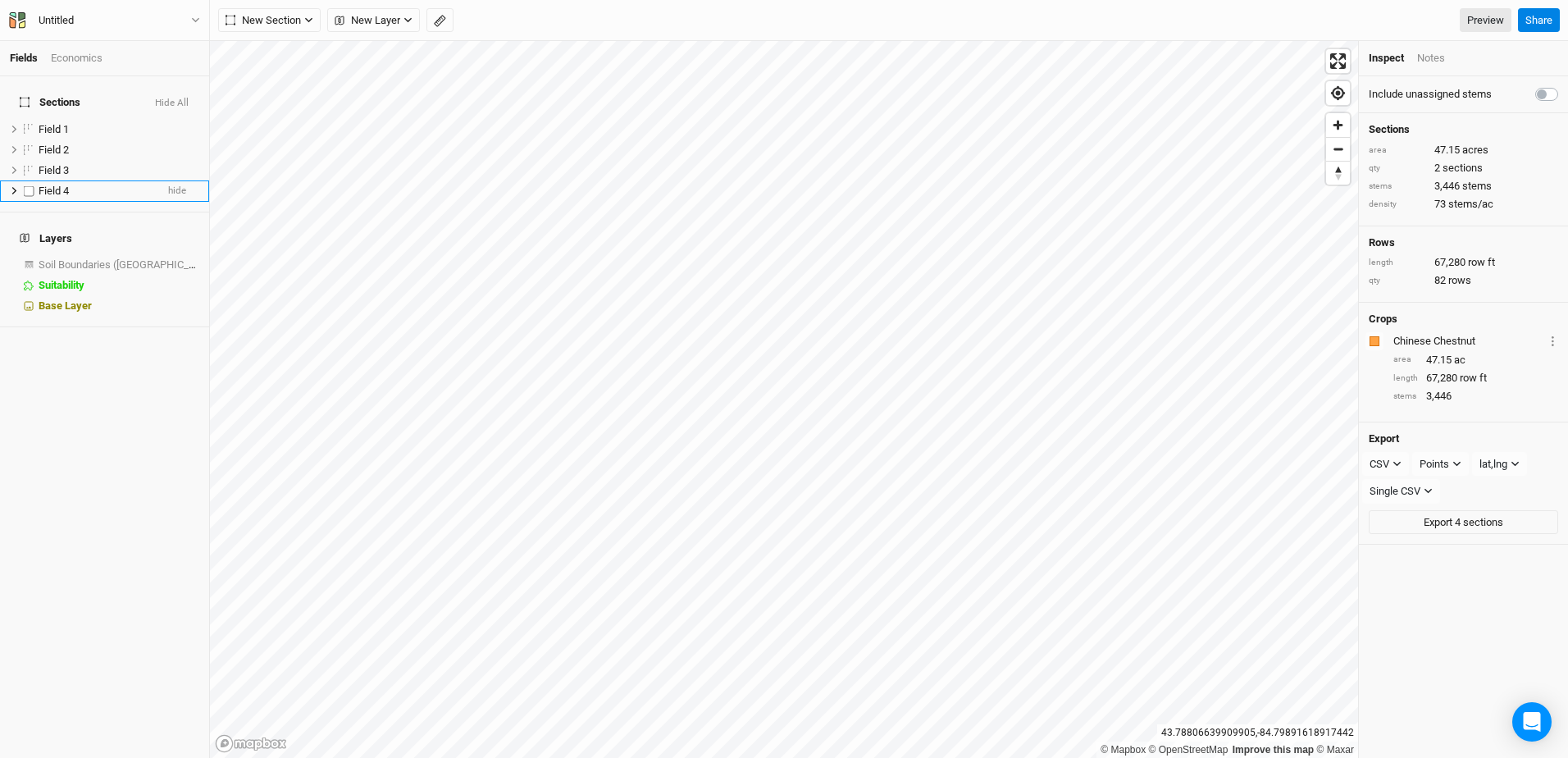
click at [34, 180] on label at bounding box center [29, 190] width 21 height 21
click at [34, 186] on input "checkbox" at bounding box center [29, 191] width 11 height 11
checkbox input "true"
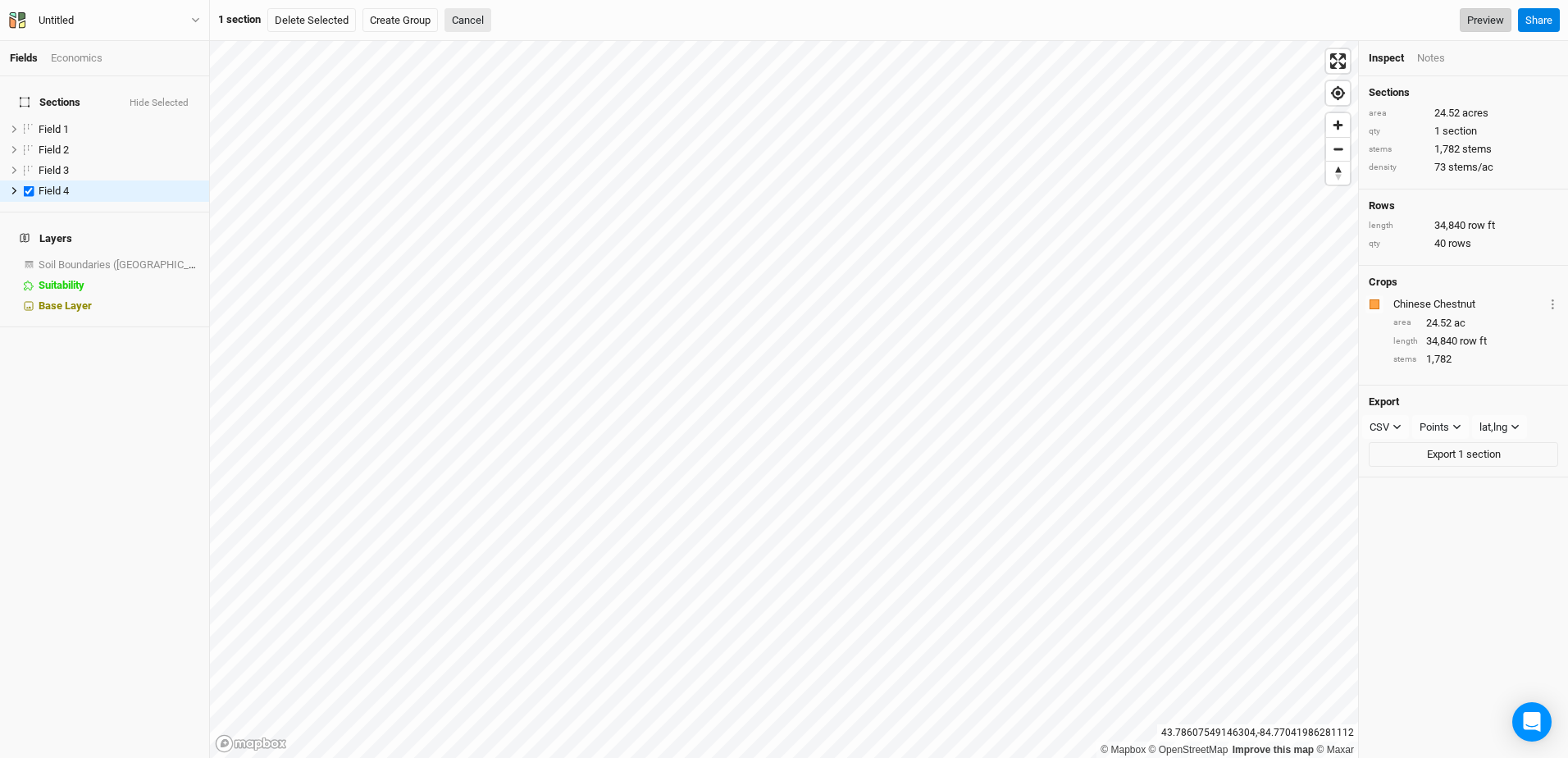
click at [1473, 21] on link "Preview" at bounding box center [1486, 20] width 52 height 24
click at [54, 123] on span "Field 1" at bounding box center [54, 130] width 31 height 13
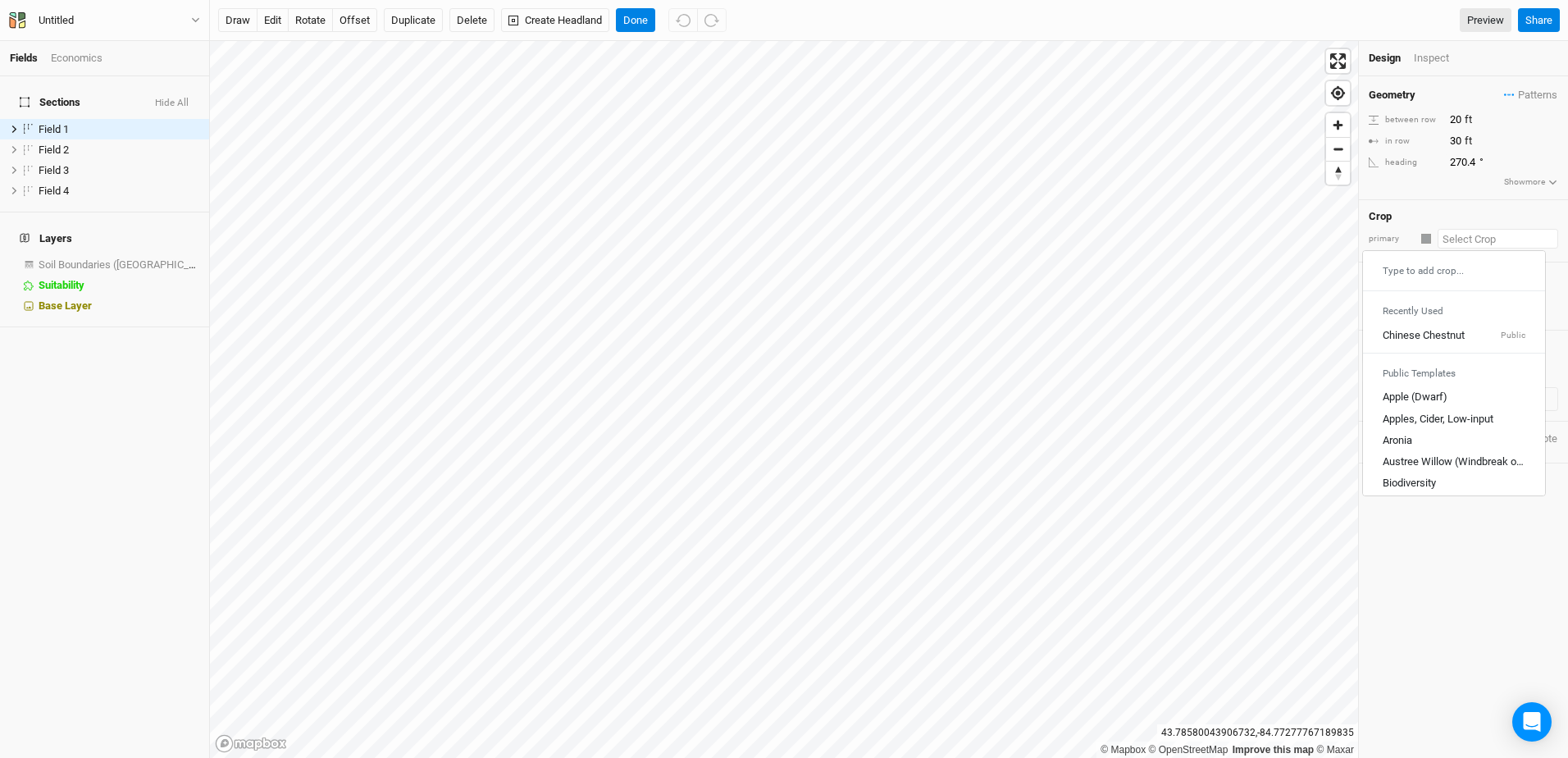
click at [1468, 245] on input "text" at bounding box center [1498, 239] width 120 height 20
click at [1438, 332] on div "Chinese Chestnut" at bounding box center [1424, 335] width 82 height 14
type input "30"
type input "20"
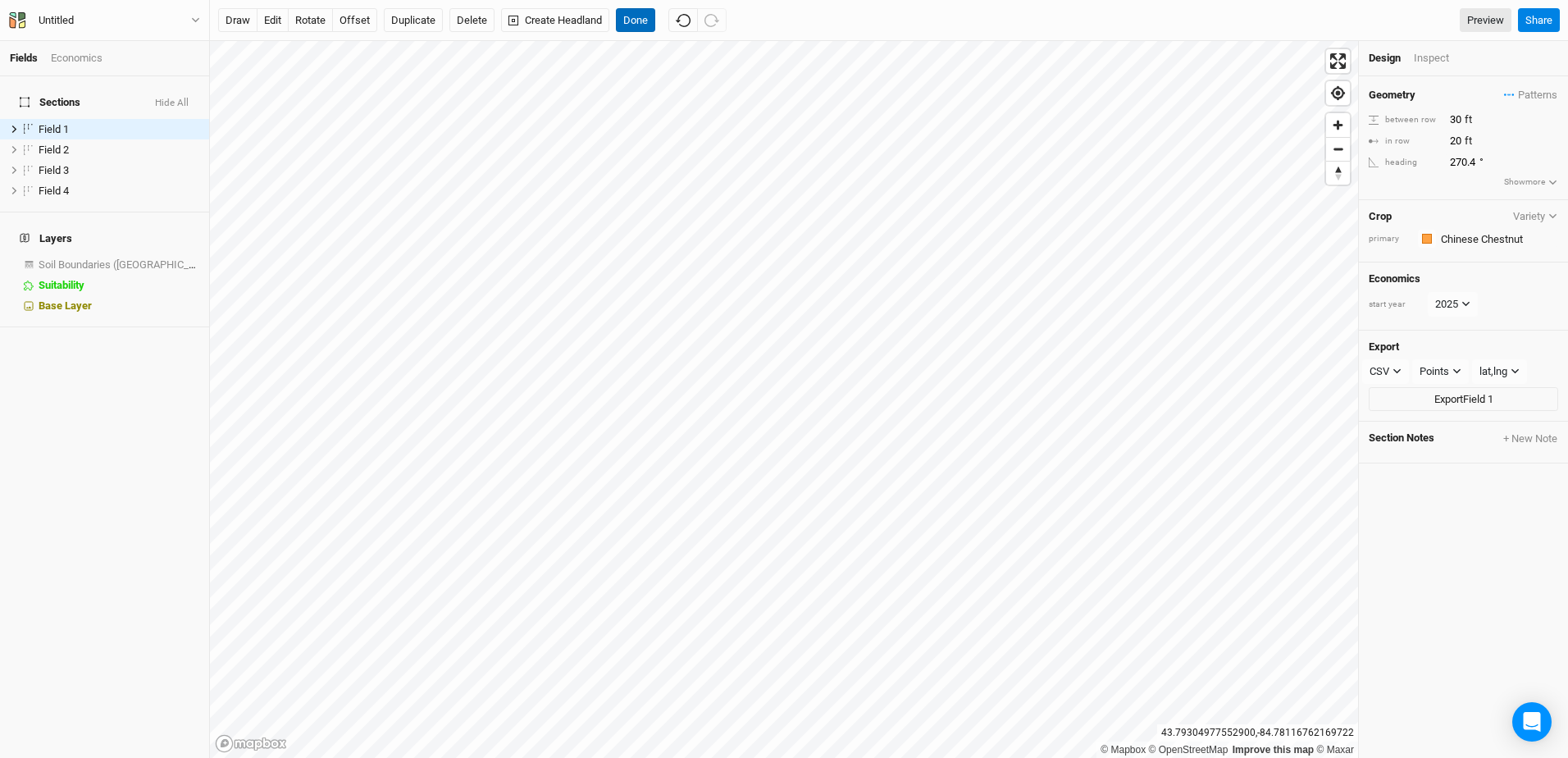
click at [630, 20] on button "Done" at bounding box center [635, 20] width 39 height 24
click at [77, 59] on div "Economics" at bounding box center [76, 58] width 52 height 14
click at [66, 119] on link "Summary" at bounding box center [104, 129] width 209 height 21
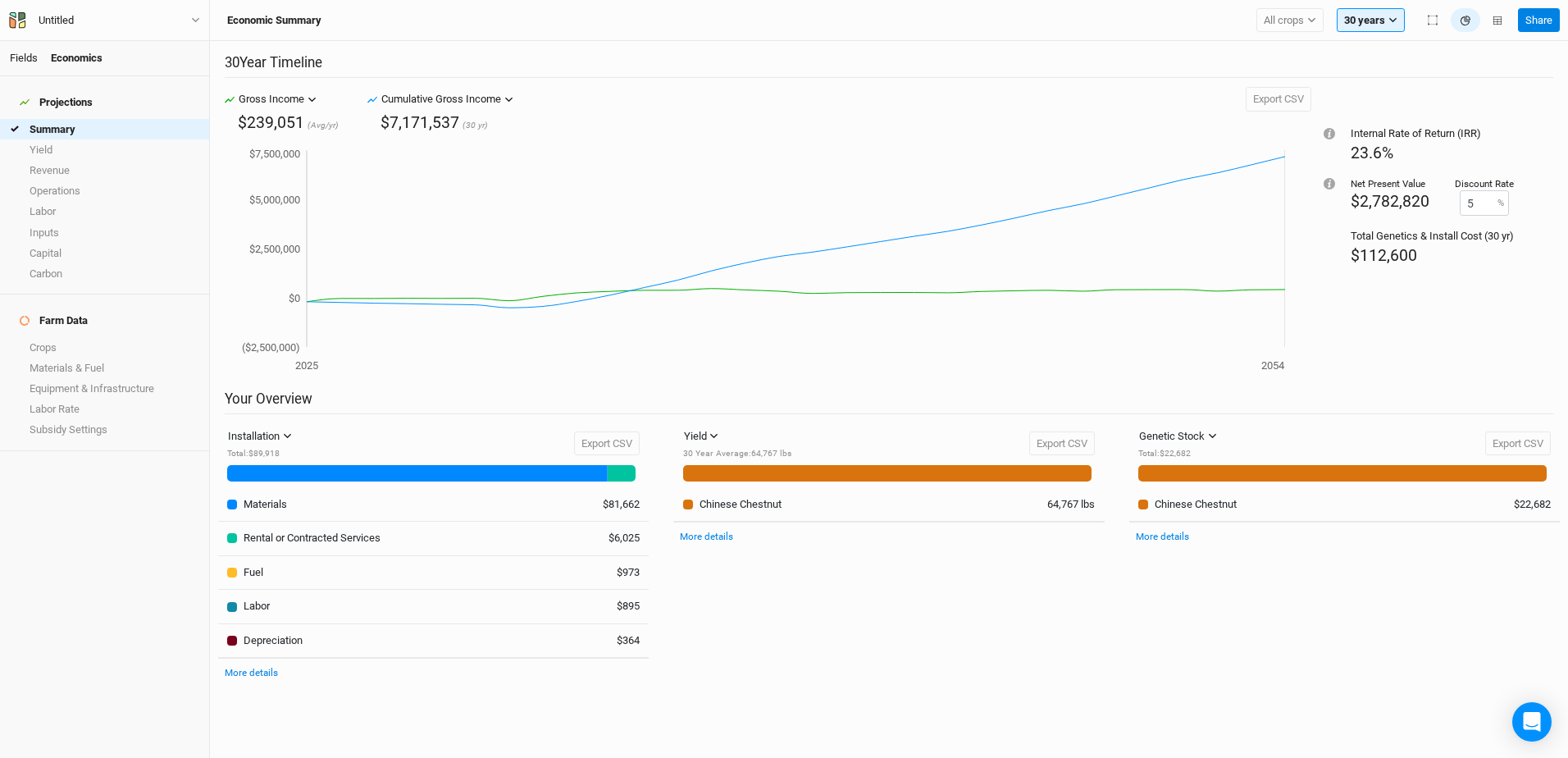
click at [27, 56] on link "Fields" at bounding box center [24, 58] width 28 height 13
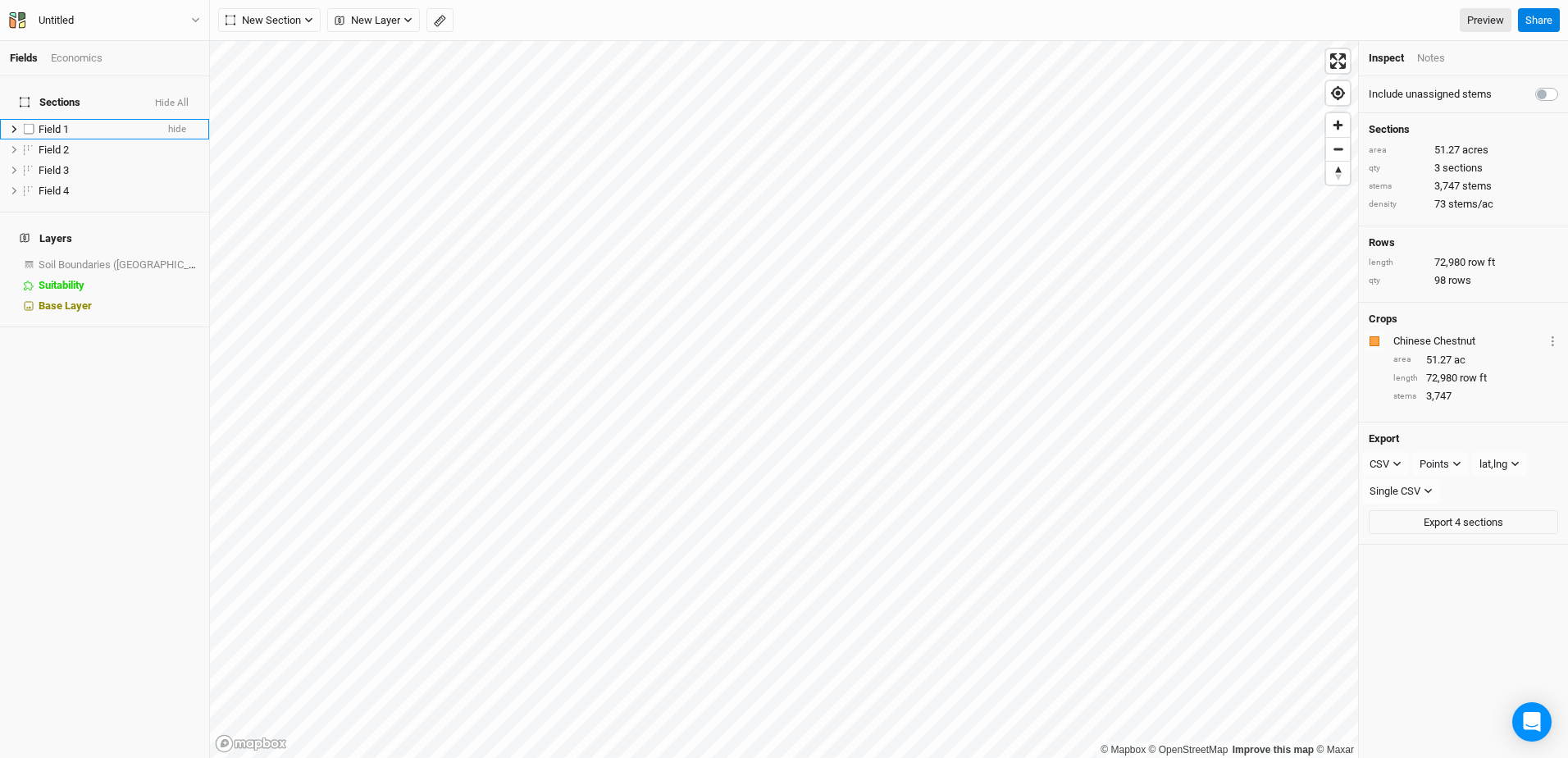
click at [48, 123] on span "Field 1" at bounding box center [54, 130] width 31 height 13
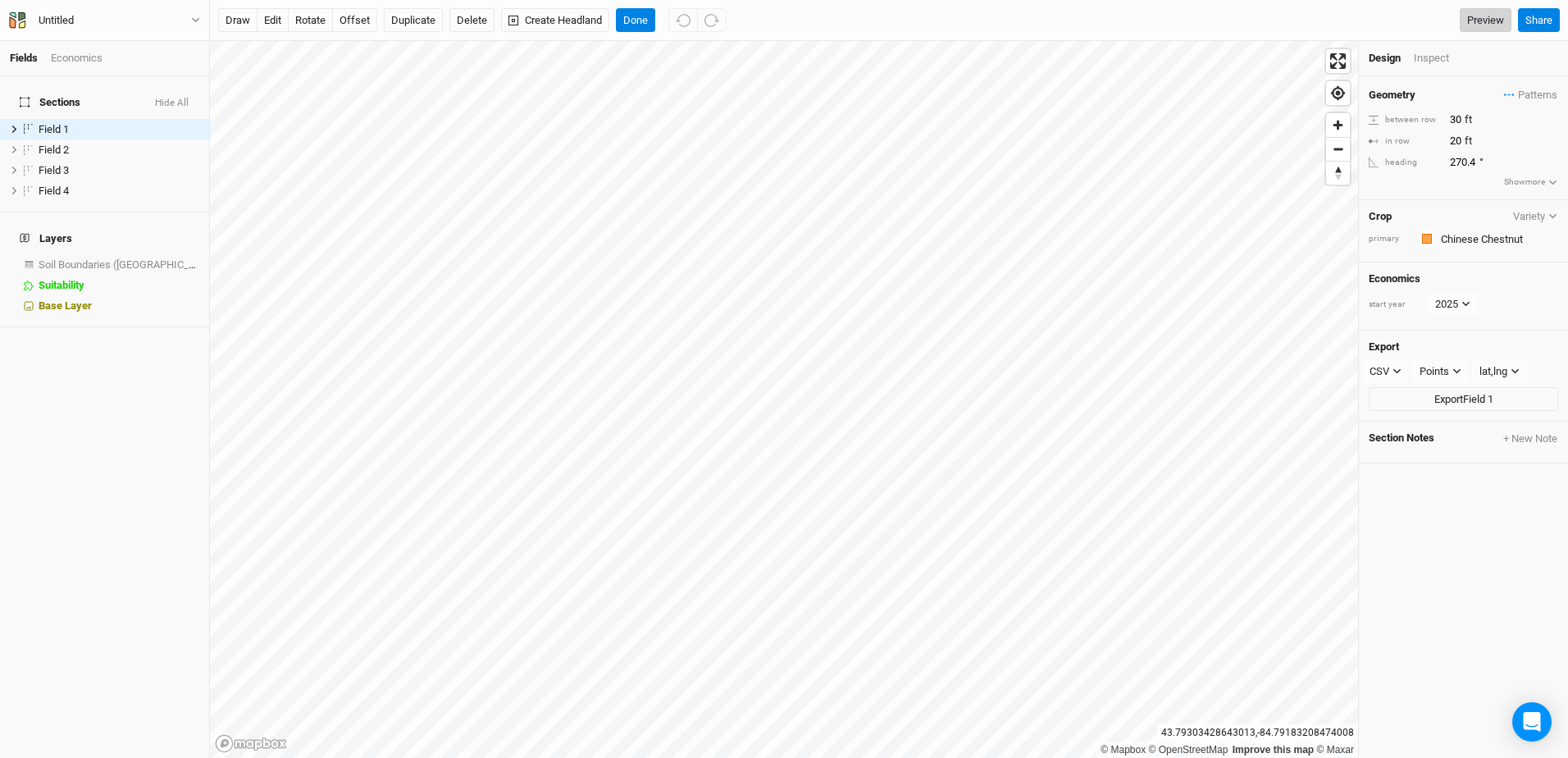
click at [1499, 23] on link "Preview" at bounding box center [1486, 20] width 52 height 24
click at [61, 143] on span "Field 2" at bounding box center [54, 149] width 31 height 13
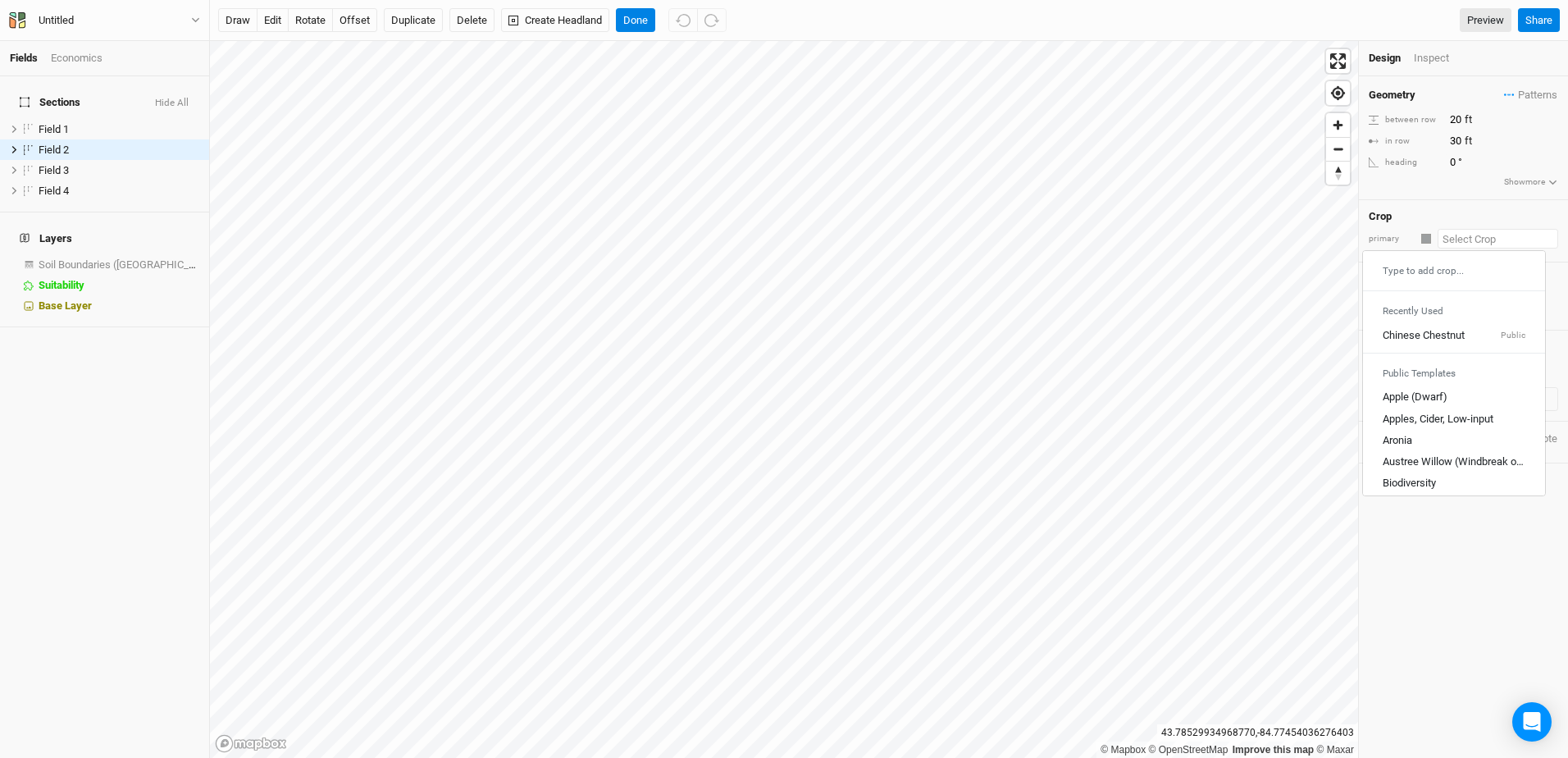
click at [1457, 239] on input "text" at bounding box center [1498, 239] width 120 height 20
click at [1443, 333] on div "Chinese Chestnut" at bounding box center [1424, 335] width 82 height 14
type input "30"
type input "20"
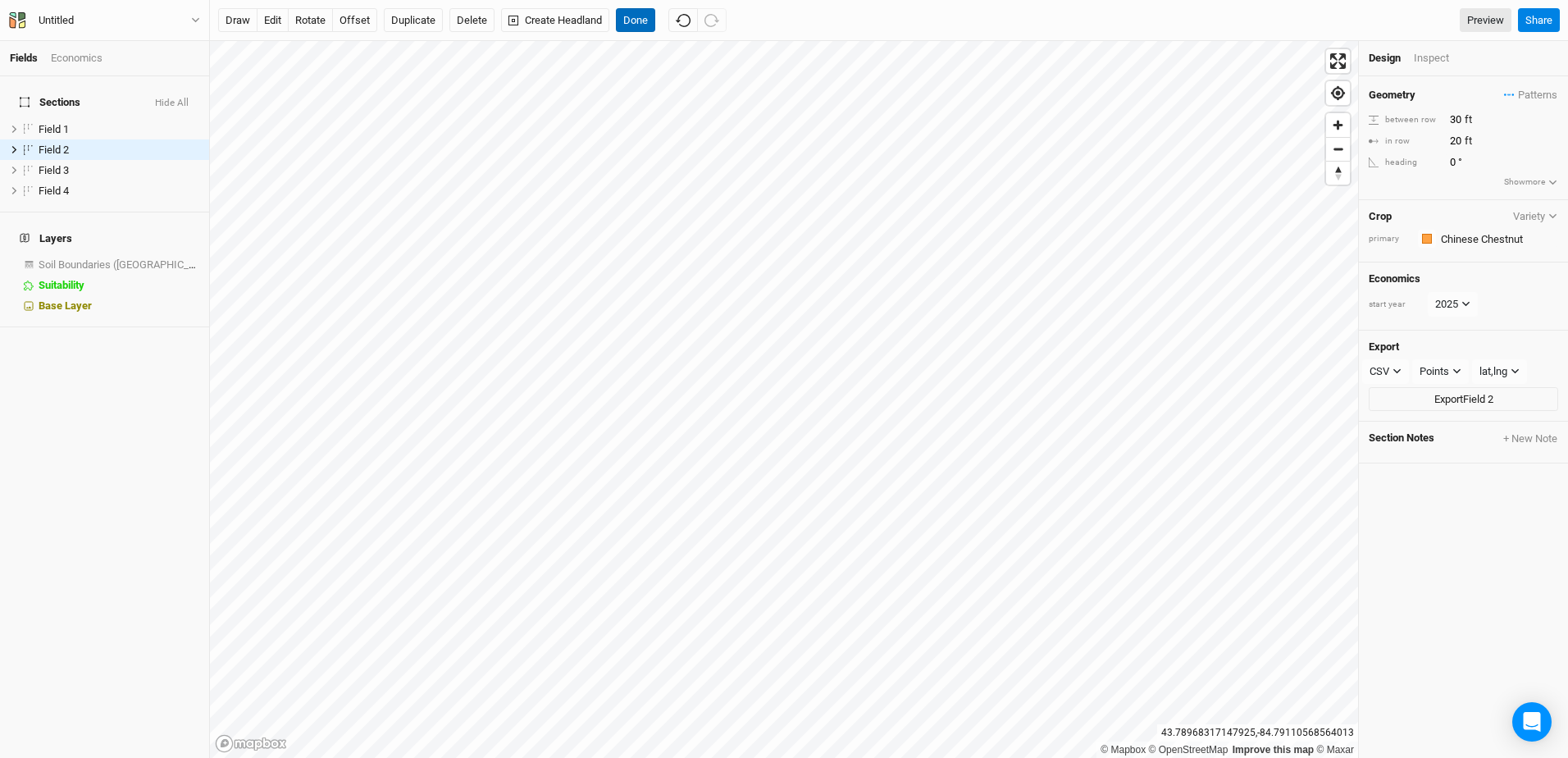
click at [624, 21] on button "Done" at bounding box center [635, 20] width 39 height 24
click at [15, 58] on link "Fields" at bounding box center [24, 58] width 28 height 13
click at [1494, 21] on link "Preview" at bounding box center [1486, 20] width 52 height 24
click at [75, 61] on div "Economics" at bounding box center [76, 58] width 52 height 14
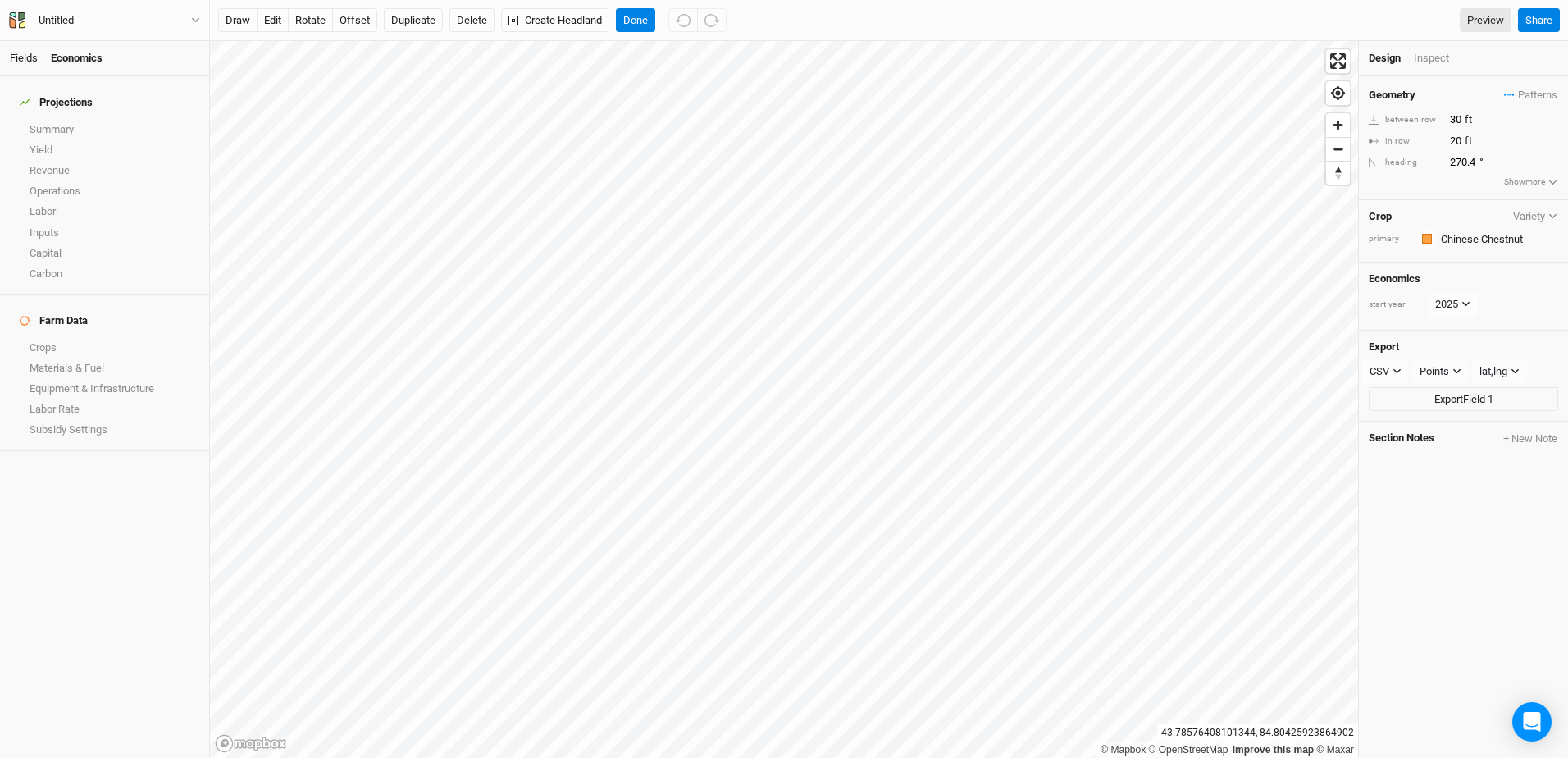
click at [15, 57] on link "Fields" at bounding box center [24, 58] width 28 height 13
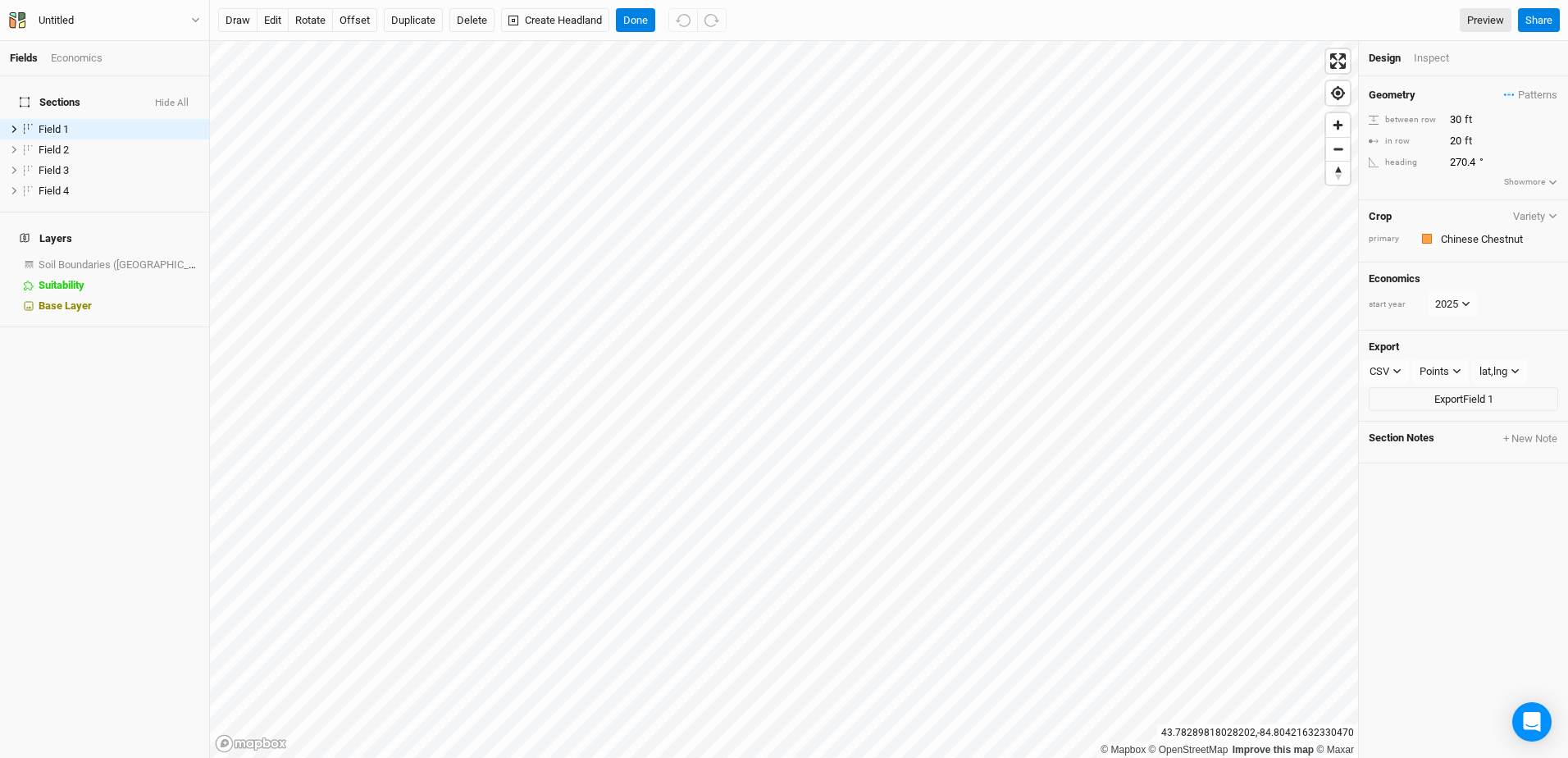
click at [78, 53] on div "Economics" at bounding box center [76, 58] width 52 height 14
click at [61, 120] on link "Summary" at bounding box center [104, 129] width 209 height 21
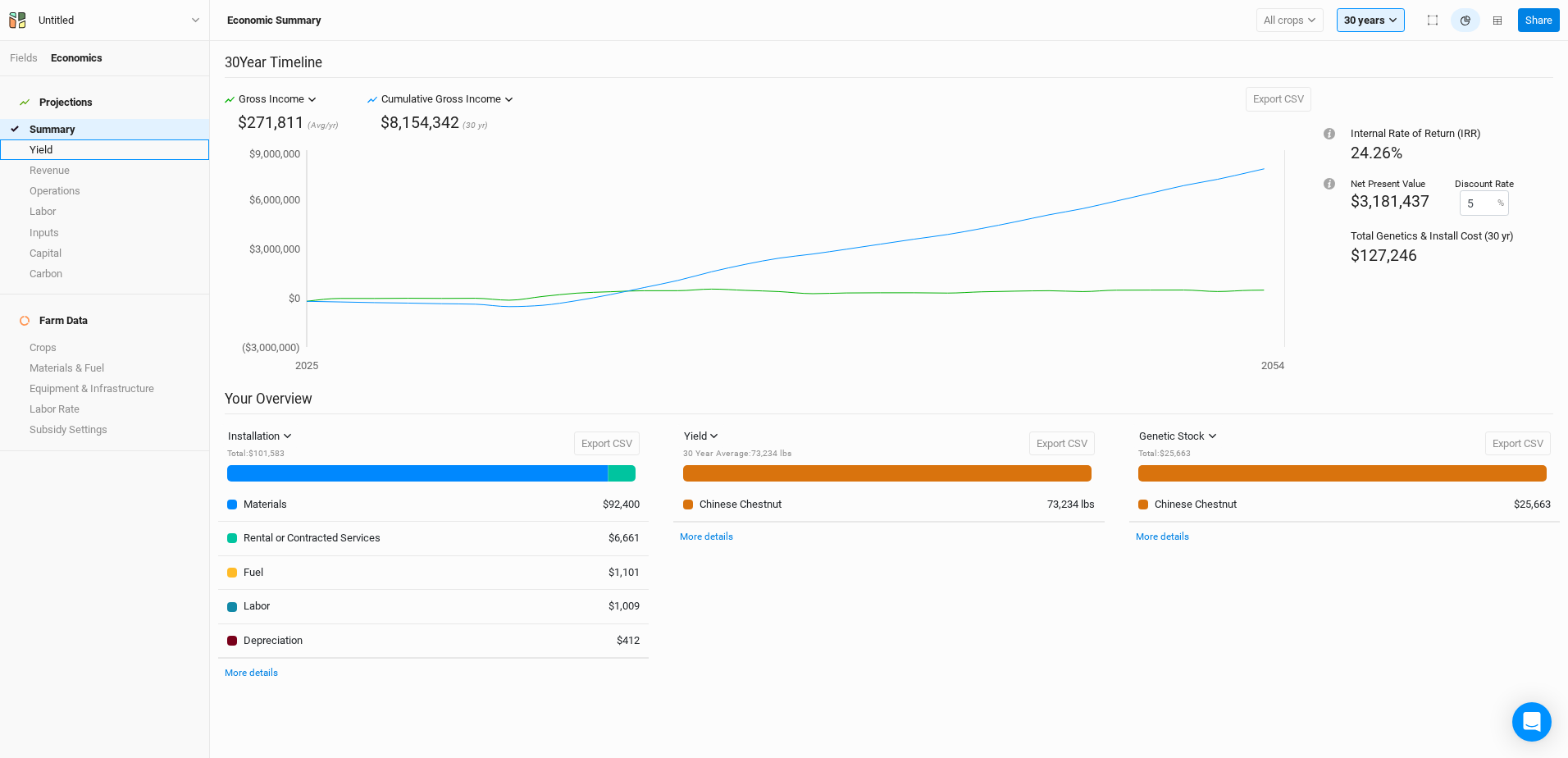
click at [52, 139] on link "Yield" at bounding box center [104, 149] width 209 height 21
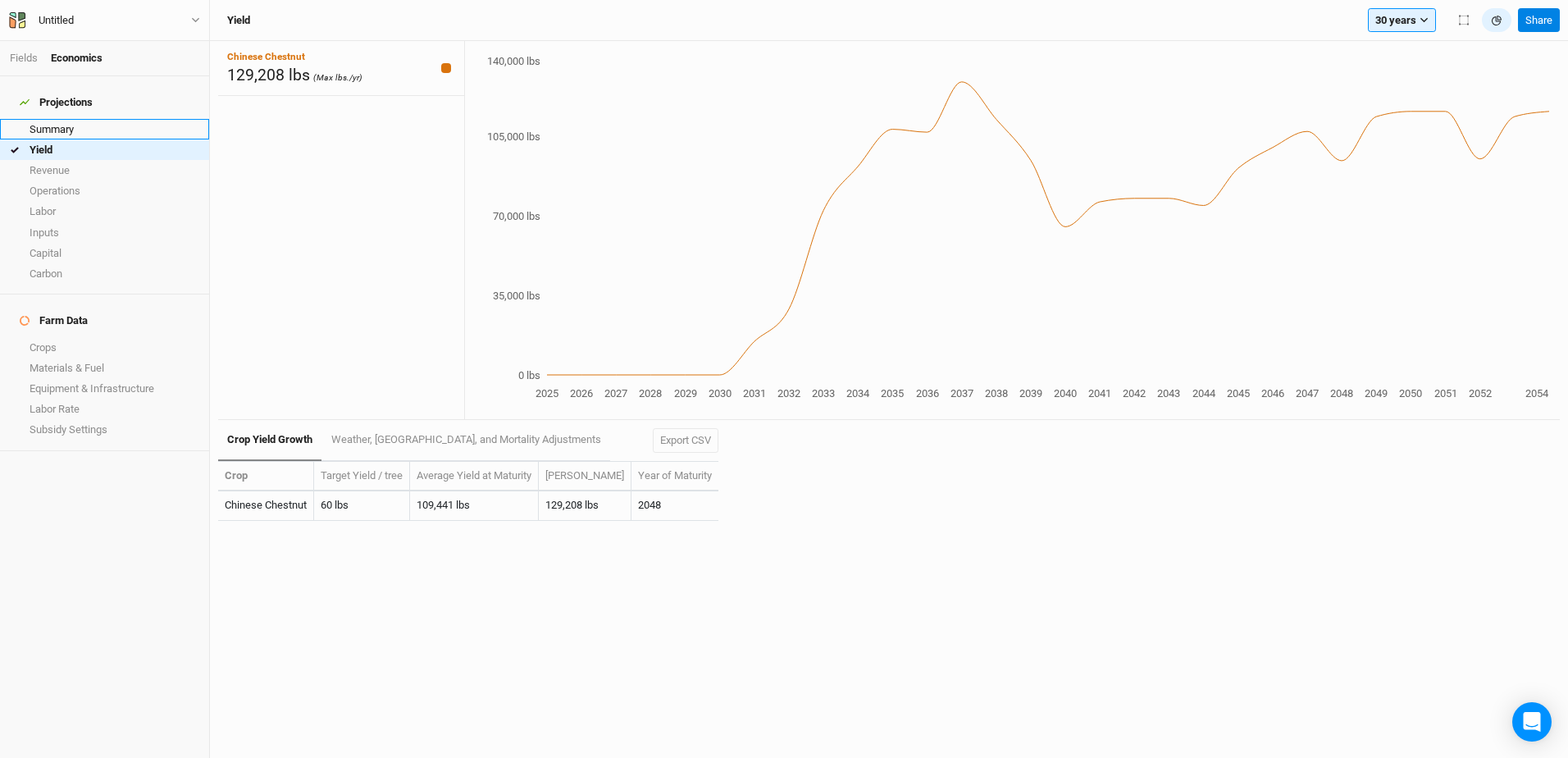
click at [67, 121] on link "Summary" at bounding box center [104, 129] width 209 height 21
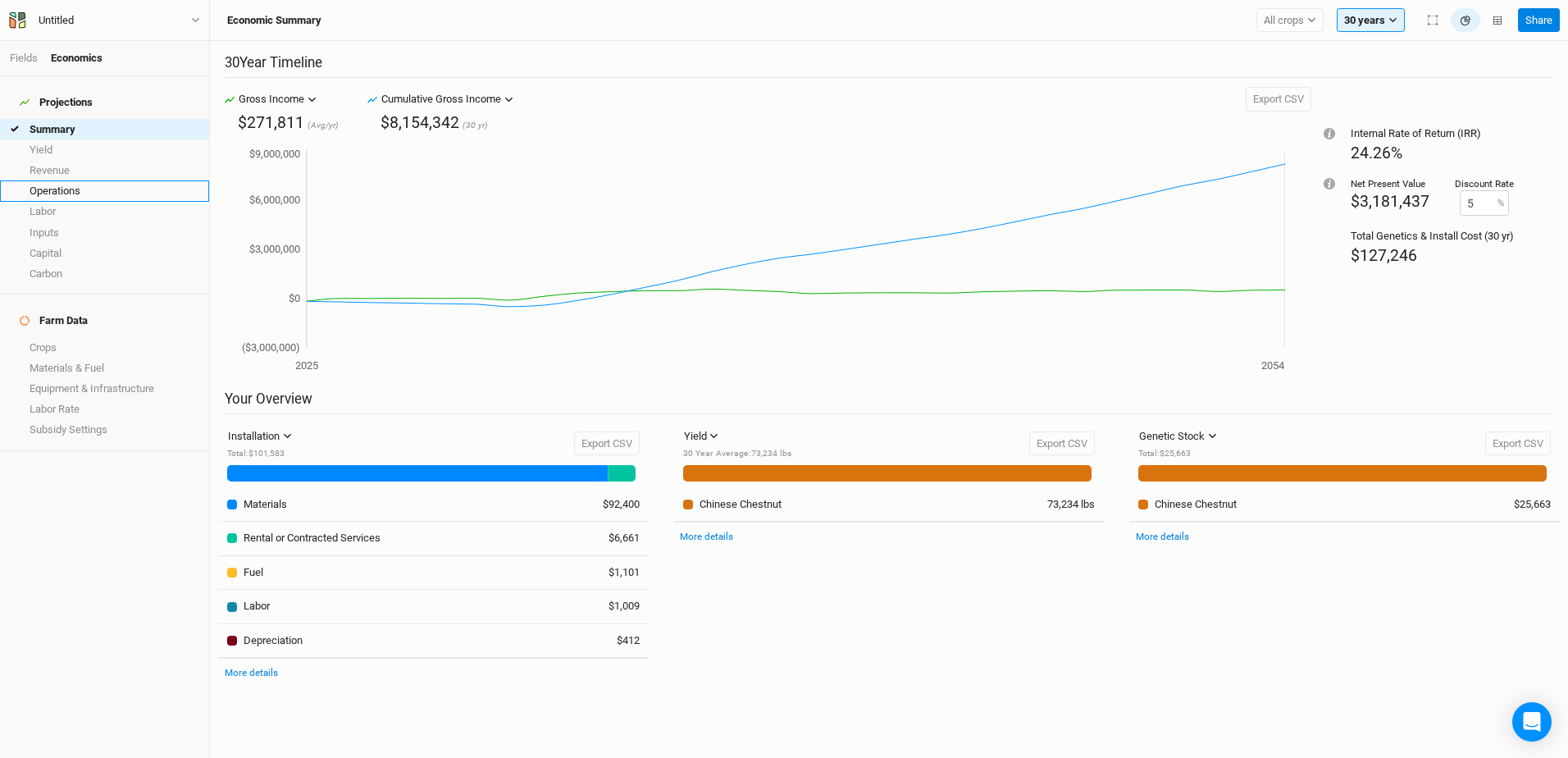
click at [56, 180] on link "Operations" at bounding box center [104, 190] width 209 height 21
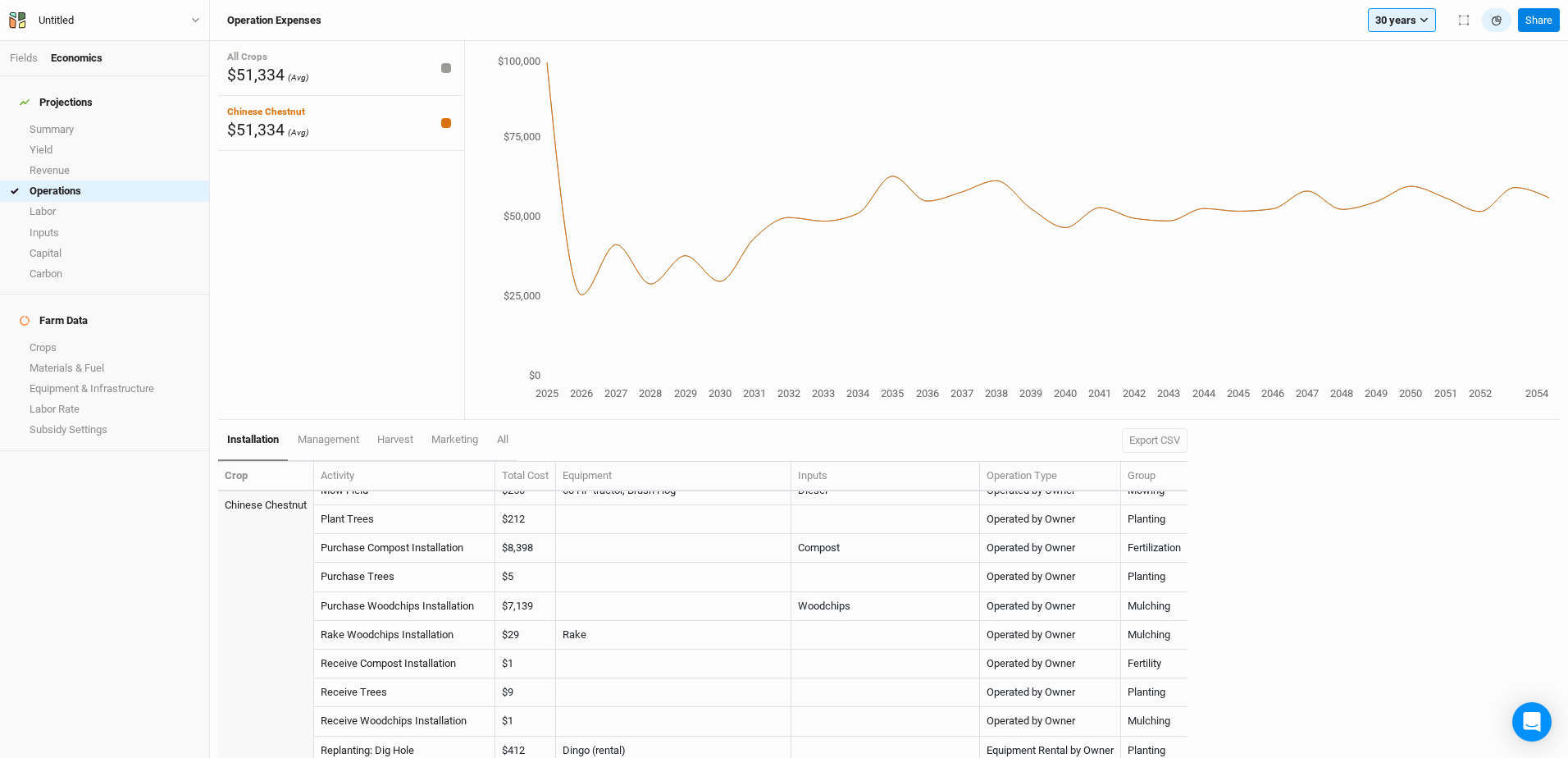
scroll to position [328, 0]
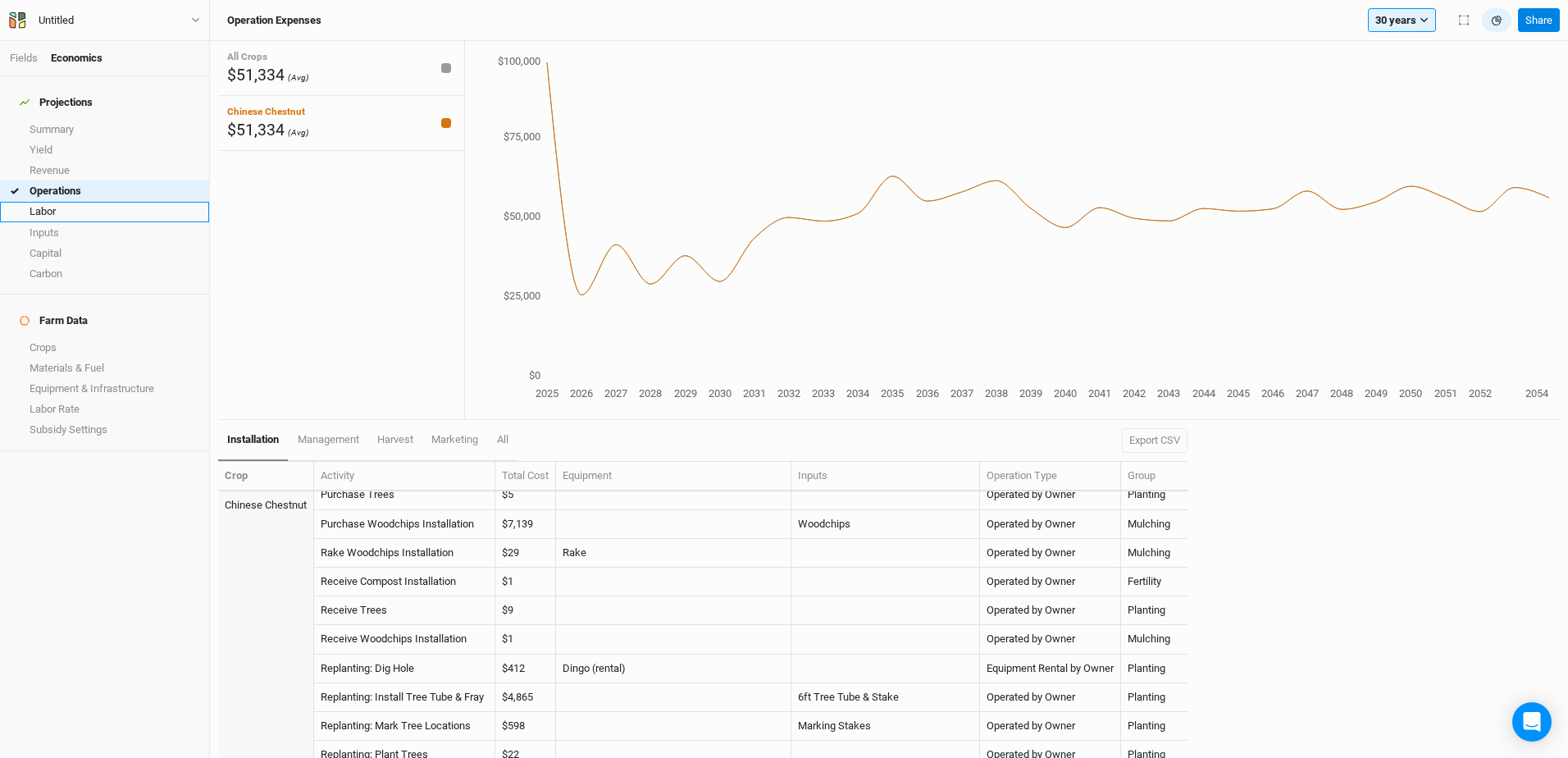
click at [51, 203] on link "Labor" at bounding box center [104, 212] width 209 height 21
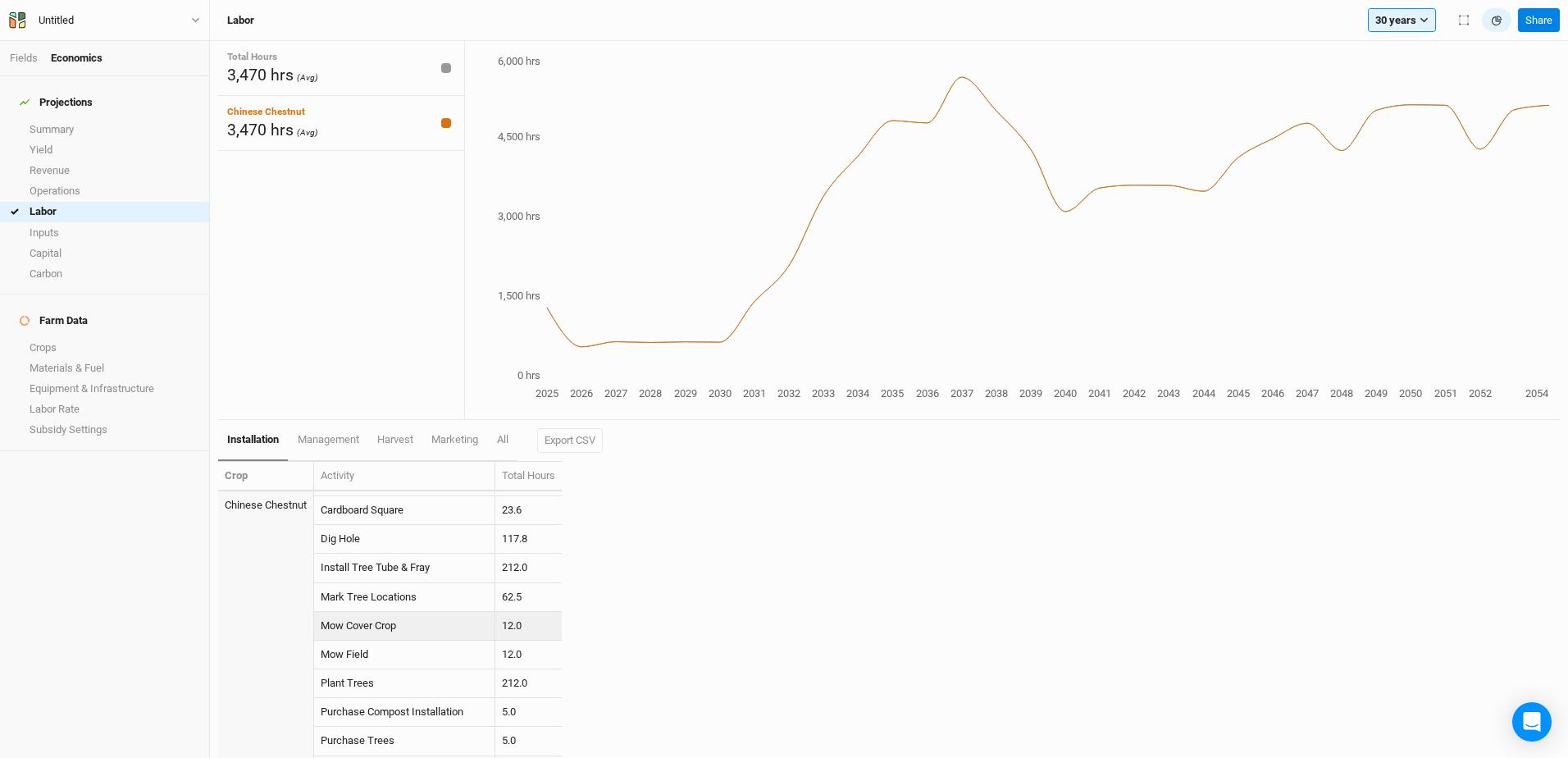
scroll to position [164, 0]
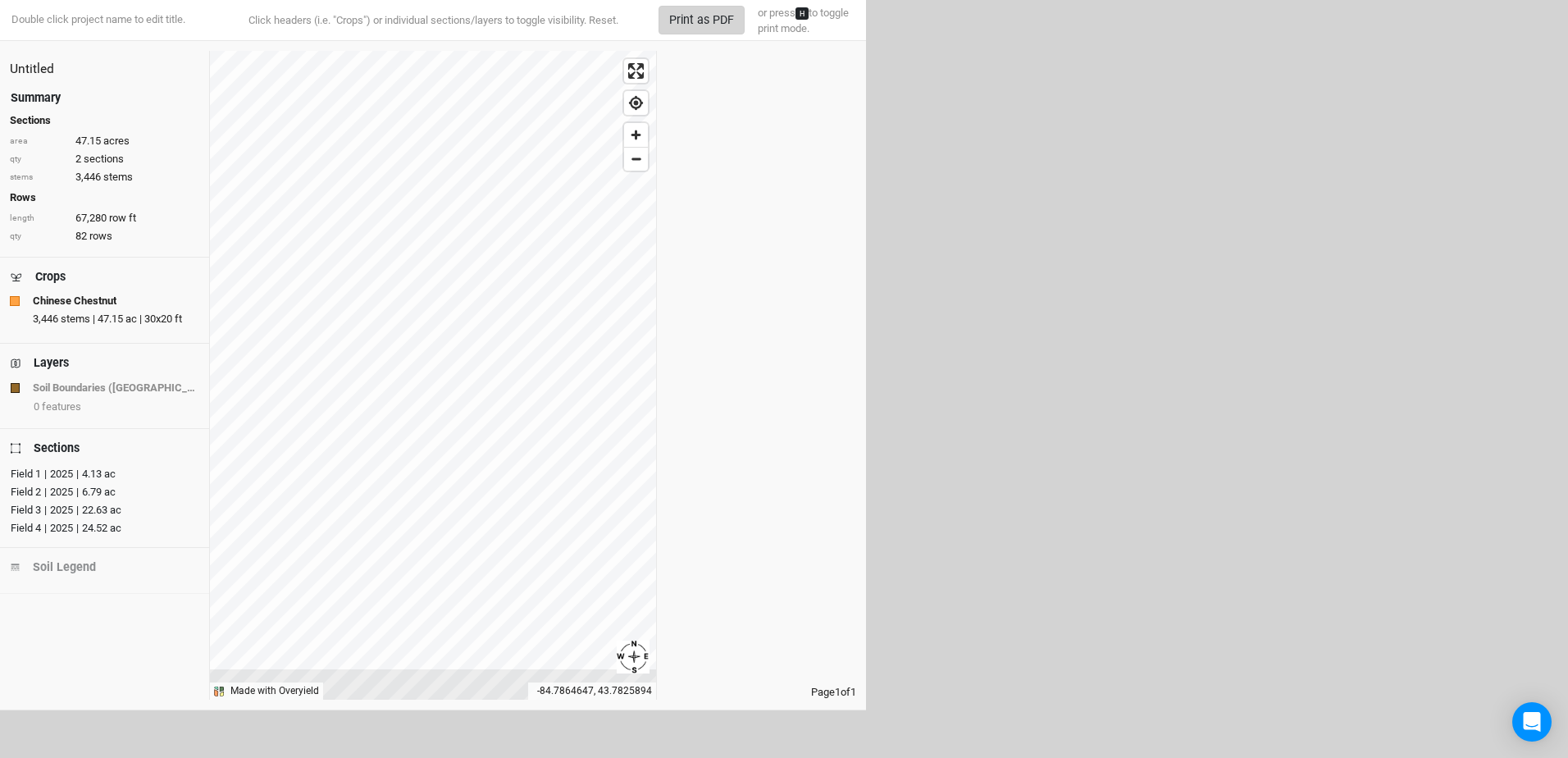
click at [713, 27] on button "Print as PDF" at bounding box center [701, 20] width 86 height 29
click at [47, 527] on div "|" at bounding box center [45, 528] width 3 height 16
click at [58, 471] on div "| 2025 | 4.13 ac" at bounding box center [78, 474] width 74 height 16
click at [60, 488] on div "| 2025 | 6.79 ac" at bounding box center [78, 492] width 74 height 16
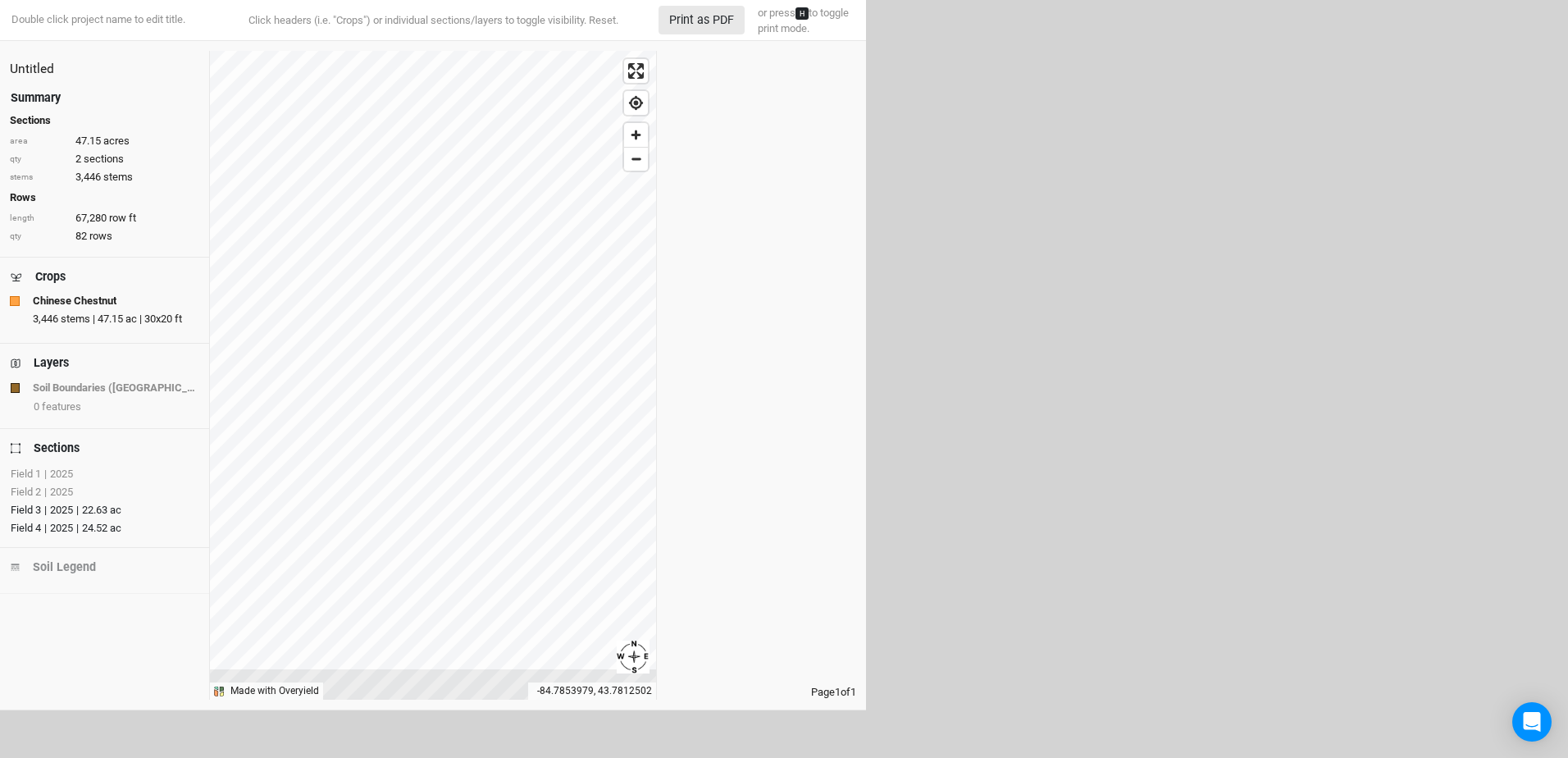
click at [60, 505] on div "| 2025 | 22.63 ac" at bounding box center [81, 510] width 81 height 16
click at [704, 19] on button "Print as PDF" at bounding box center [701, 20] width 86 height 29
click at [713, 22] on button "Print as PDF" at bounding box center [701, 20] width 86 height 29
click at [61, 509] on div "| 2025" at bounding box center [56, 510] width 32 height 16
click at [61, 525] on div "| 2025 | 24.52 ac" at bounding box center [81, 528] width 81 height 16
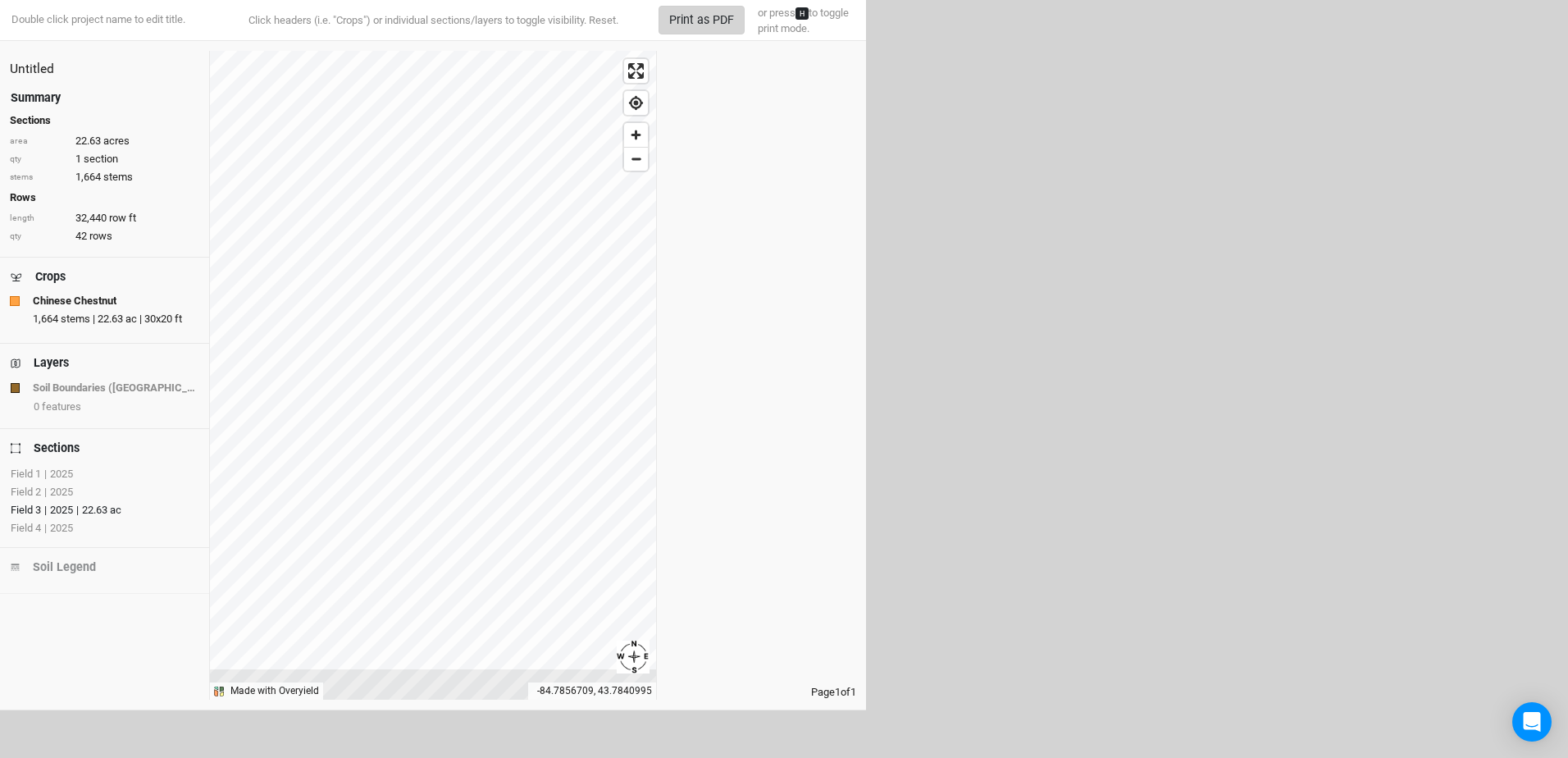
click at [697, 21] on button "Print as PDF" at bounding box center [701, 20] width 86 height 29
click at [53, 487] on div "| 2025" at bounding box center [56, 492] width 32 height 16
click at [55, 509] on div "| 2025 | 22.63 ac" at bounding box center [81, 510] width 81 height 16
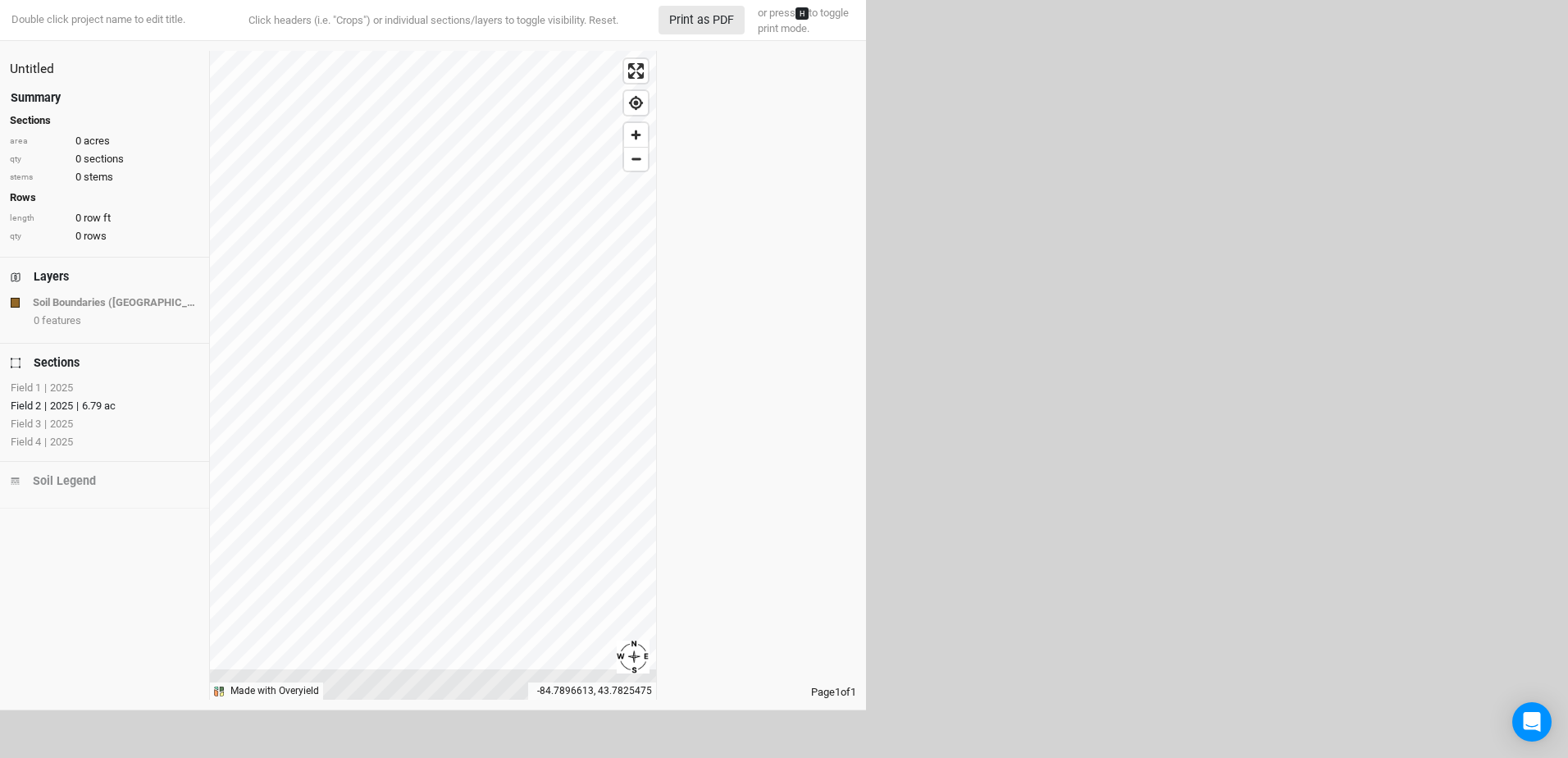
click at [66, 404] on div "| 2025 | 6.79 ac" at bounding box center [78, 406] width 74 height 16
click at [66, 404] on div "| 2025" at bounding box center [56, 406] width 32 height 16
click at [64, 384] on div "| 2025" at bounding box center [56, 388] width 32 height 16
click at [58, 406] on div "| 2025 | 6.79 ac" at bounding box center [78, 406] width 74 height 16
click at [62, 404] on div "| 2025" at bounding box center [56, 406] width 32 height 16
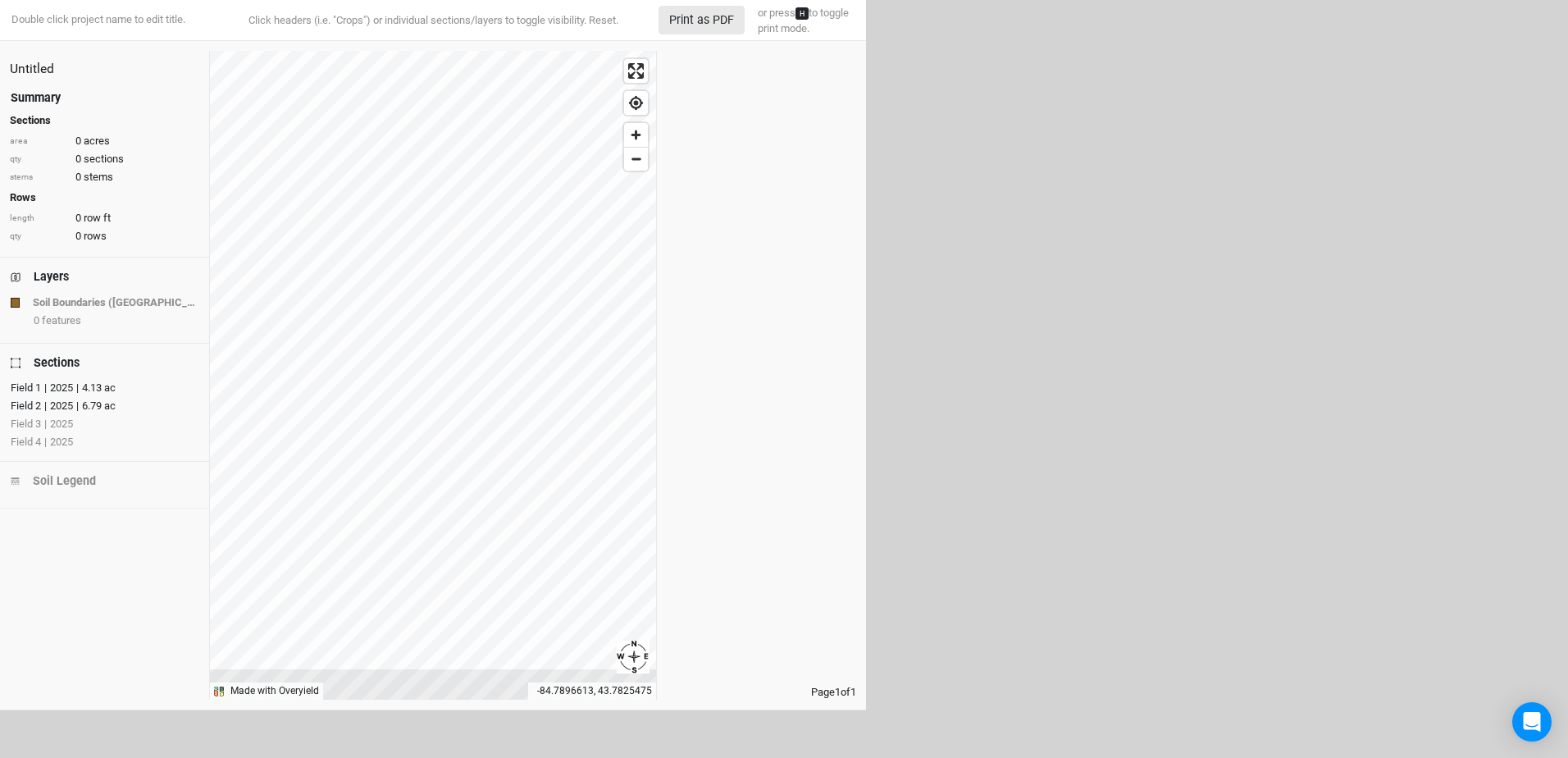
click at [62, 404] on div "| 2025 | 6.79 ac" at bounding box center [78, 406] width 74 height 16
click at [61, 387] on div "| 2025 | 4.13 ac" at bounding box center [78, 388] width 74 height 16
click at [35, 389] on div "Field 1" at bounding box center [26, 388] width 31 height 16
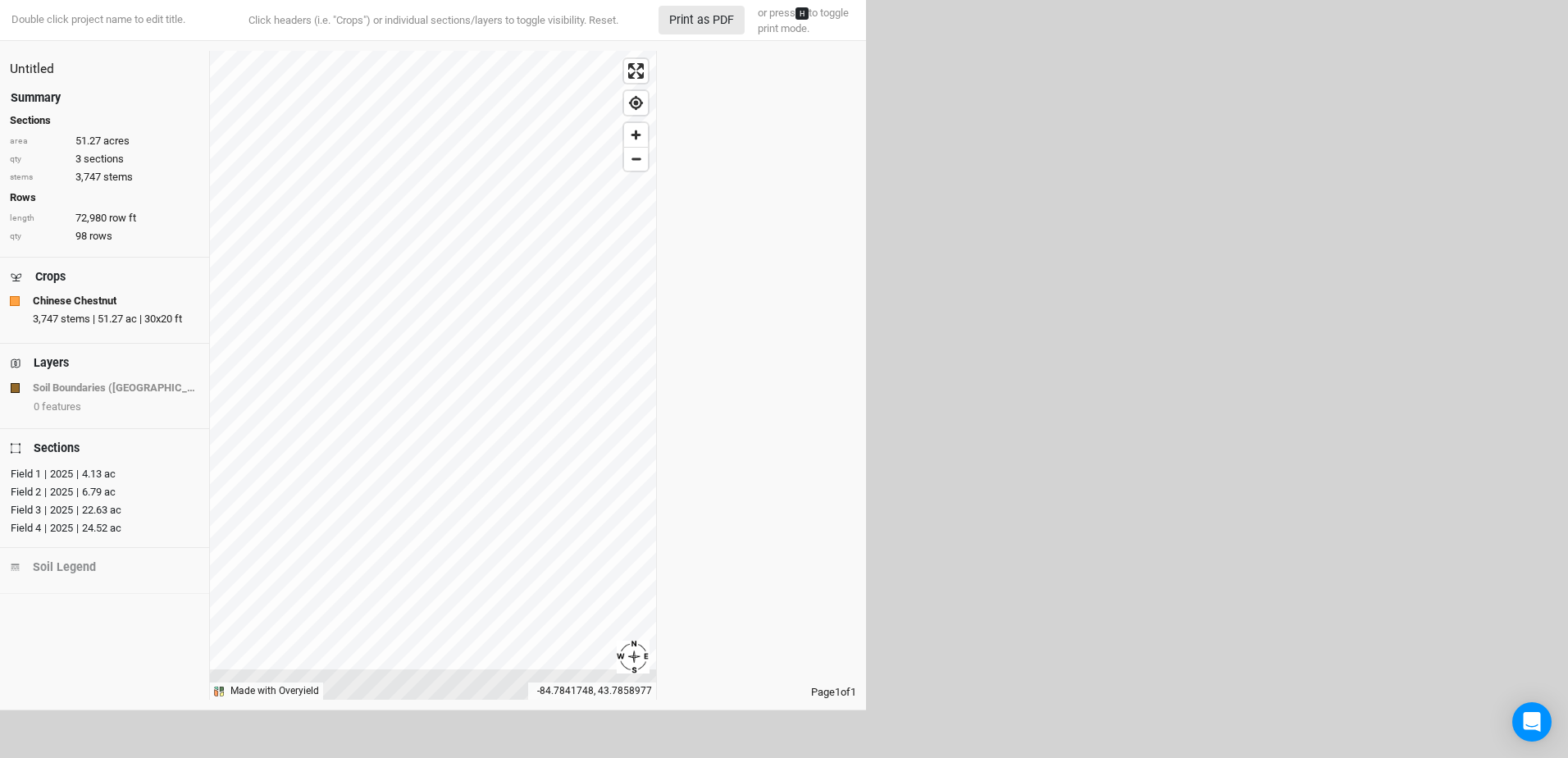
click at [61, 491] on div "| 2025 | 6.79 ac" at bounding box center [78, 492] width 74 height 16
click at [57, 510] on div "| 2025 | 22.63 ac" at bounding box center [81, 510] width 81 height 16
click at [65, 528] on div "| 2025 | 24.52 ac" at bounding box center [81, 528] width 81 height 16
click at [707, 22] on button "Print as PDF" at bounding box center [701, 20] width 86 height 29
click at [41, 491] on div "Field 2" at bounding box center [26, 492] width 31 height 16
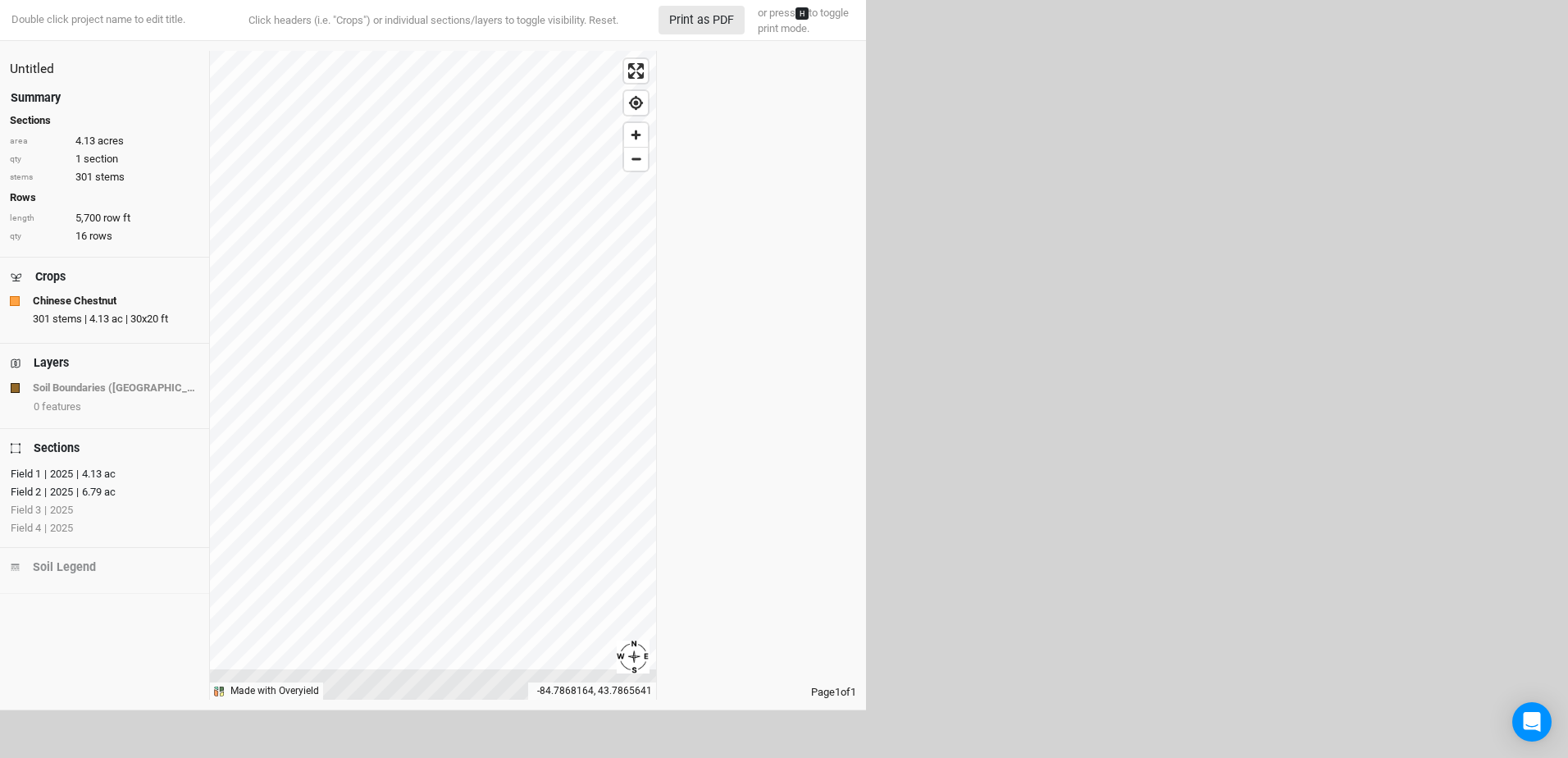
click at [64, 469] on div "| 2025 | 4.13 ac" at bounding box center [78, 474] width 74 height 16
click at [53, 490] on div "| 2025 | 6.79 ac" at bounding box center [78, 492] width 74 height 16
click at [53, 490] on div "| 2025" at bounding box center [56, 492] width 32 height 16
click at [64, 469] on div "| 2025 | 4.13 ac" at bounding box center [78, 474] width 74 height 16
click at [60, 509] on div "| 2025 | 22.63 ac" at bounding box center [81, 510] width 81 height 16
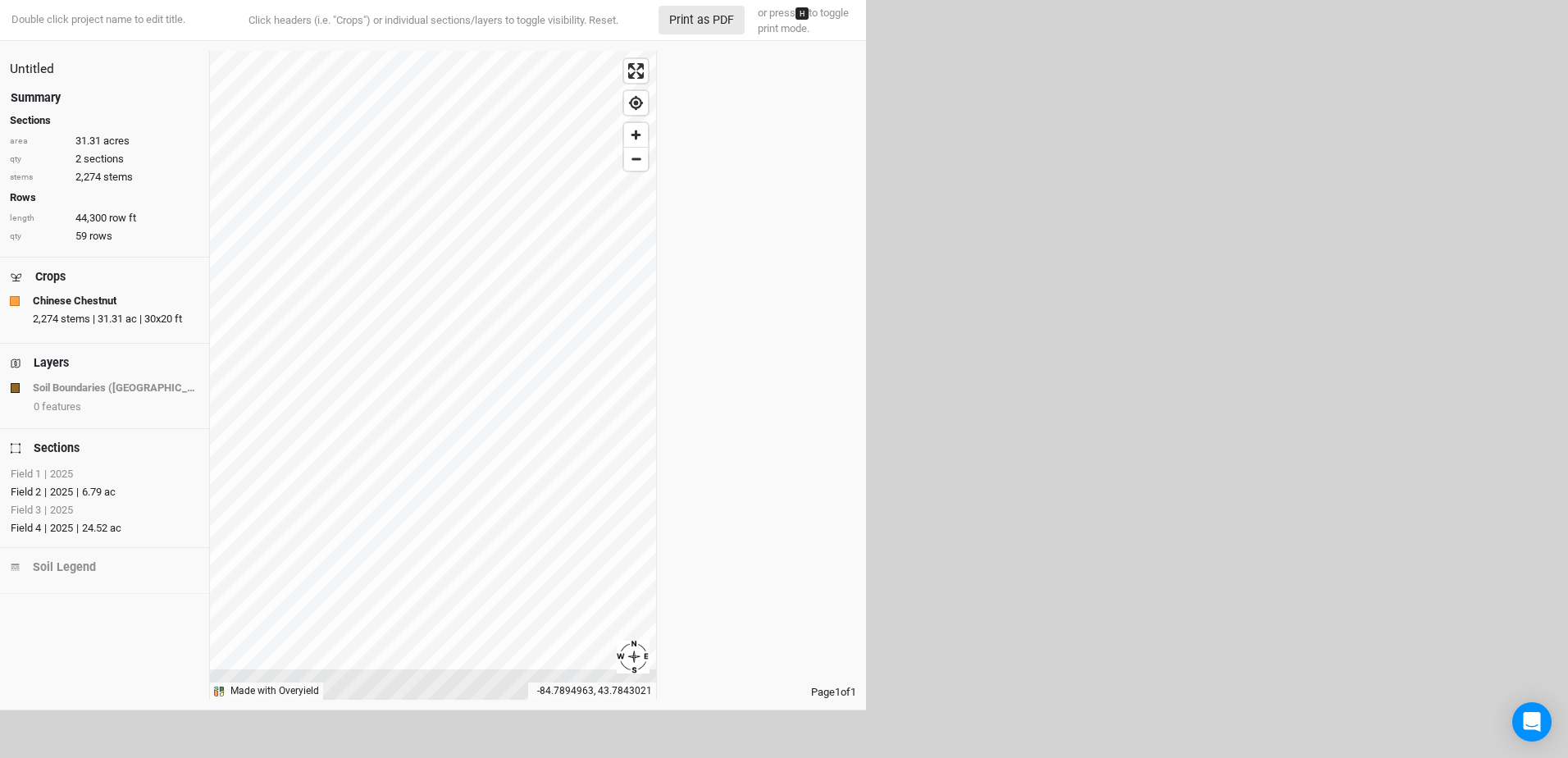
click at [59, 527] on div "| 2025 | 24.52 ac" at bounding box center [81, 528] width 81 height 16
click at [717, 17] on button "Print as PDF" at bounding box center [701, 20] width 86 height 29
